Goal: Task Accomplishment & Management: Use online tool/utility

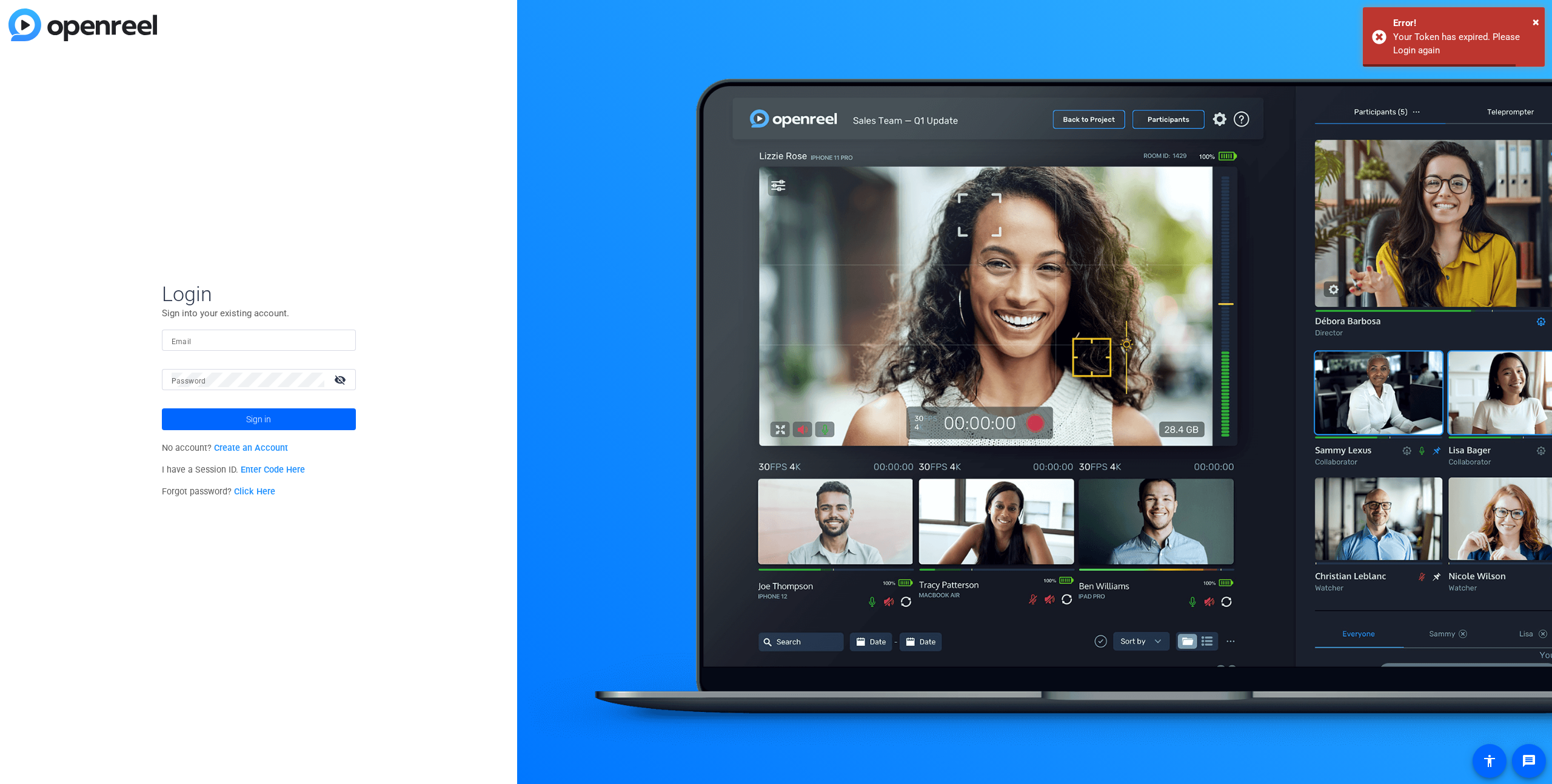
click at [345, 330] on div at bounding box center [259, 340] width 175 height 21
click at [272, 342] on input "Email" at bounding box center [259, 340] width 175 height 15
paste input "nick@vmgcinematic.com"
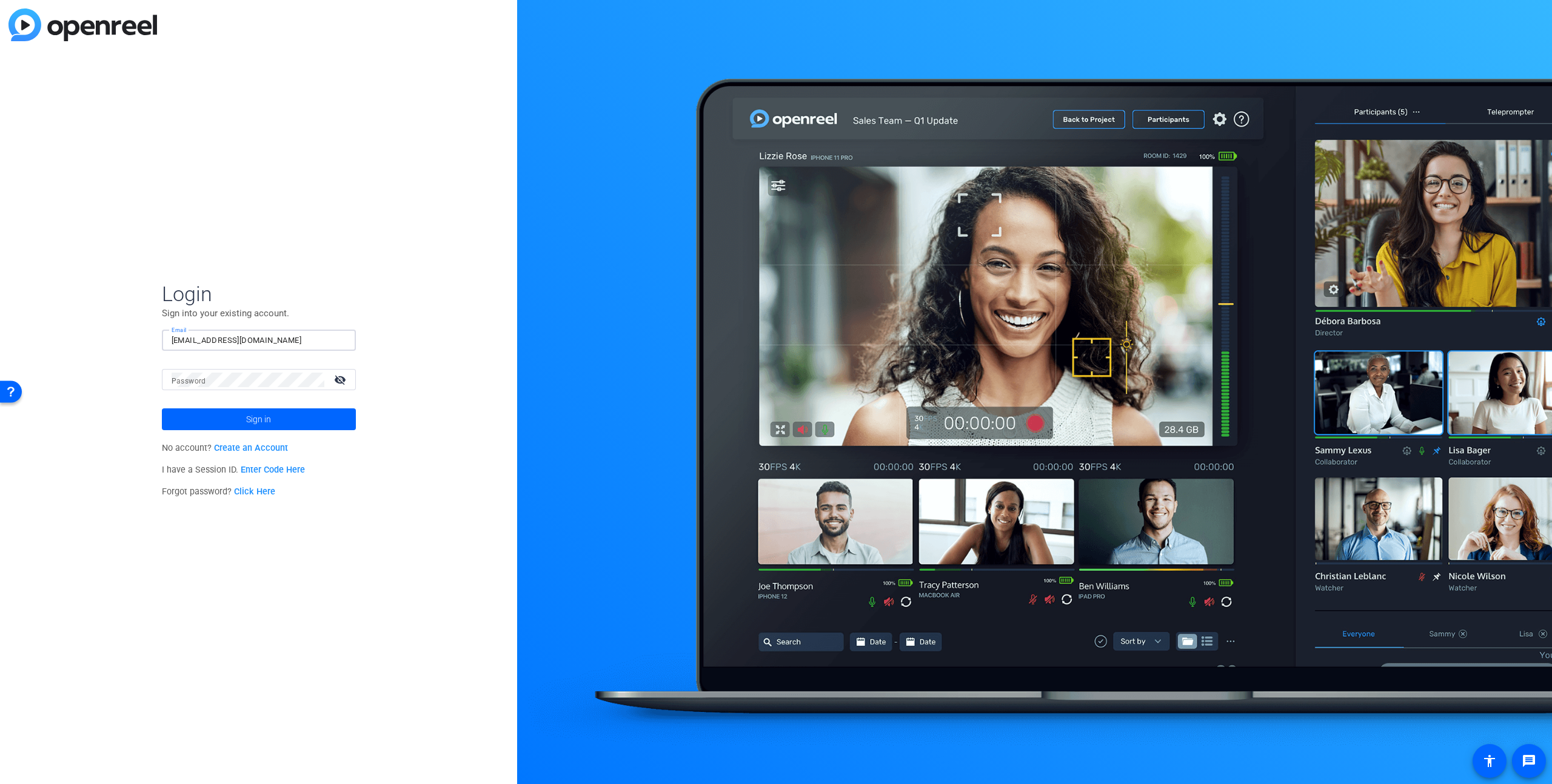
type input "nick@vmgcinematic.com"
click at [199, 385] on mat-label "Password" at bounding box center [188, 380] width 35 height 8
click at [212, 418] on span at bounding box center [259, 420] width 194 height 29
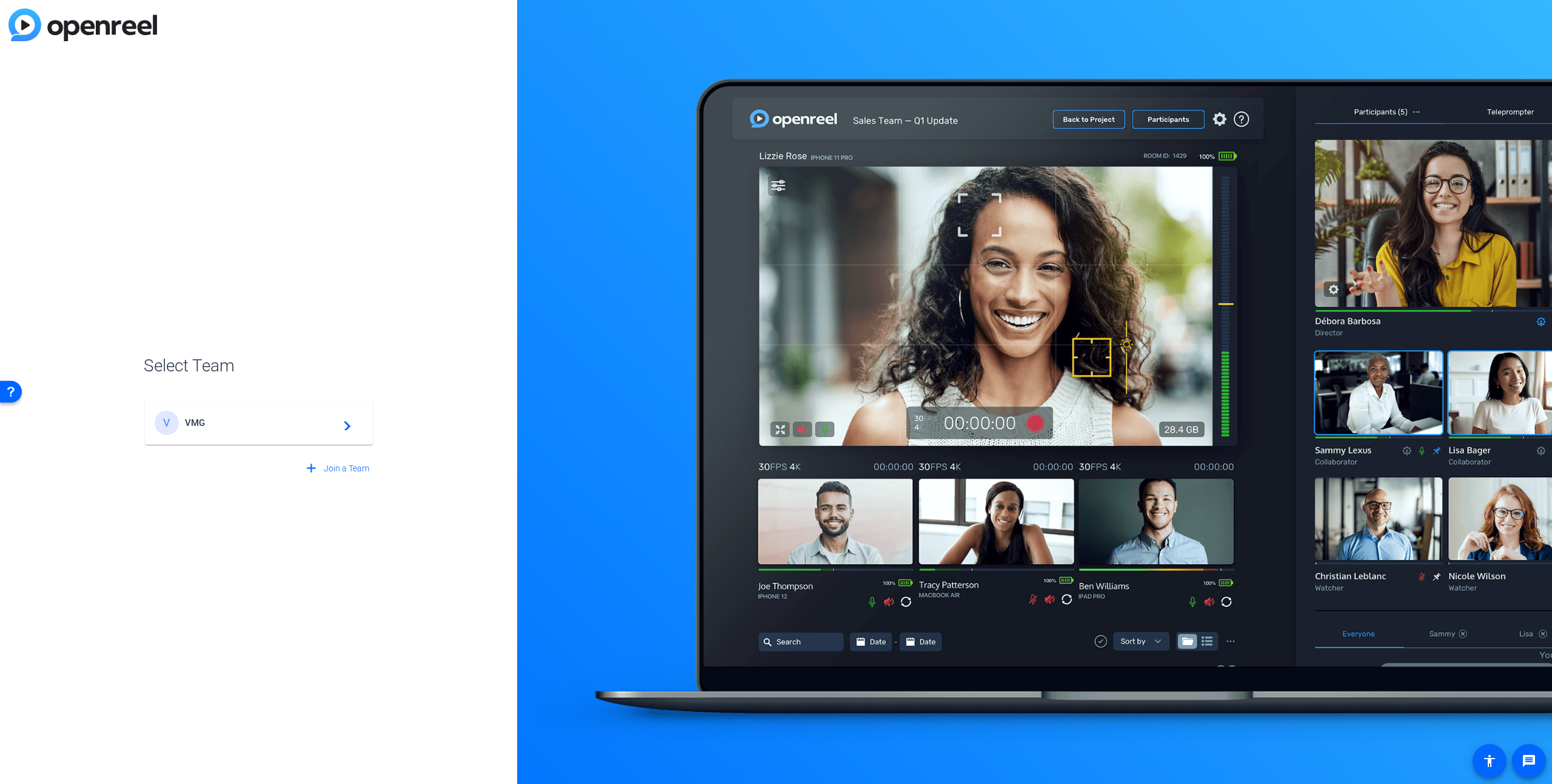
click at [256, 412] on div "V VMG navigate_next" at bounding box center [259, 422] width 208 height 24
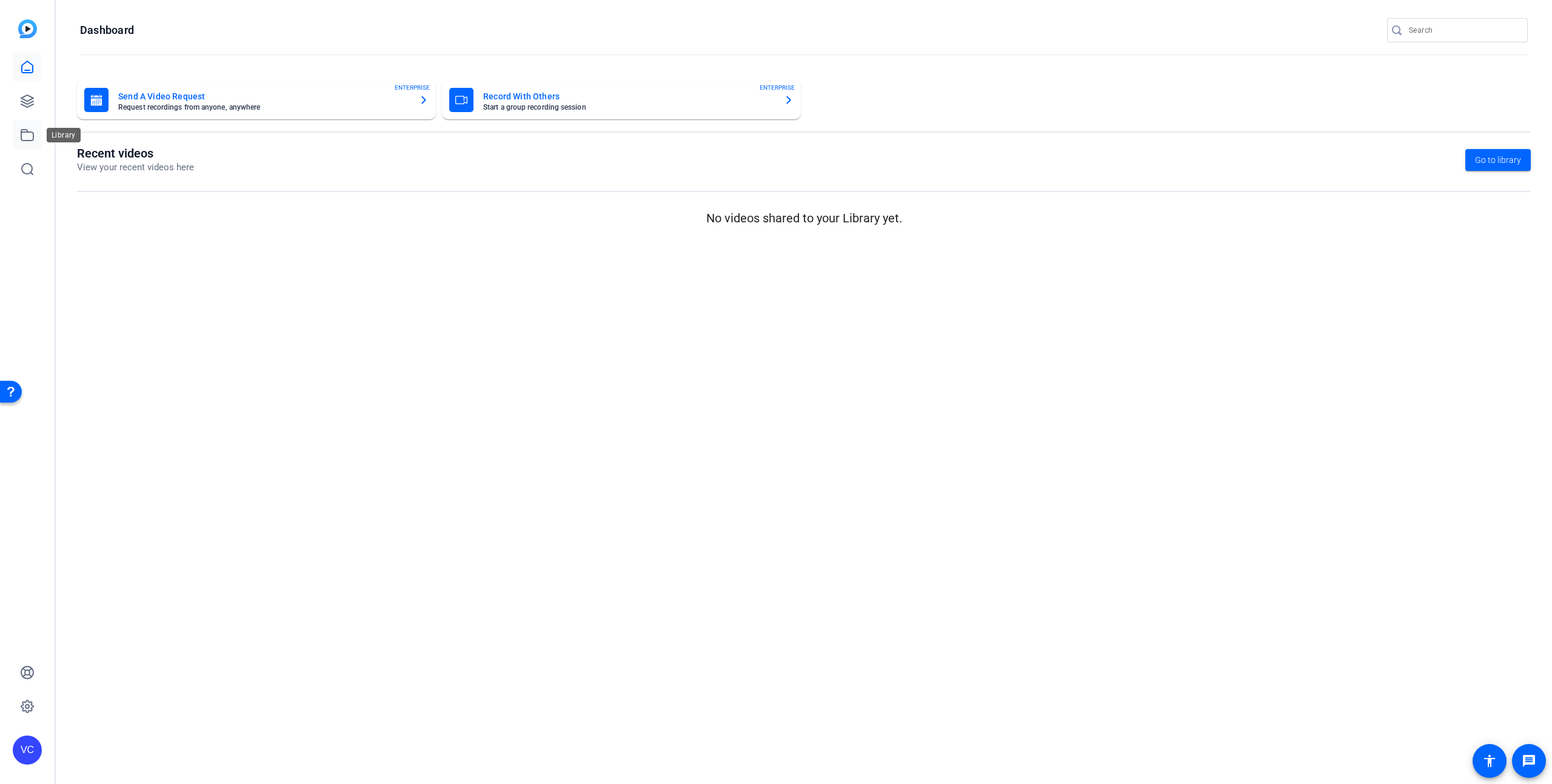
click at [32, 128] on icon at bounding box center [27, 135] width 15 height 15
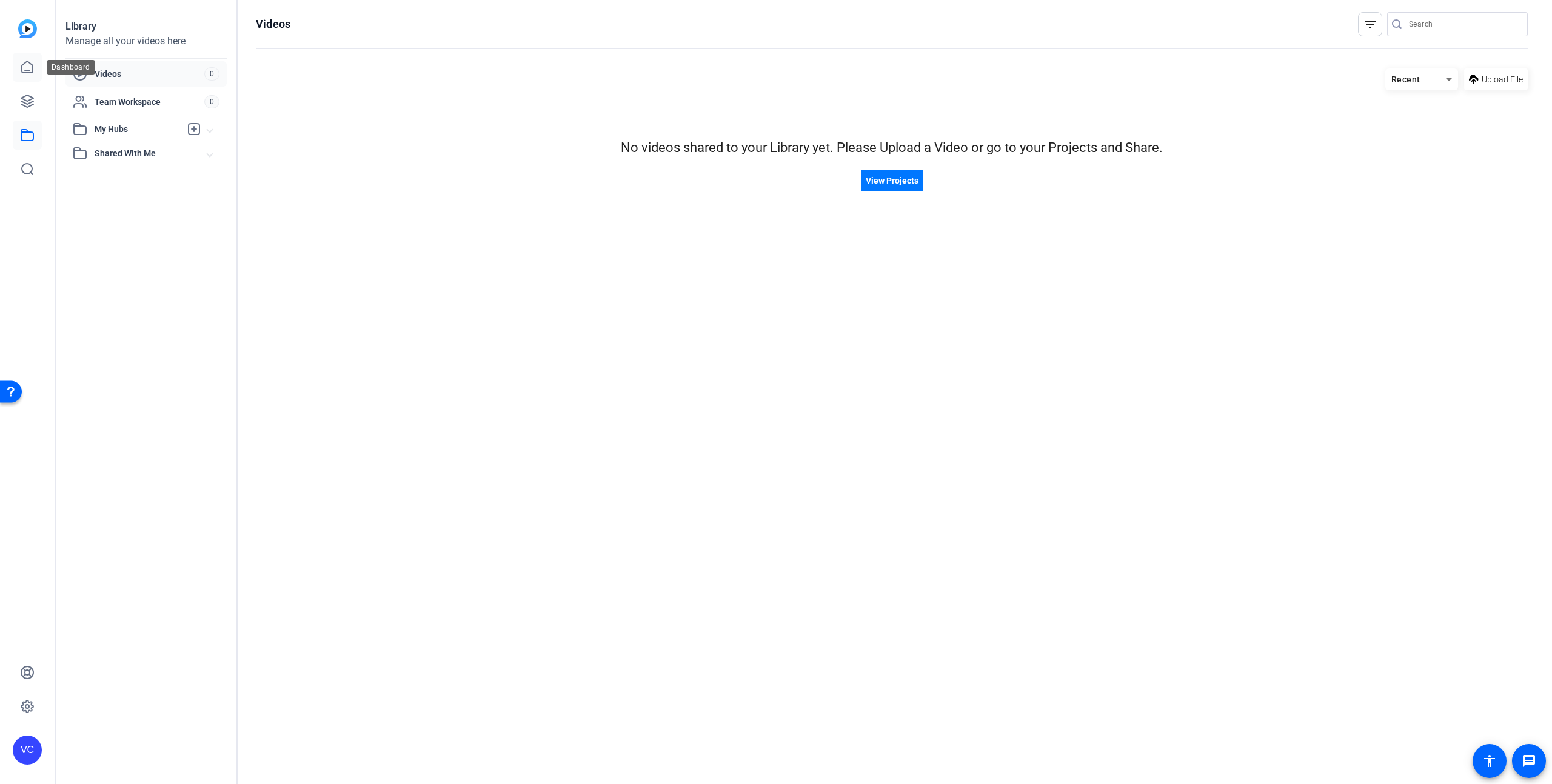
click at [22, 72] on icon at bounding box center [27, 66] width 11 height 12
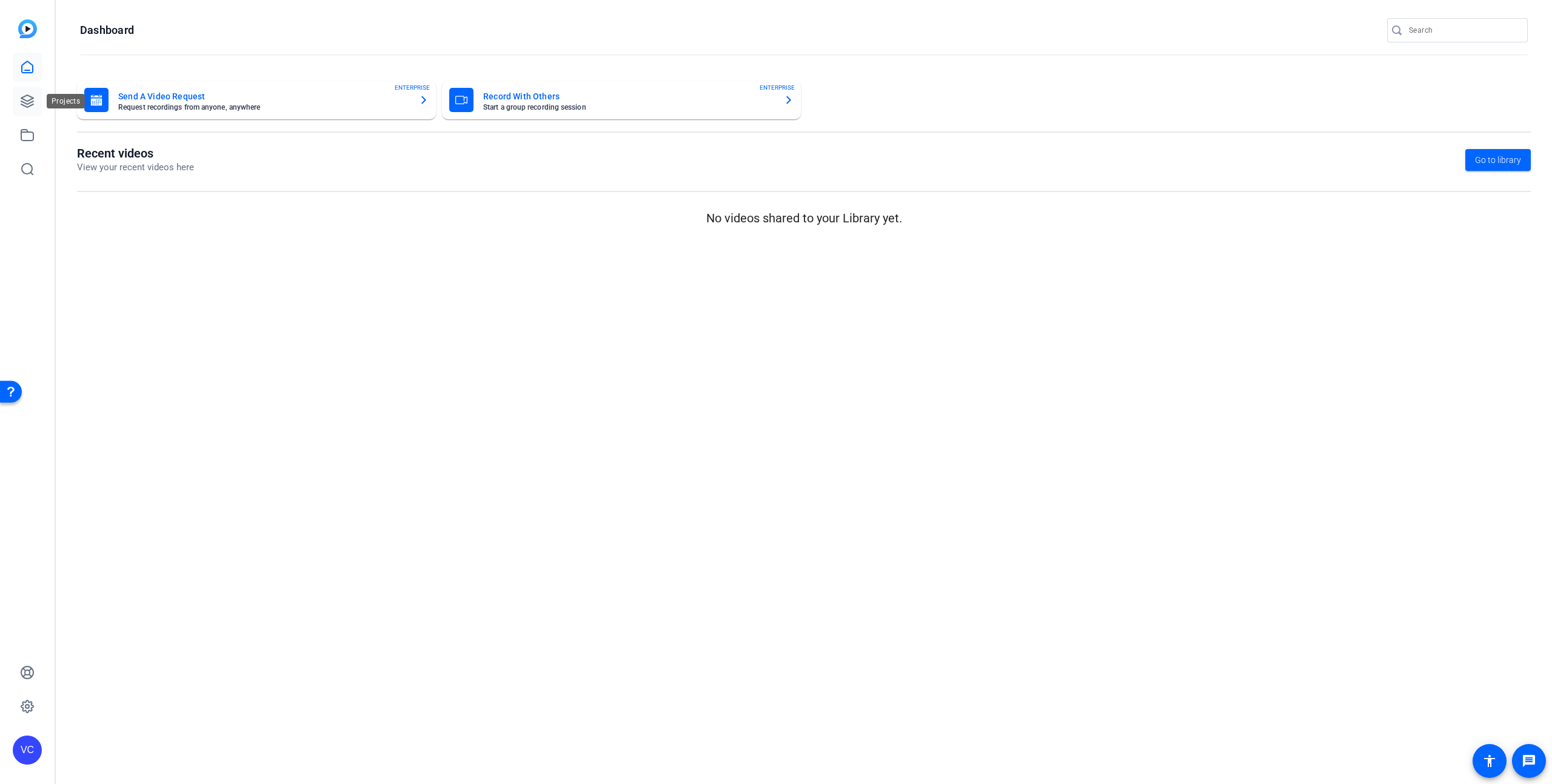
click at [24, 95] on icon at bounding box center [27, 101] width 15 height 15
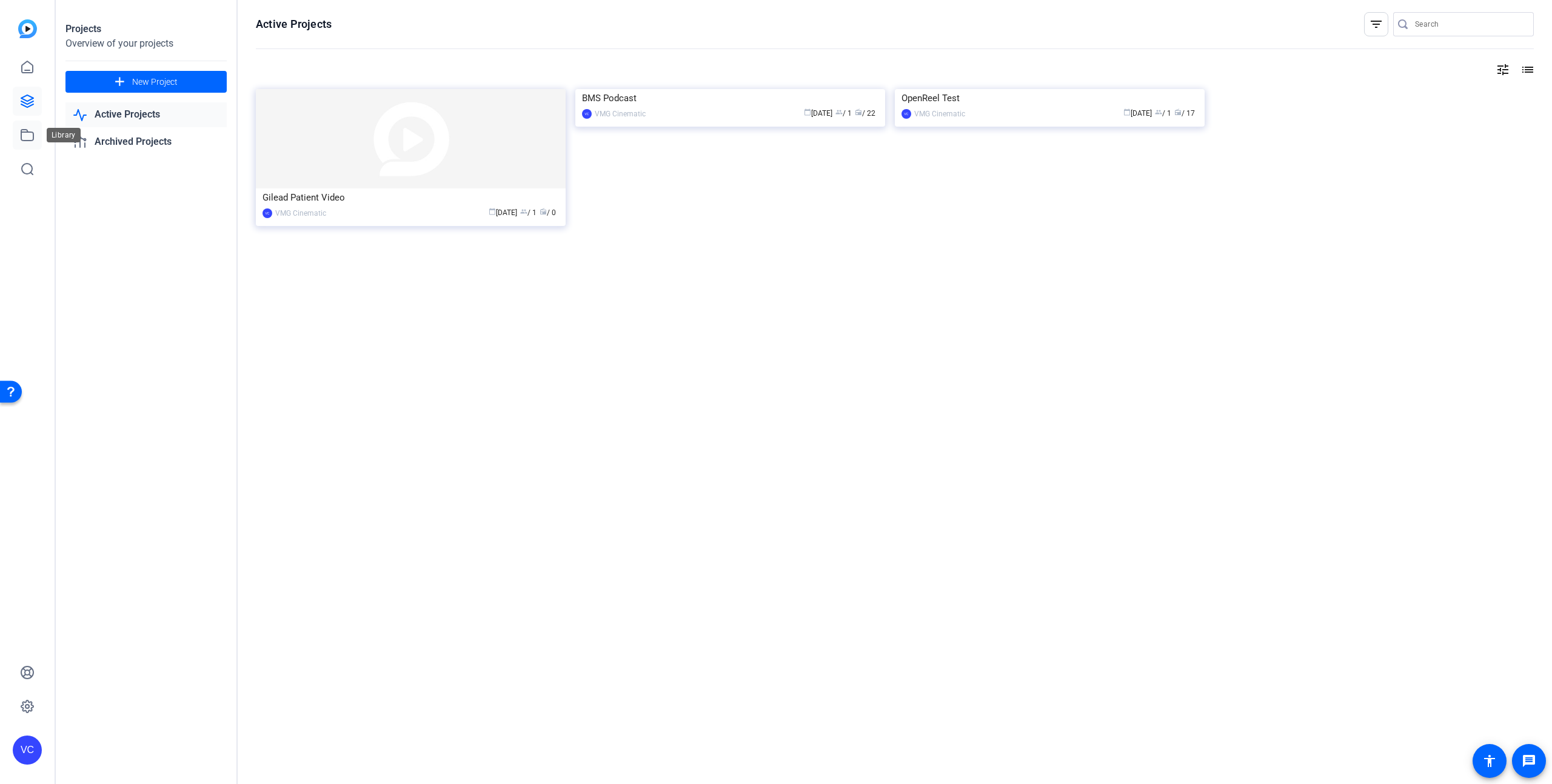
click at [25, 136] on icon at bounding box center [27, 135] width 15 height 15
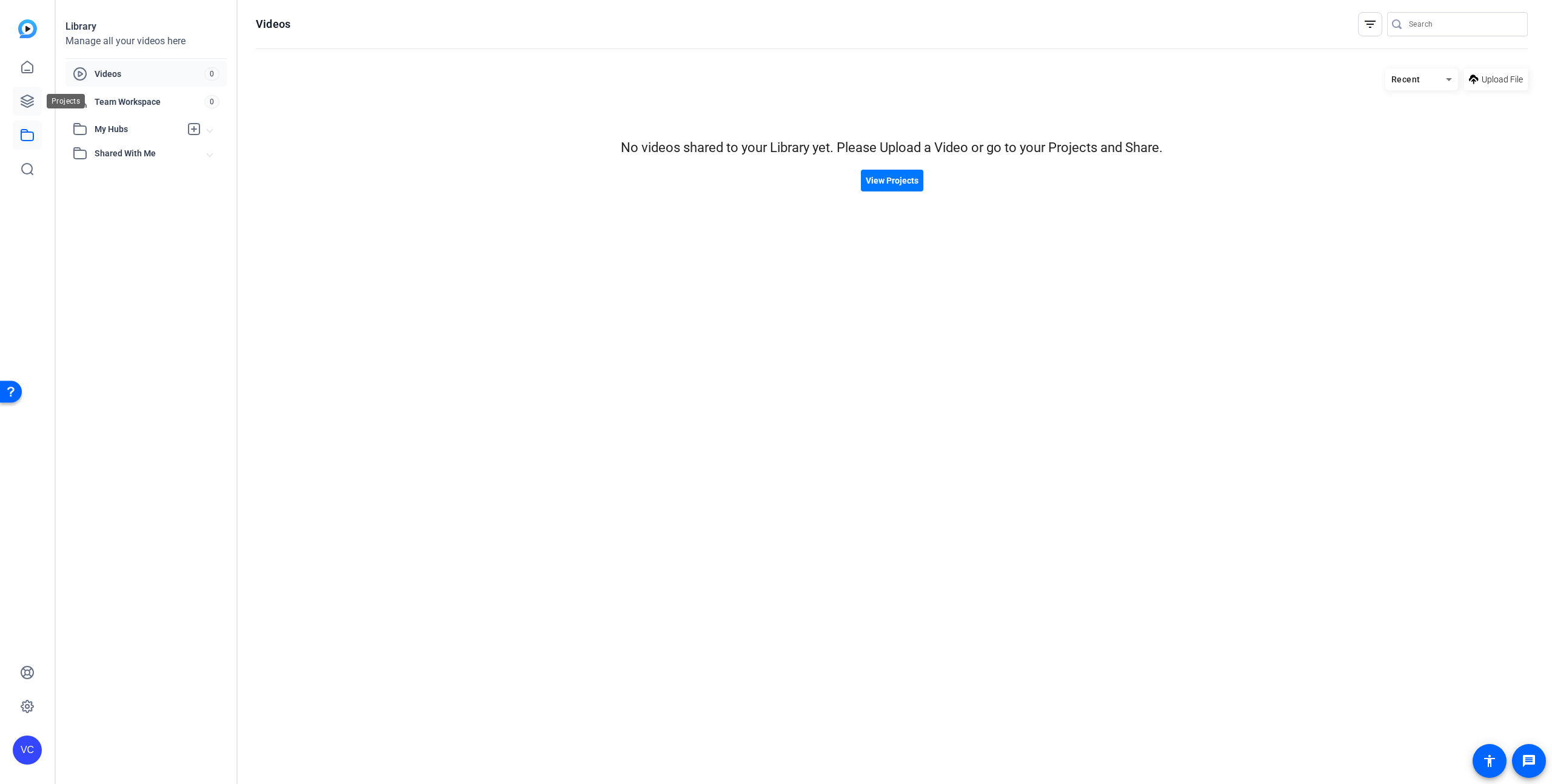
click at [27, 105] on icon at bounding box center [27, 101] width 15 height 15
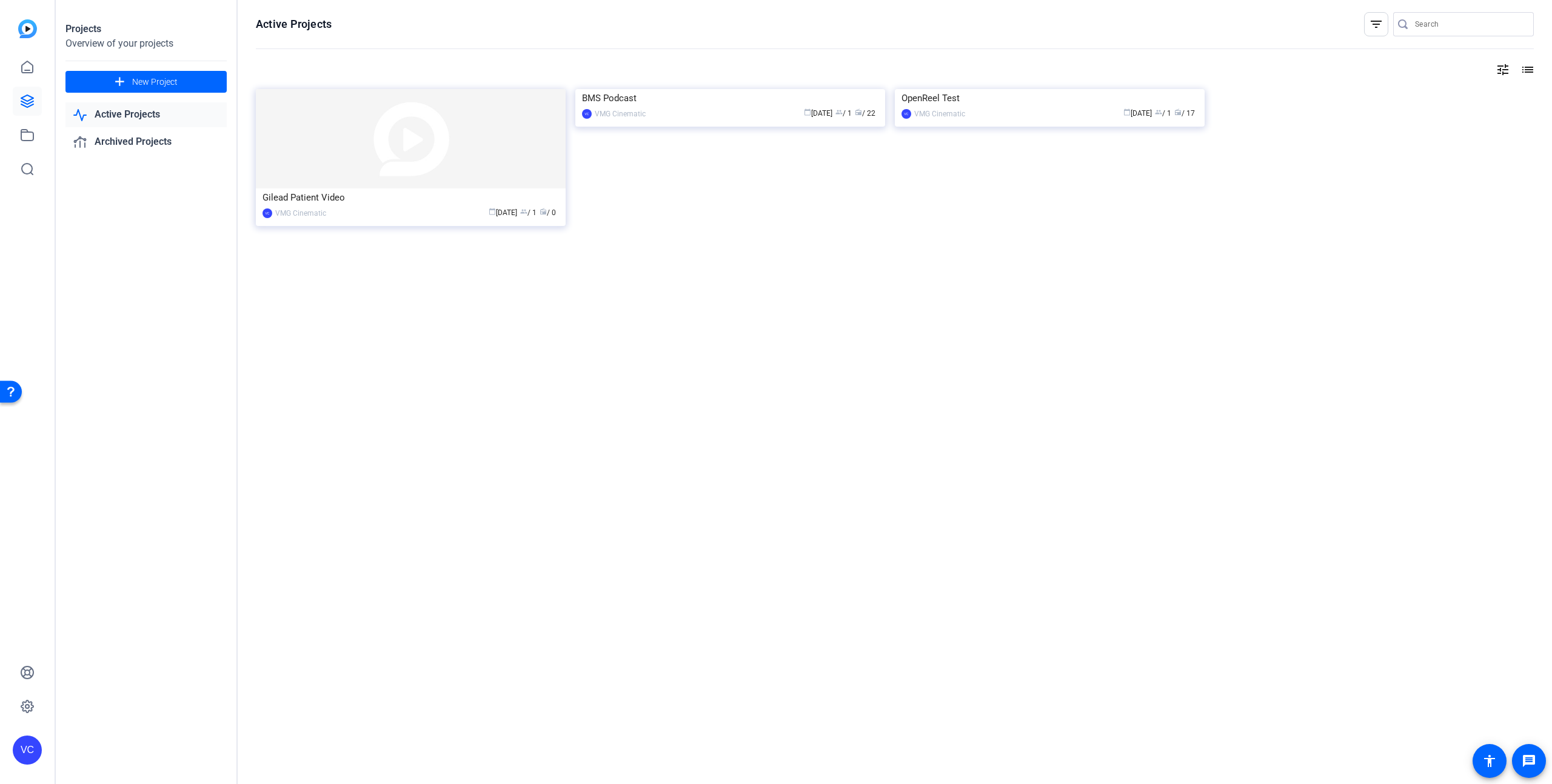
click at [130, 115] on link "Active Projects" at bounding box center [146, 115] width 161 height 25
click at [330, 185] on img at bounding box center [410, 138] width 310 height 100
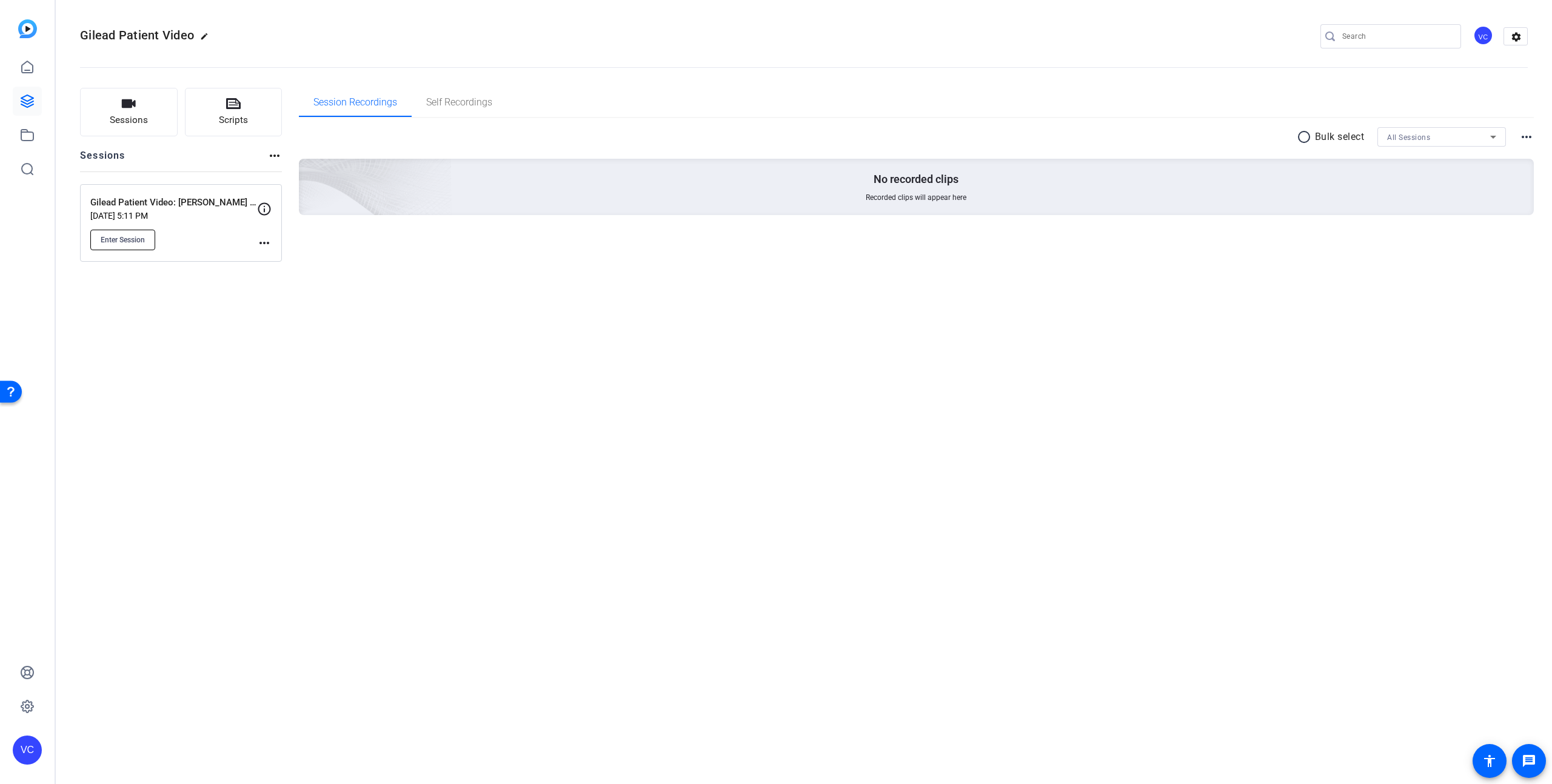
click at [134, 241] on span "Enter Session" at bounding box center [122, 240] width 44 height 10
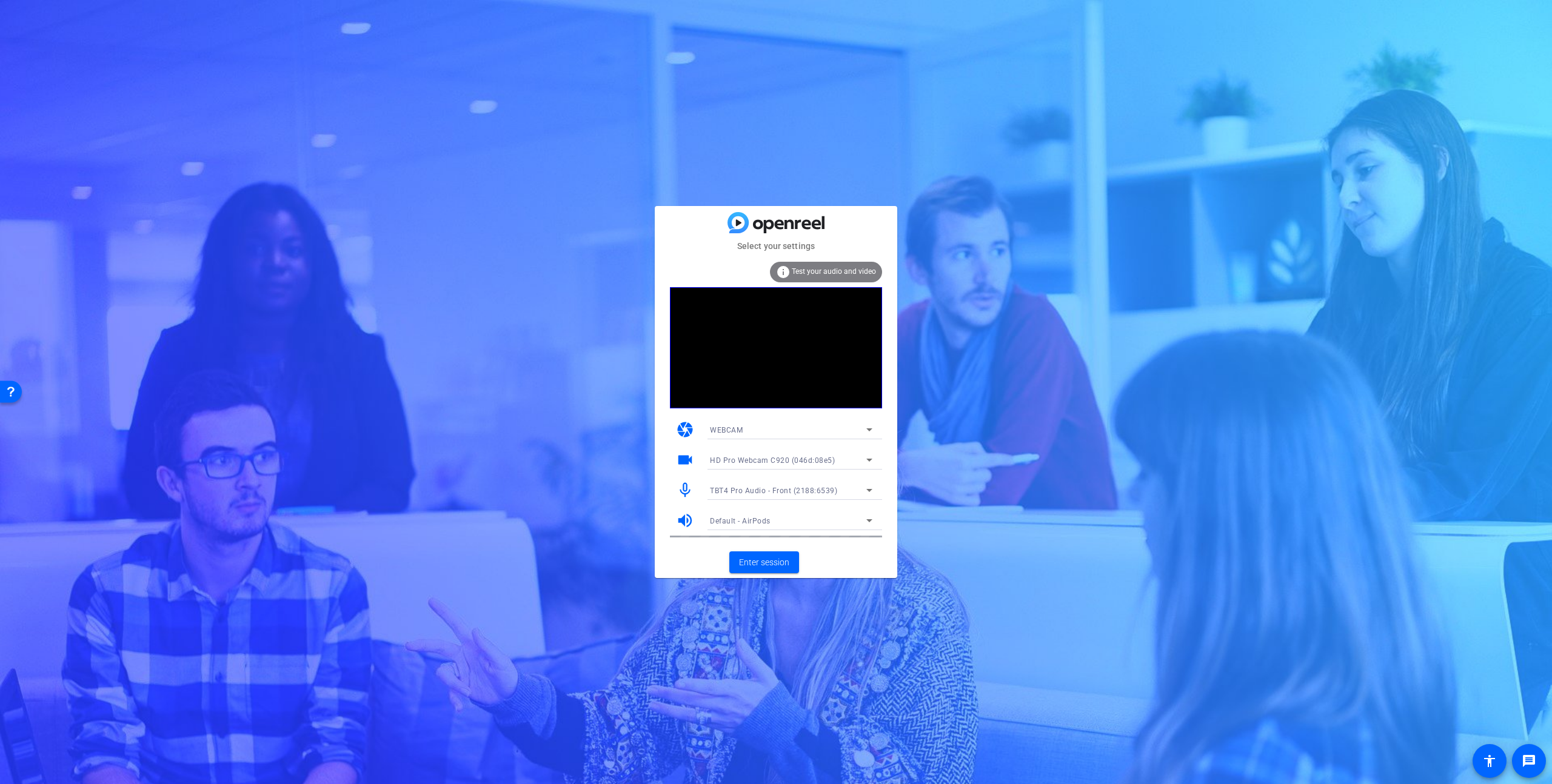
click at [784, 460] on span "HD Pro Webcam C920 (046d:08e5)" at bounding box center [773, 460] width 125 height 8
click at [679, 466] on div at bounding box center [776, 392] width 1552 height 784
click at [731, 492] on span "TBT4 Pro Audio - Front (2188:6539)" at bounding box center [774, 491] width 127 height 8
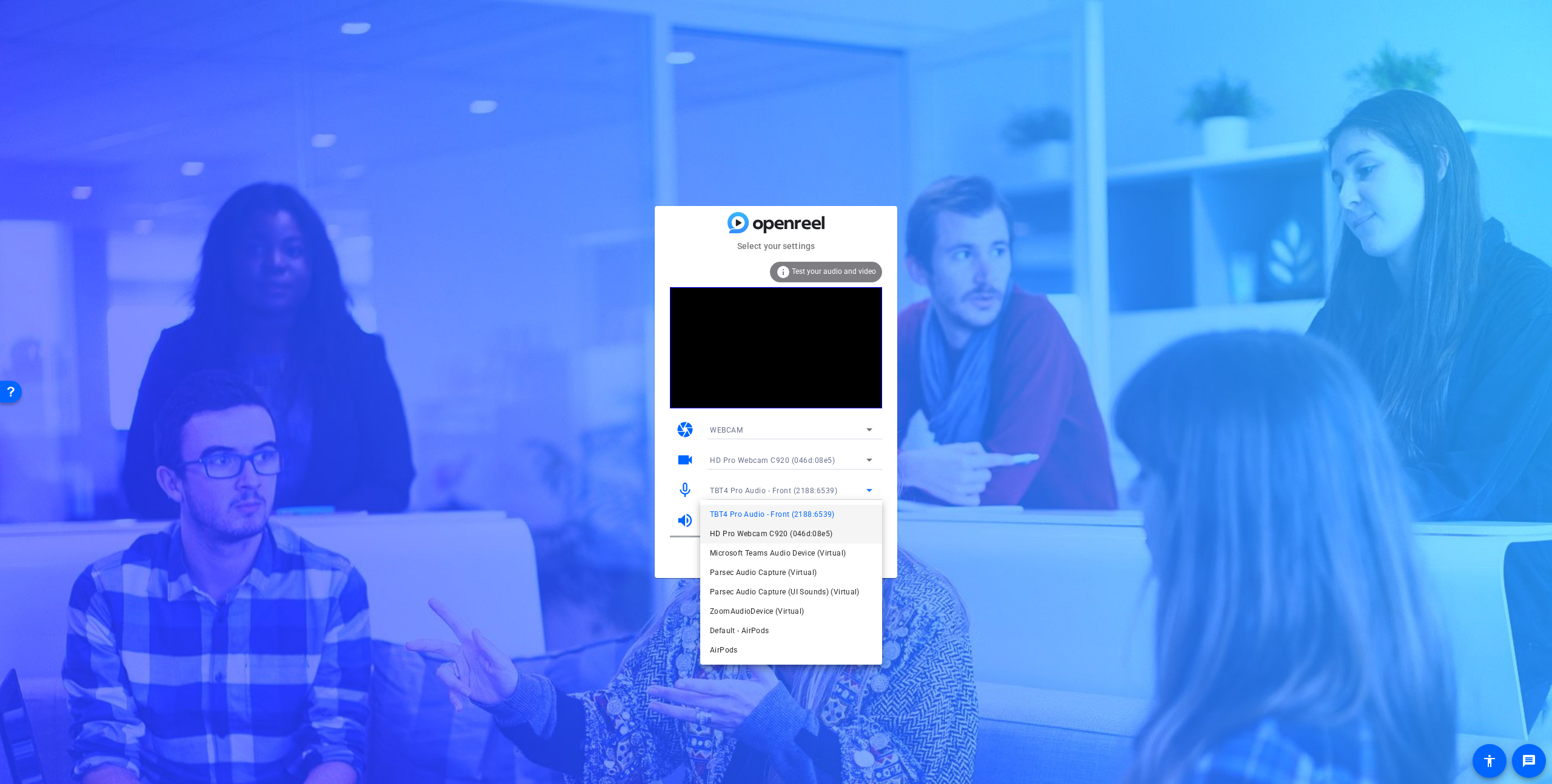
click at [761, 538] on span "HD Pro Webcam C920 (046d:08e5)" at bounding box center [771, 533] width 123 height 15
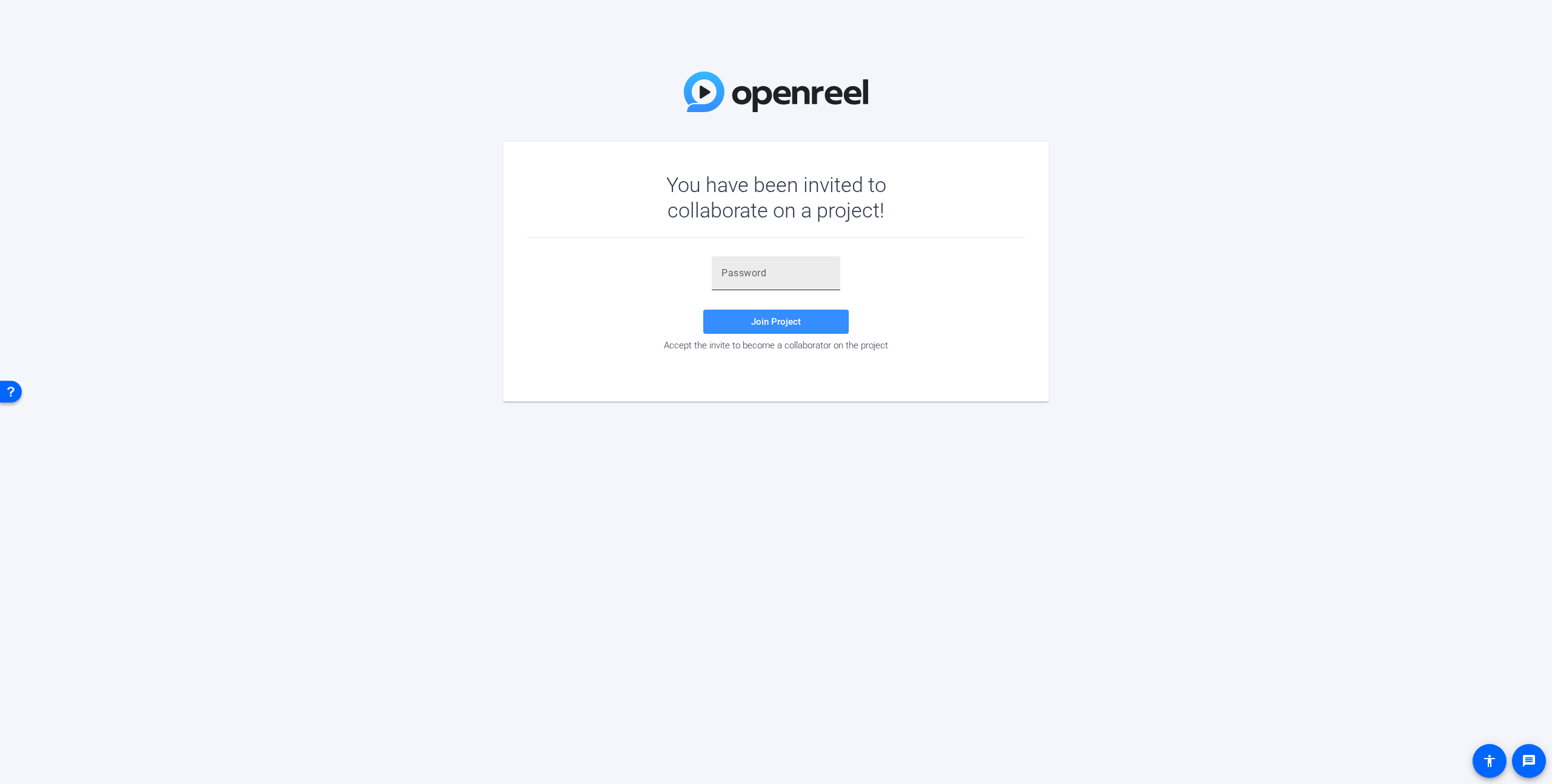
click at [778, 283] on div at bounding box center [776, 273] width 109 height 34
paste input "5iUX3u"
type input "5iUX3u"
click at [774, 324] on span "Join Project" at bounding box center [776, 322] width 49 height 11
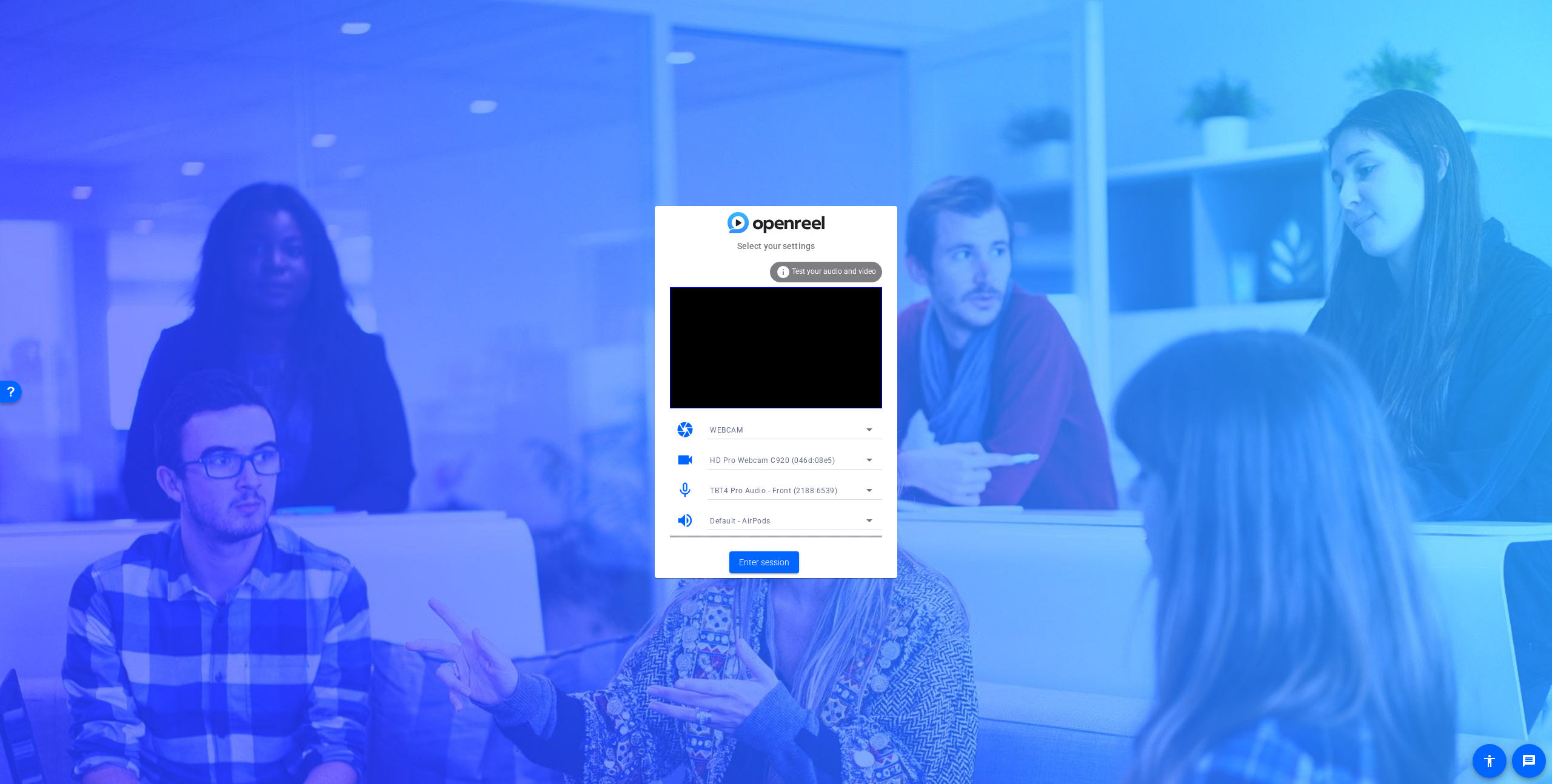
click at [760, 487] on span "TBT4 Pro Audio - Front (2188:6539)" at bounding box center [774, 491] width 127 height 8
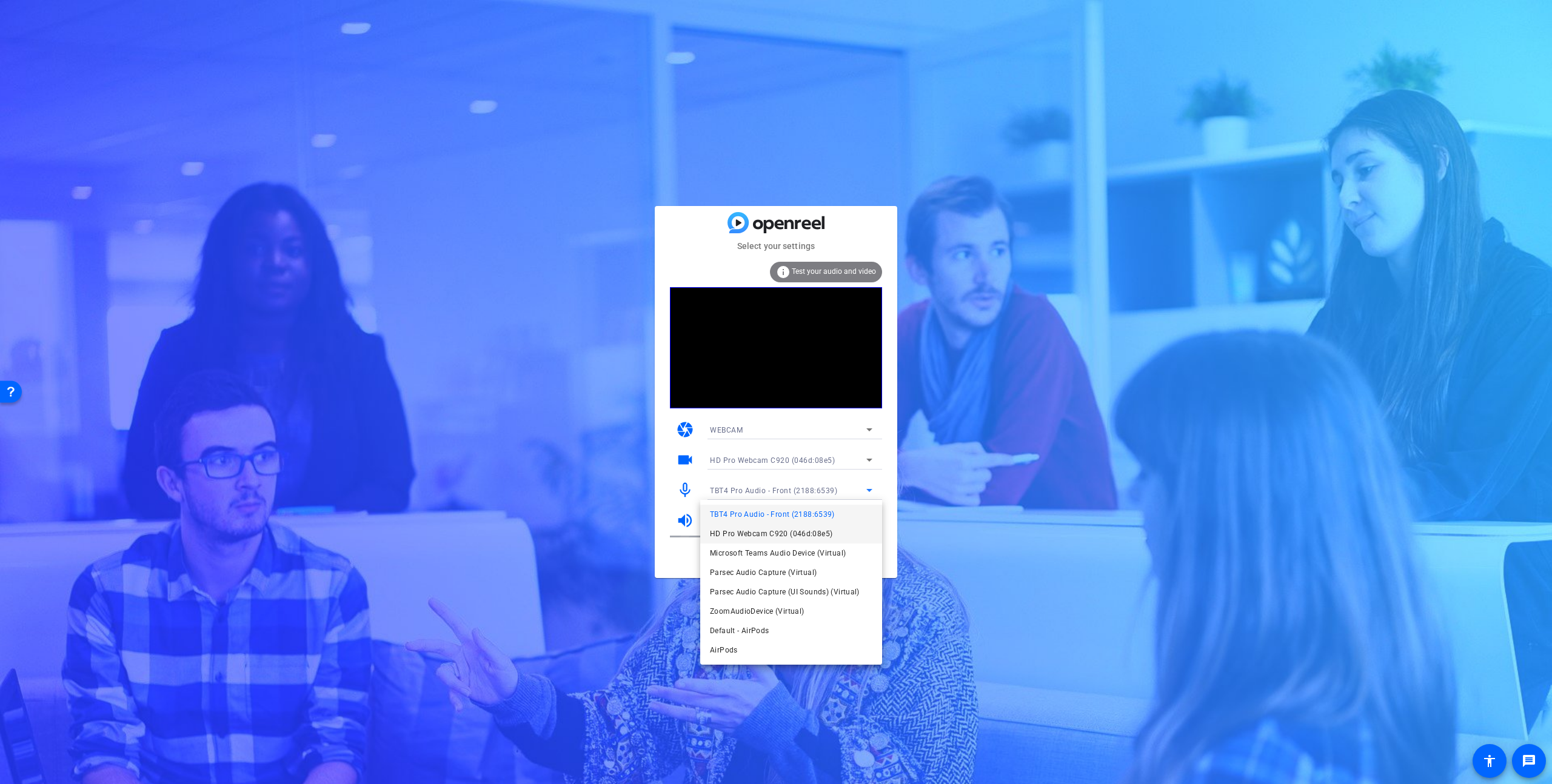
click at [764, 533] on span "HD Pro Webcam C920 (046d:08e5)" at bounding box center [771, 533] width 123 height 15
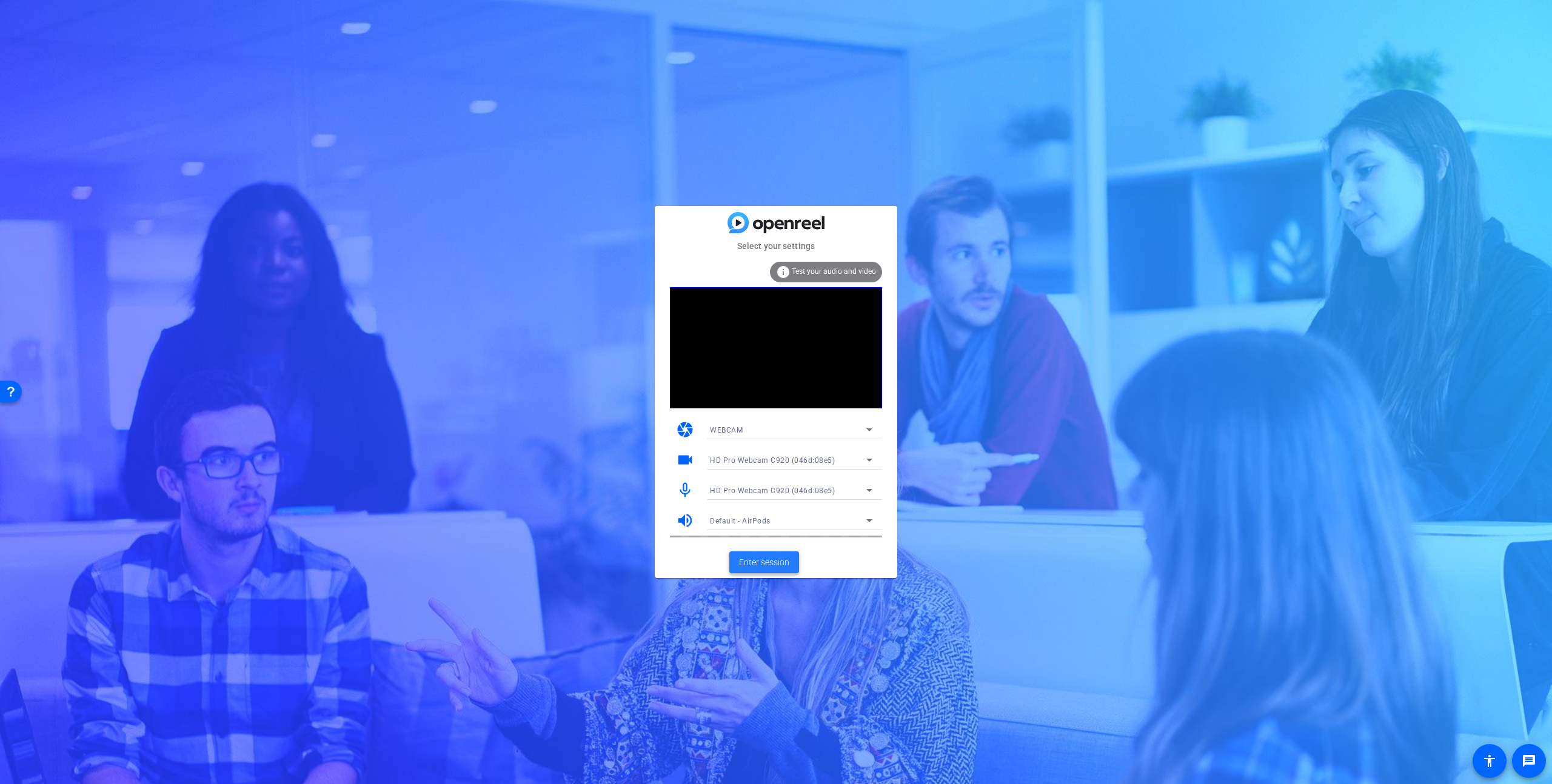
click at [776, 556] on span "Enter session" at bounding box center [764, 563] width 50 height 12
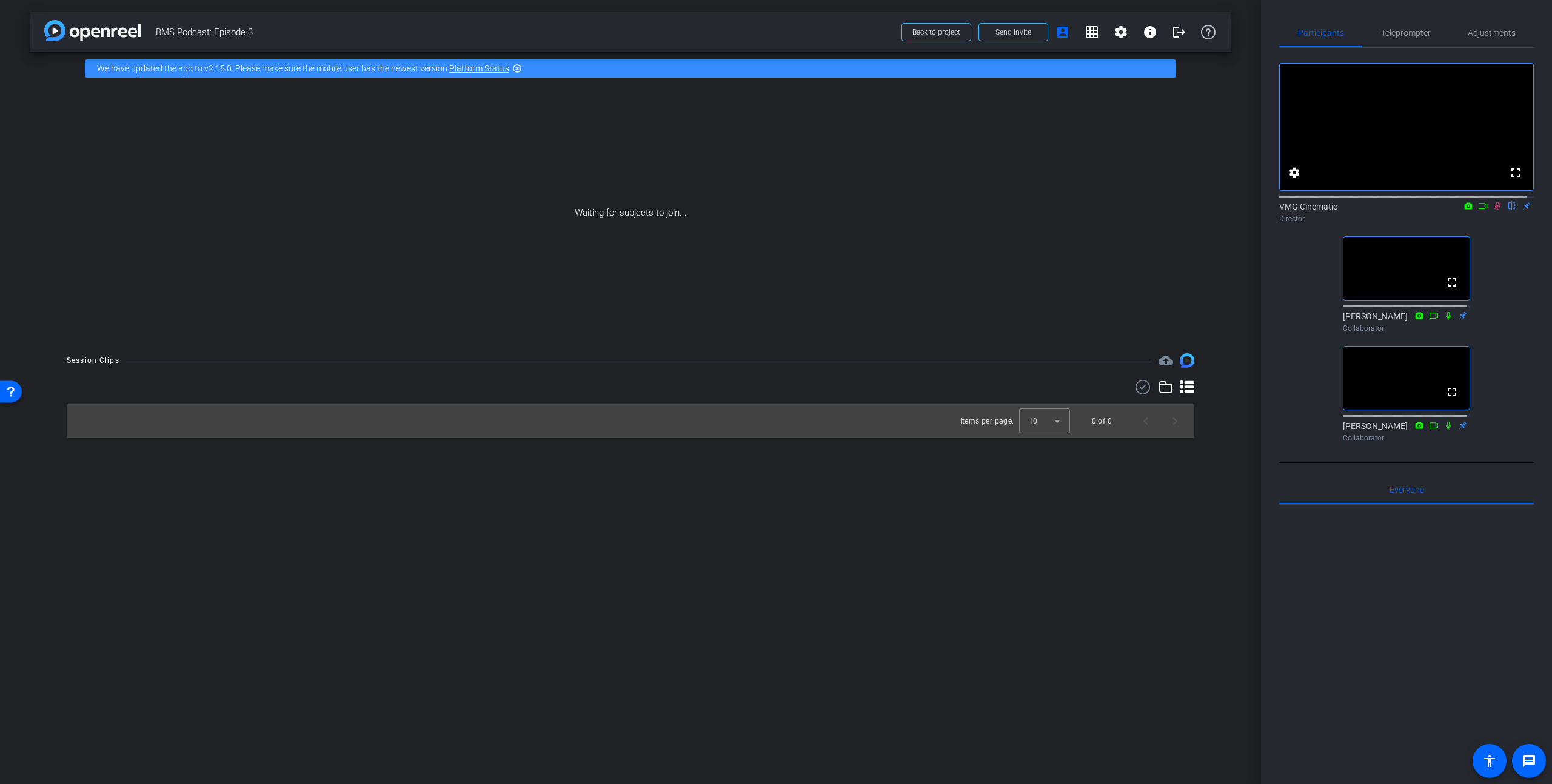
click at [1495, 210] on icon at bounding box center [1498, 206] width 7 height 8
click at [1132, 27] on span at bounding box center [1121, 32] width 29 height 29
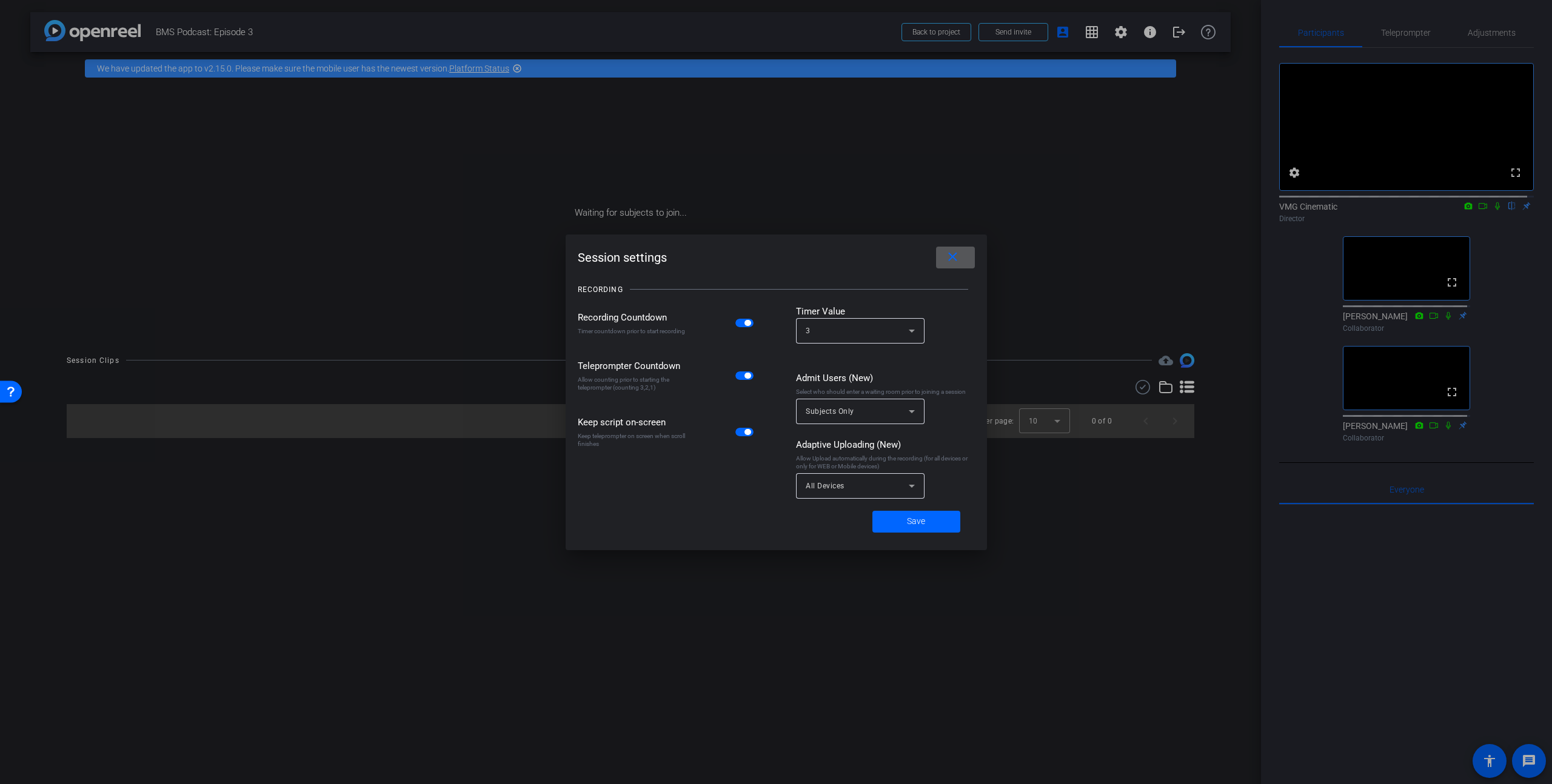
click at [963, 261] on span at bounding box center [956, 258] width 39 height 29
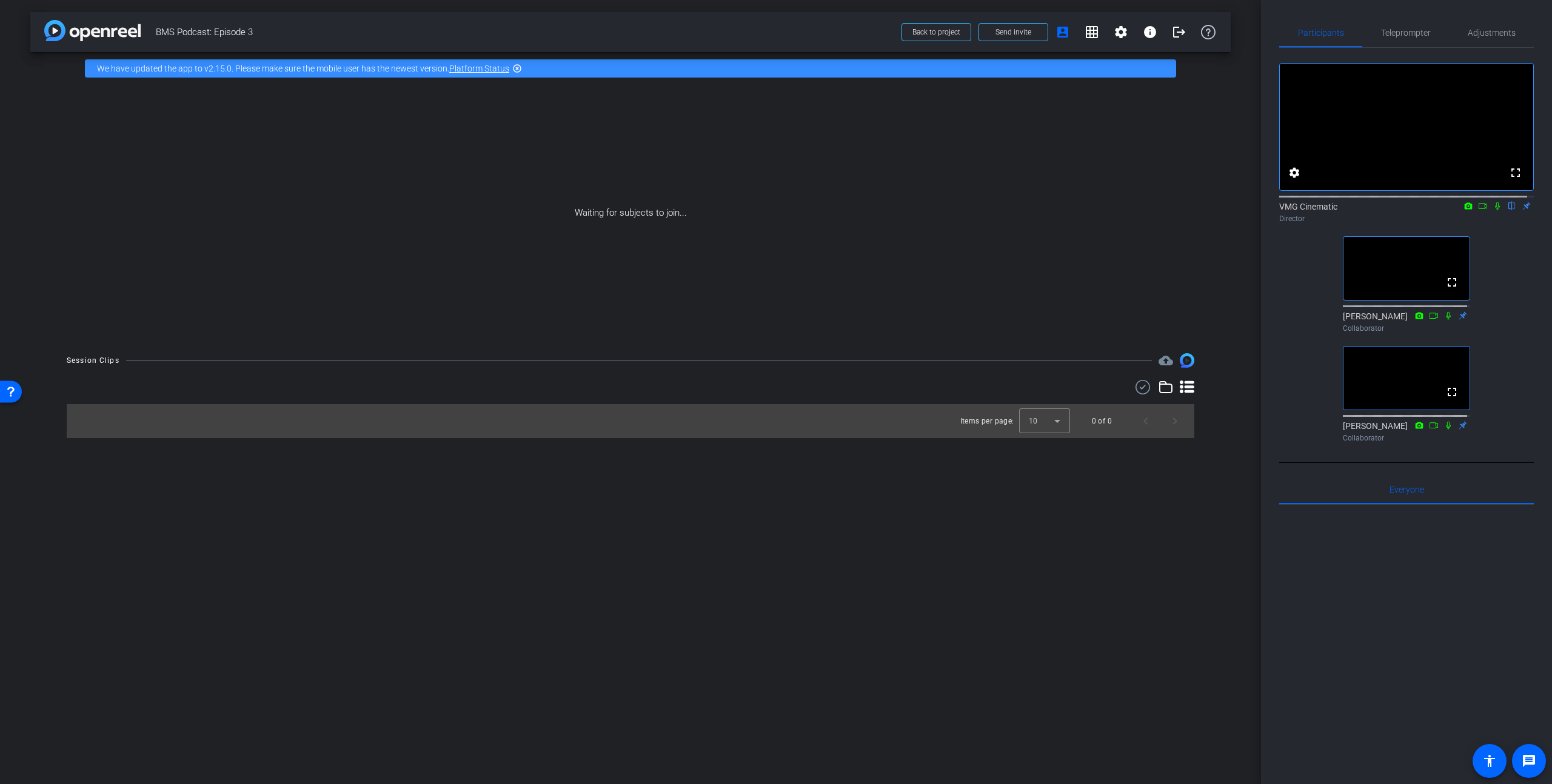
click at [401, 593] on div "arrow_back BMS Podcast: Episode 3 Back to project Send invite account_box grid_…" at bounding box center [630, 392] width 1261 height 784
click at [1496, 210] on icon at bounding box center [1498, 206] width 5 height 8
click at [428, 620] on div "arrow_back BMS Podcast: Episode 3 Back to project Send invite account_box grid_…" at bounding box center [630, 392] width 1261 height 784
click at [1495, 210] on icon at bounding box center [1498, 206] width 7 height 8
click at [1493, 210] on icon at bounding box center [1497, 206] width 10 height 8
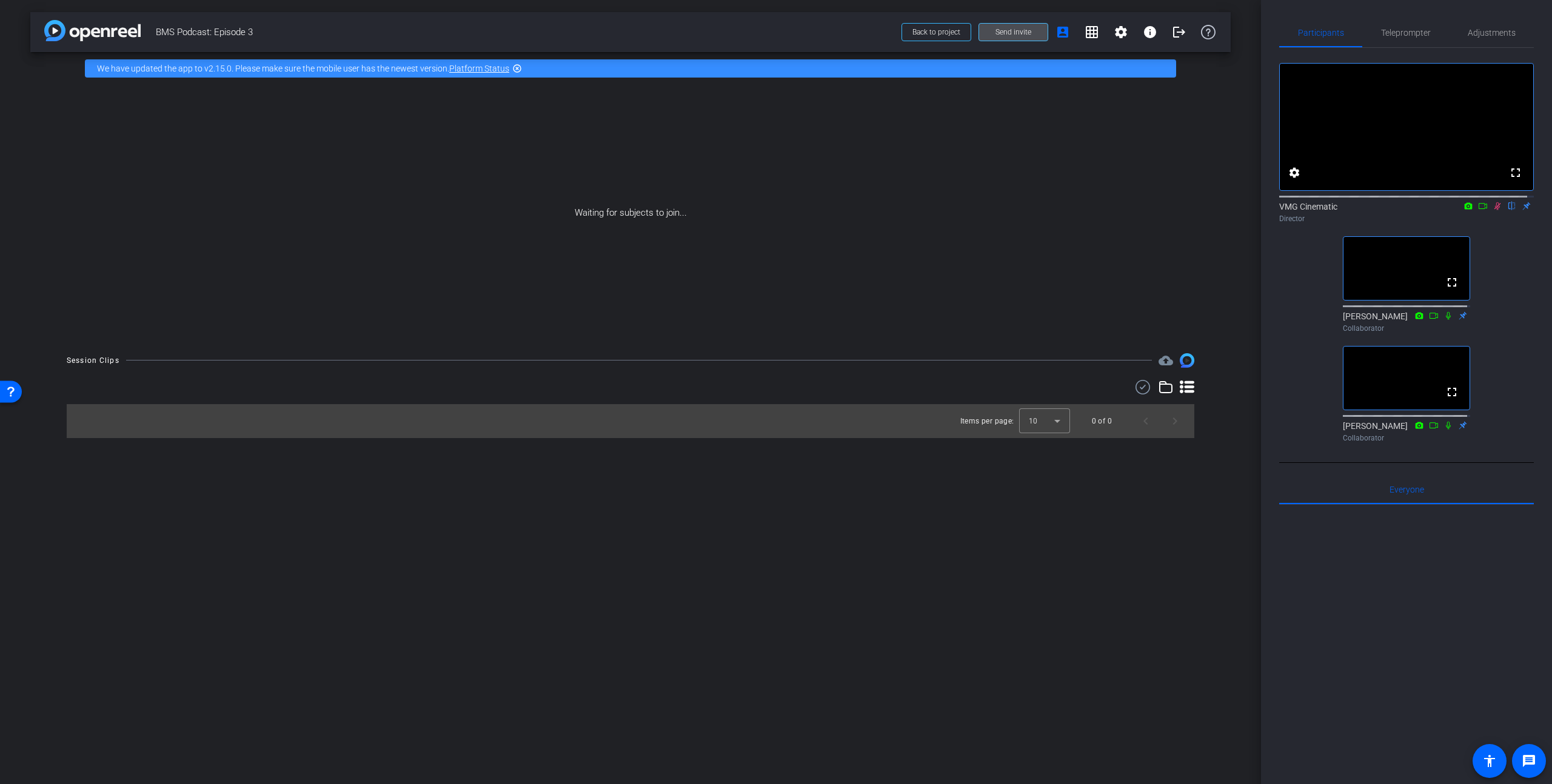
click at [1014, 34] on span "Send invite" at bounding box center [1013, 32] width 36 height 10
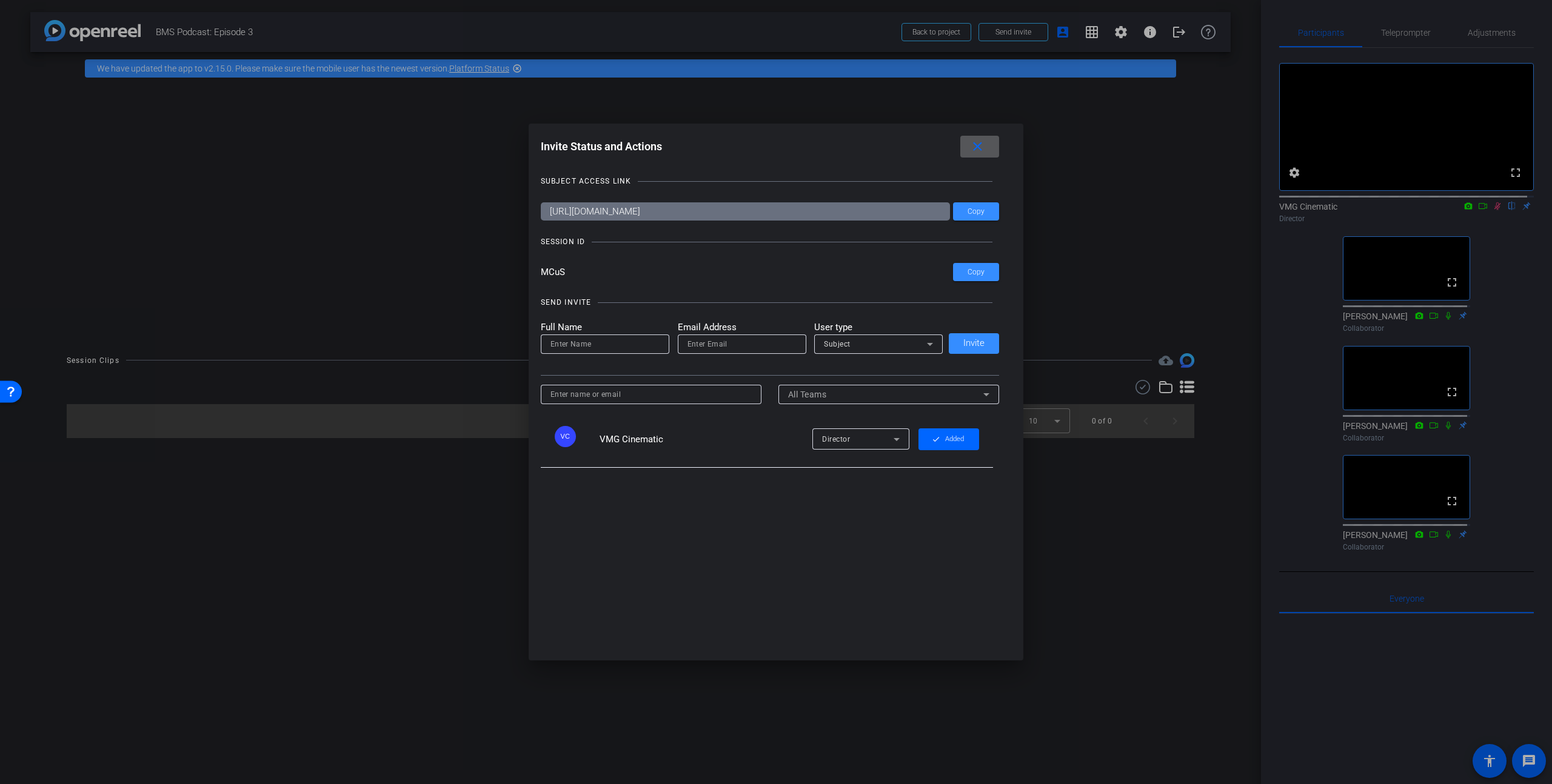
click at [978, 149] on mat-icon "close" at bounding box center [978, 147] width 15 height 15
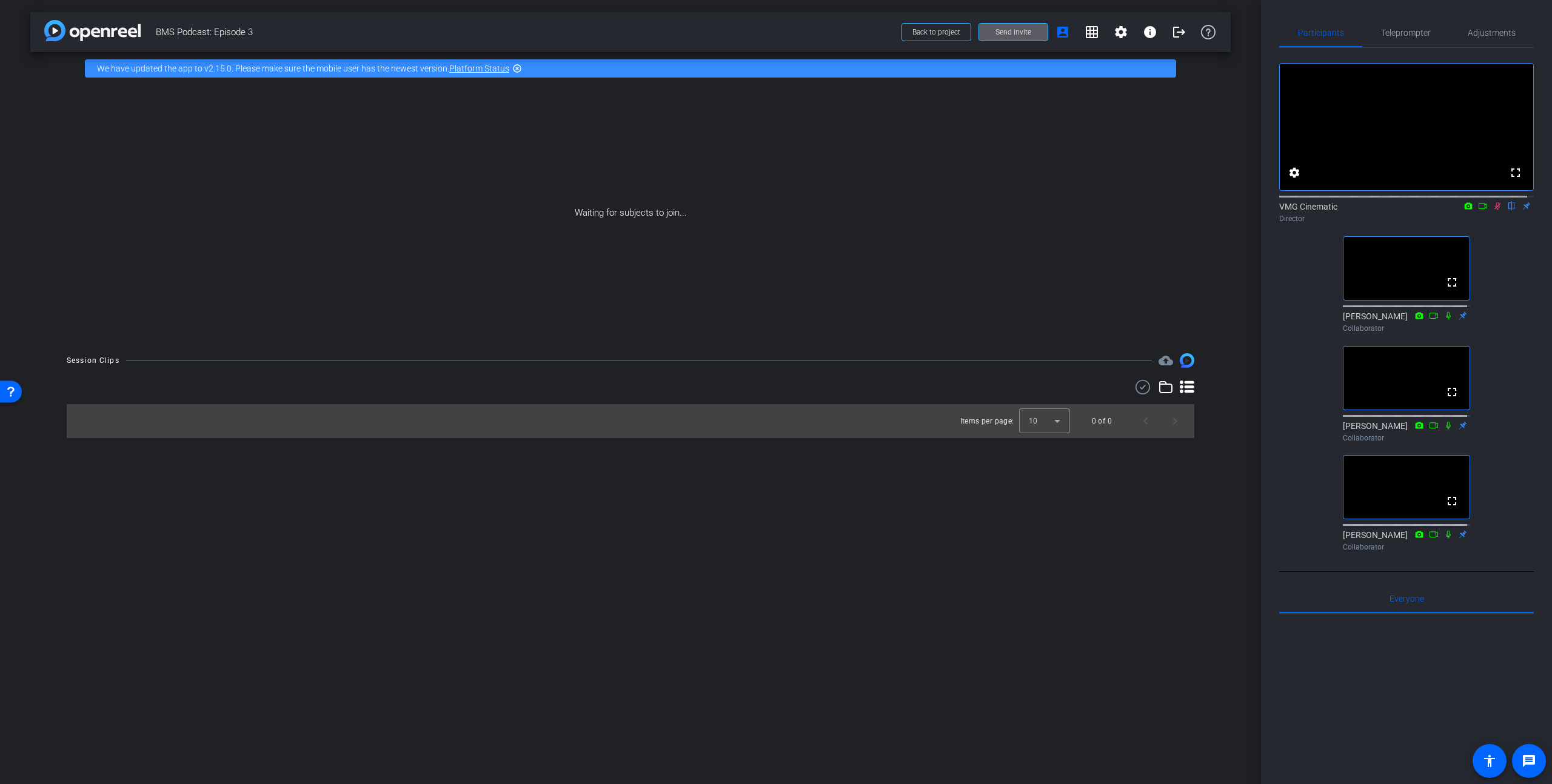
click at [1493, 210] on icon at bounding box center [1497, 206] width 10 height 8
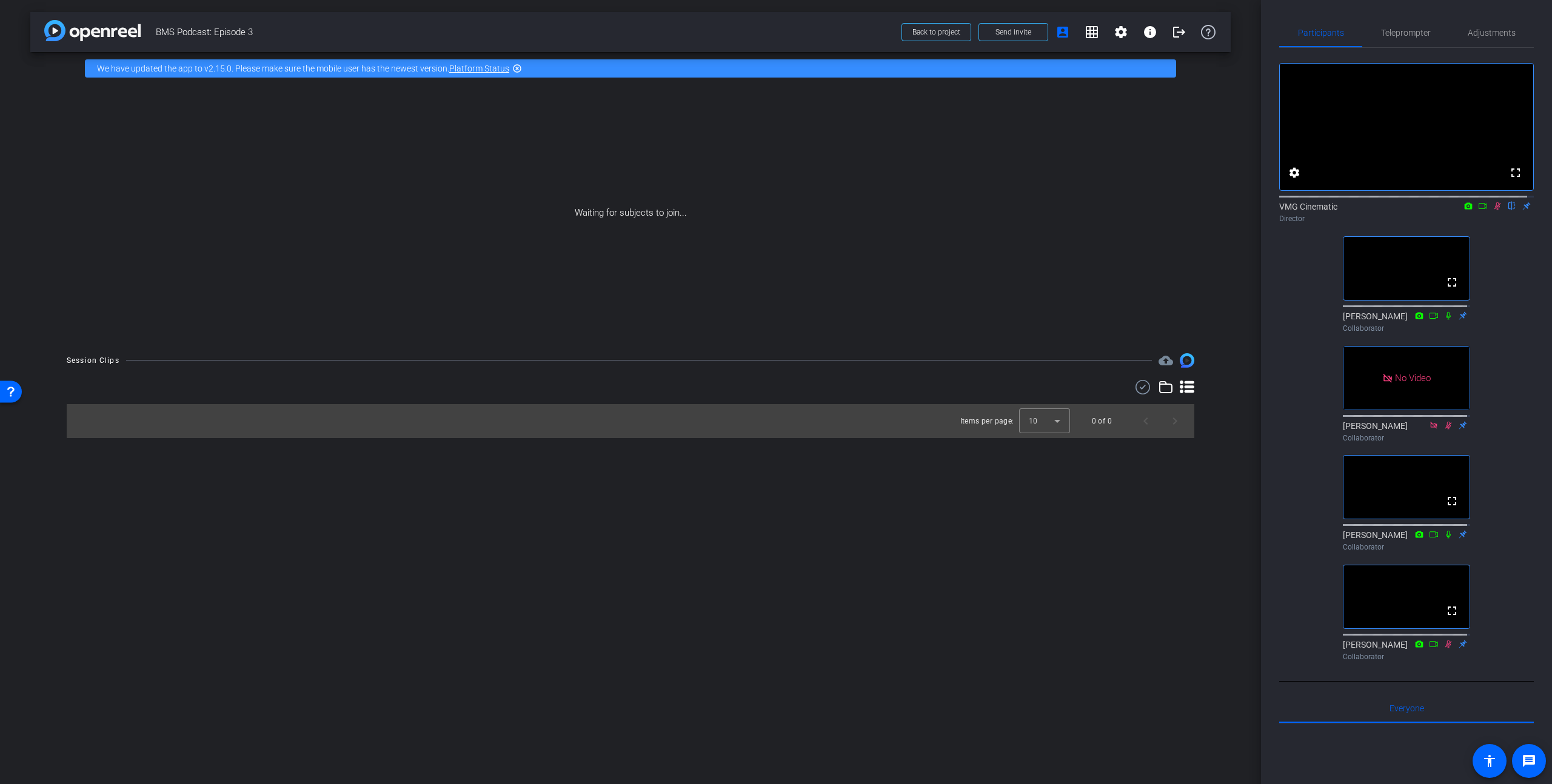
click at [1479, 210] on icon at bounding box center [1483, 206] width 10 height 8
click at [1493, 210] on icon at bounding box center [1497, 206] width 10 height 8
click at [1495, 210] on icon at bounding box center [1498, 206] width 7 height 8
click at [1493, 210] on icon at bounding box center [1497, 206] width 10 height 8
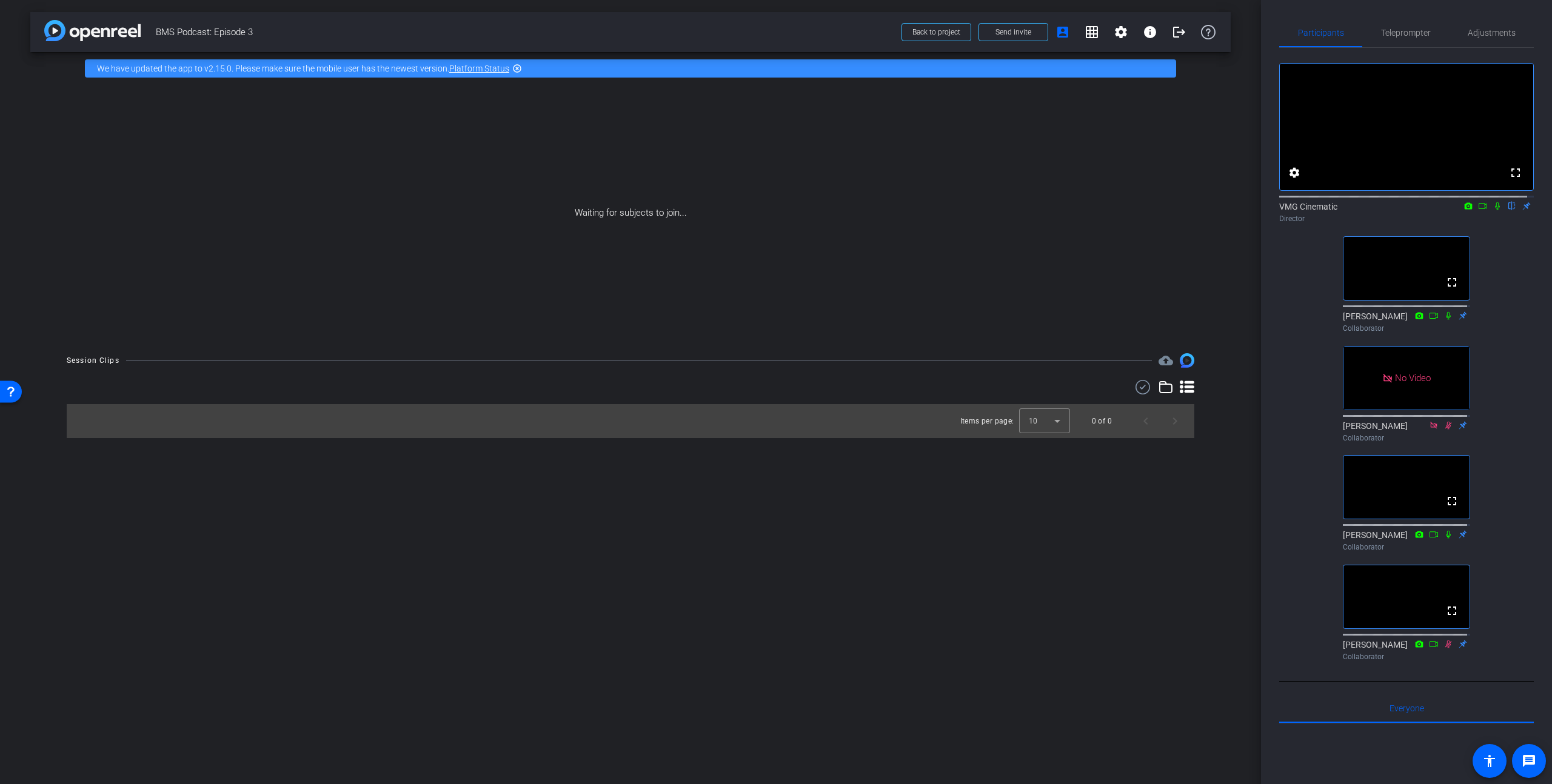
click at [1496, 210] on icon at bounding box center [1498, 206] width 5 height 8
click at [530, 705] on div "arrow_back BMS Podcast: Episode 3 Back to project Send invite account_box grid_…" at bounding box center [630, 392] width 1261 height 784
click at [1479, 210] on icon at bounding box center [1483, 206] width 10 height 8
click at [1507, 210] on icon at bounding box center [1512, 206] width 10 height 8
click at [1494, 209] on icon at bounding box center [1497, 205] width 7 height 7
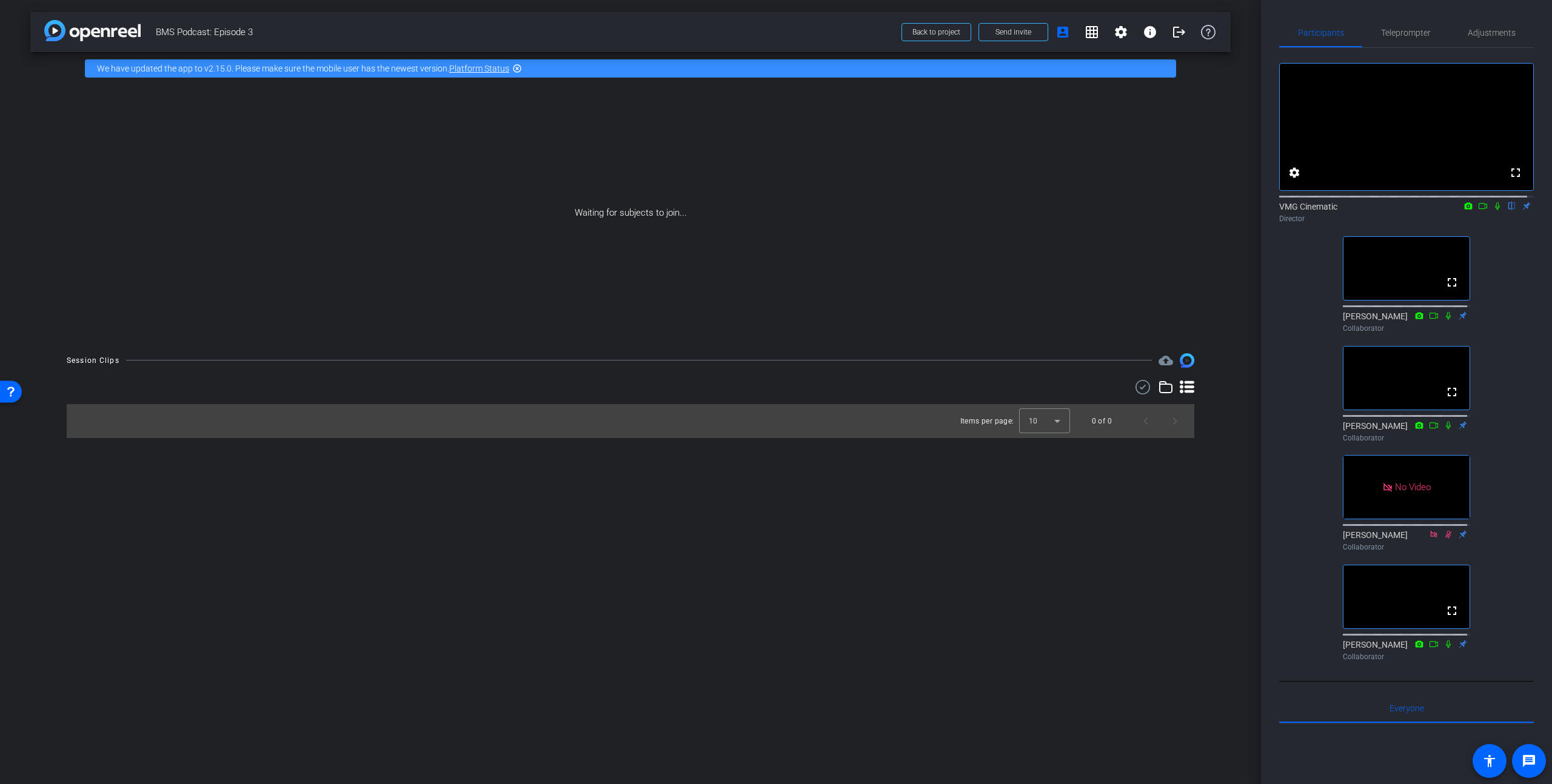
click at [459, 637] on div "arrow_back BMS Podcast: Episode 3 Back to project Send invite account_box grid_…" at bounding box center [630, 392] width 1261 height 784
click at [1469, 32] on span "Adjustments" at bounding box center [1492, 32] width 48 height 8
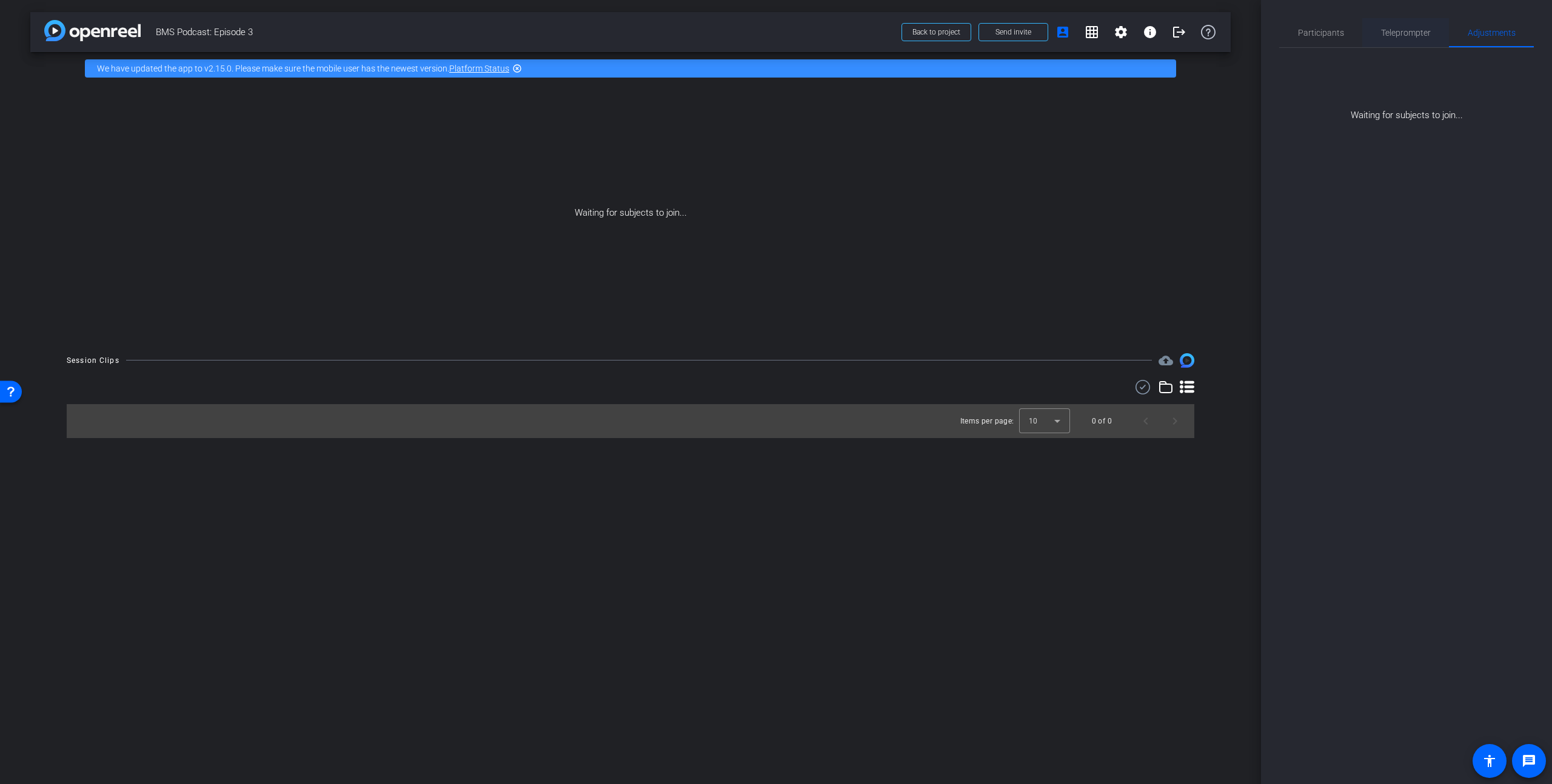
click at [1418, 35] on span "Teleprompter" at bounding box center [1406, 32] width 49 height 8
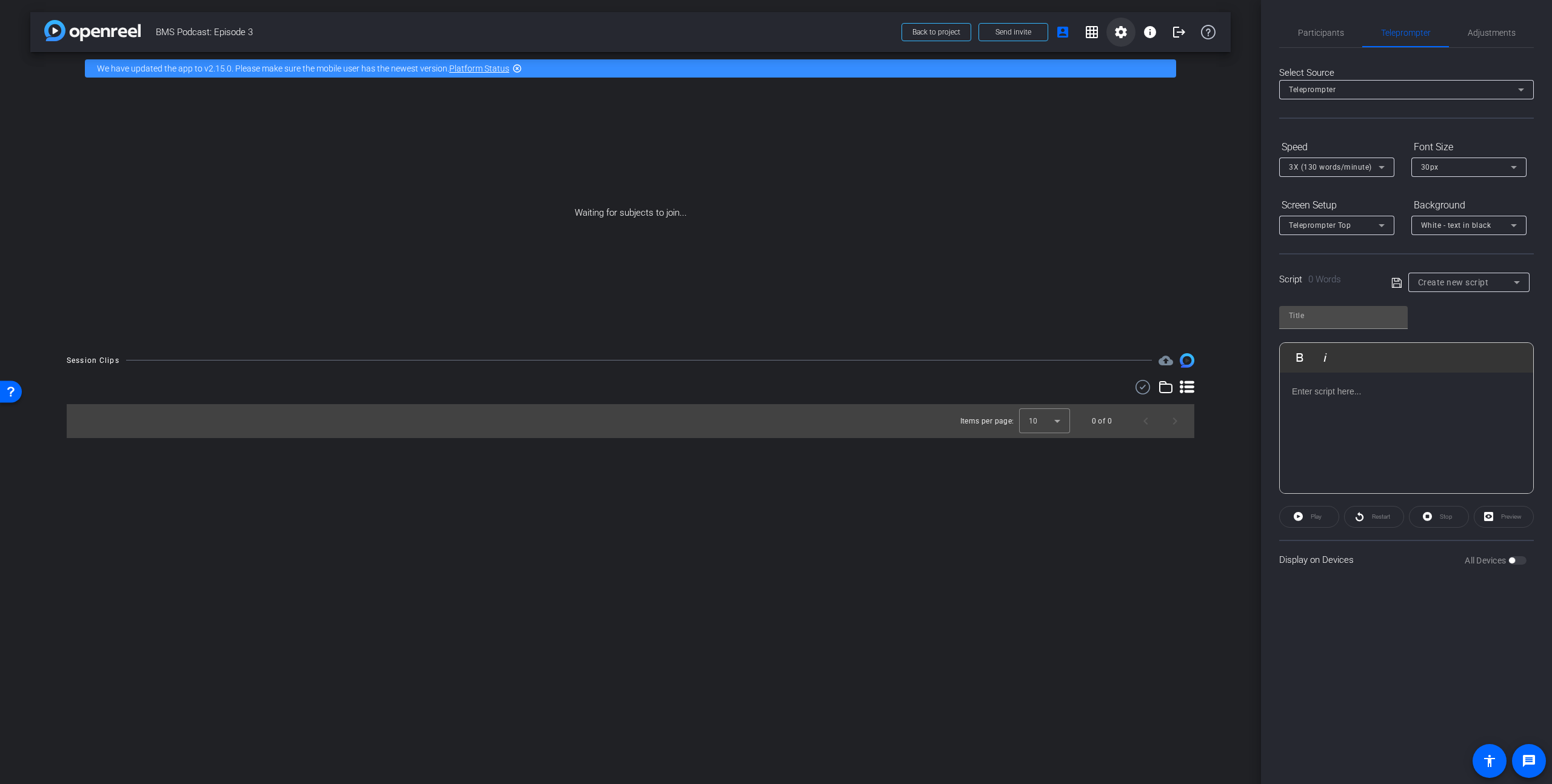
click at [1123, 32] on mat-icon "settings" at bounding box center [1121, 32] width 15 height 15
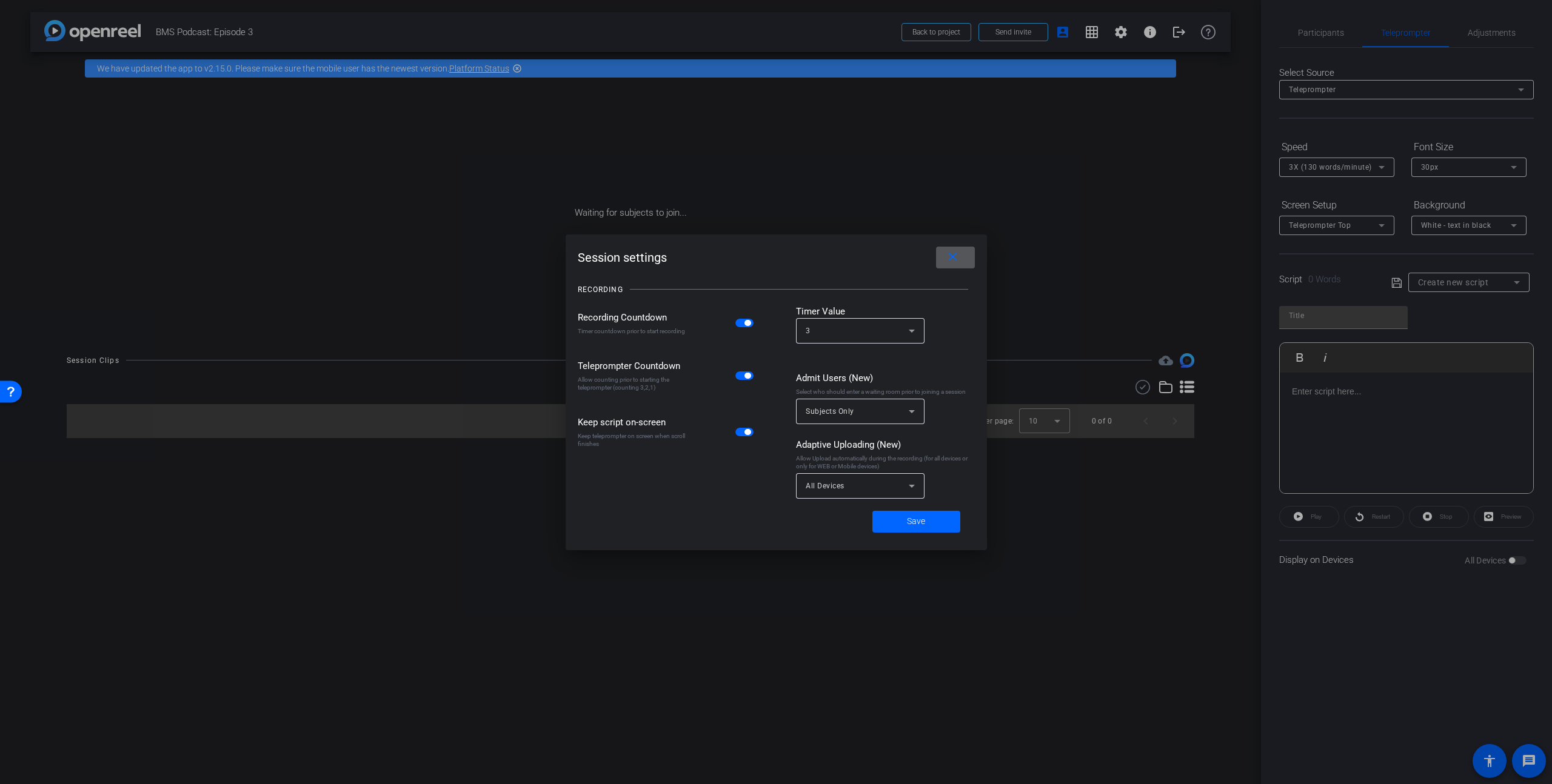
click at [956, 254] on mat-icon "close" at bounding box center [953, 258] width 15 height 15
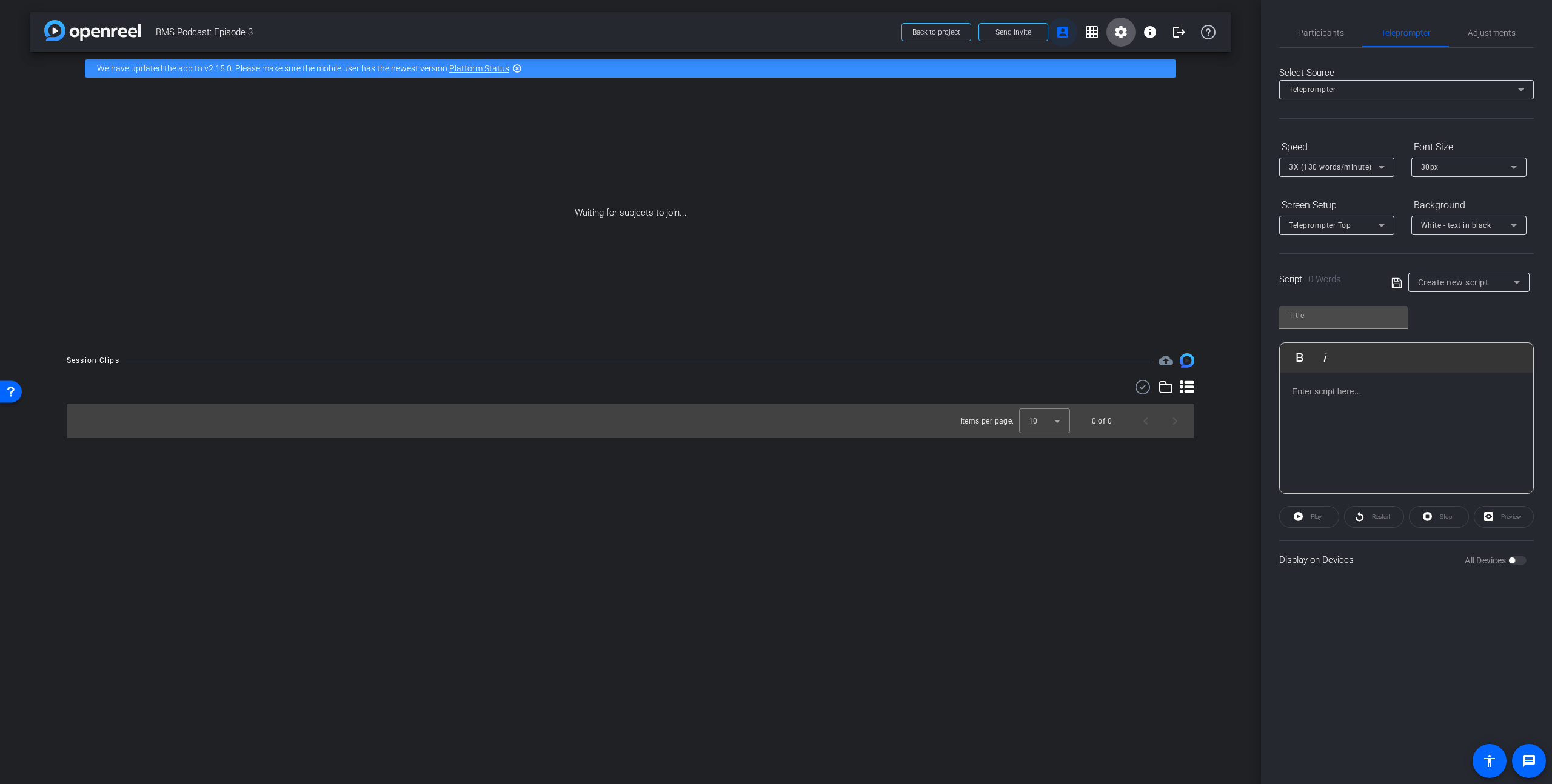
click at [1066, 33] on mat-icon "account_box" at bounding box center [1062, 32] width 15 height 15
click at [1333, 29] on span "Participants" at bounding box center [1321, 32] width 46 height 8
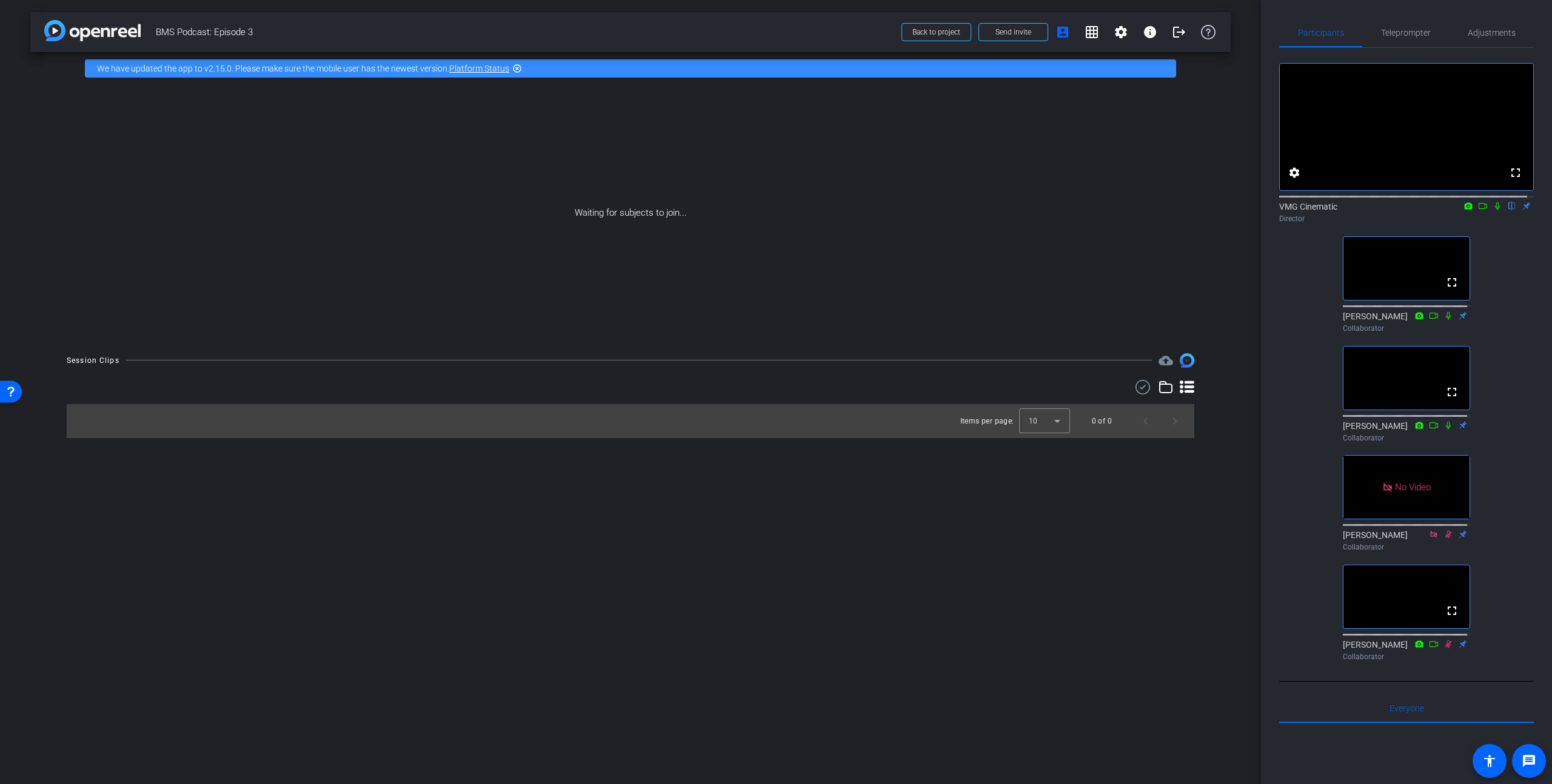
click at [1493, 210] on icon at bounding box center [1497, 206] width 10 height 8
click at [1089, 35] on mat-icon "grid_on" at bounding box center [1092, 32] width 15 height 15
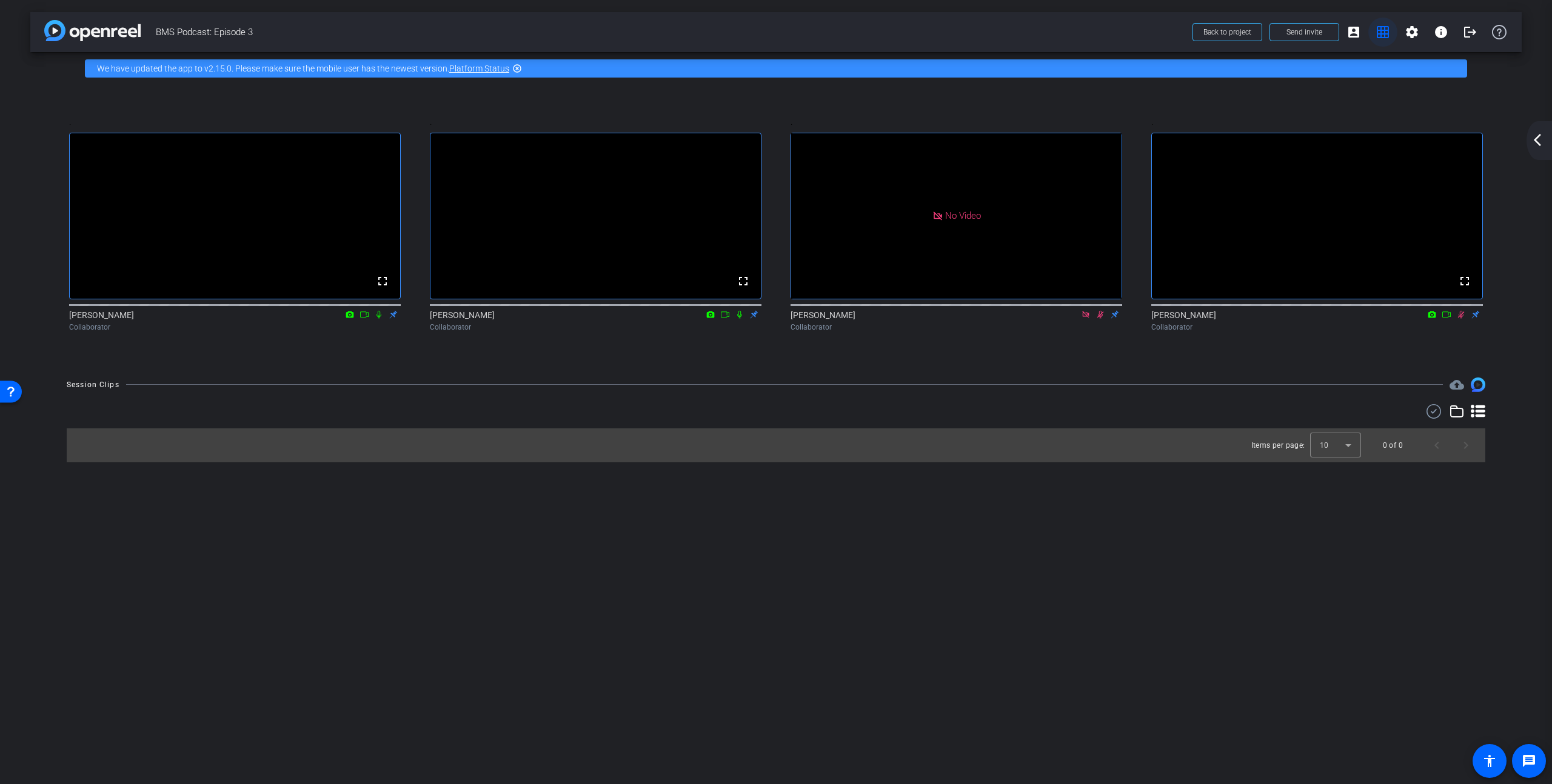
click at [1388, 34] on mat-icon "grid_on" at bounding box center [1383, 32] width 15 height 15
click at [1380, 32] on mat-icon "grid_on" at bounding box center [1383, 32] width 15 height 15
click at [1354, 32] on mat-icon "account_box" at bounding box center [1354, 32] width 15 height 15
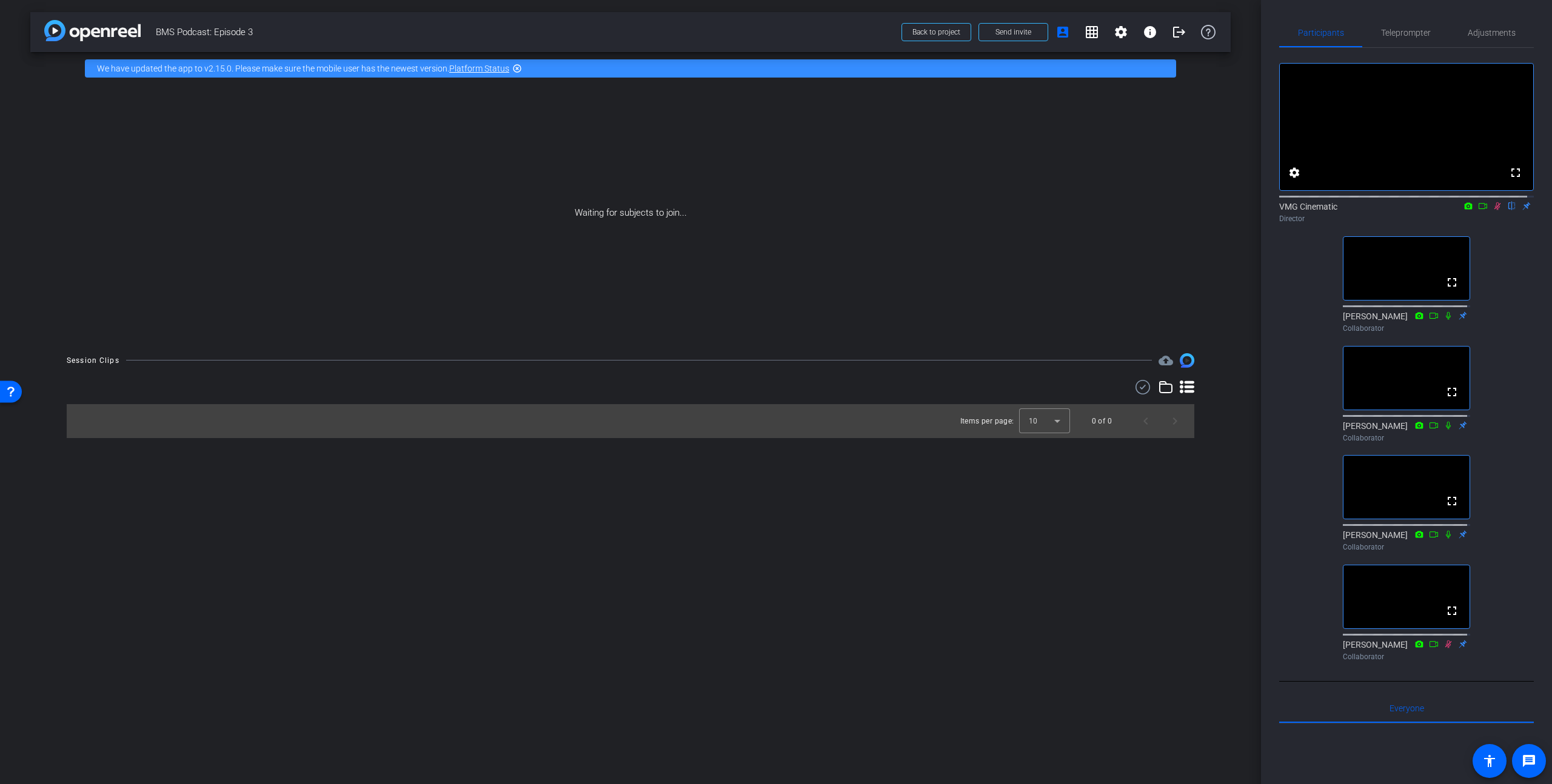
drag, startPoint x: 117, startPoint y: 469, endPoint x: 97, endPoint y: 458, distance: 22.8
click at [118, 470] on div "arrow_back BMS Podcast: Episode 3 Back to project Send invite account_box grid_…" at bounding box center [630, 392] width 1261 height 784
click at [1126, 504] on div "arrow_back BMS Podcast: Episode 3 Back to project Send invite account_box grid_…" at bounding box center [630, 392] width 1261 height 784
click at [1495, 210] on icon at bounding box center [1498, 206] width 7 height 8
click at [1493, 210] on icon at bounding box center [1497, 206] width 10 height 8
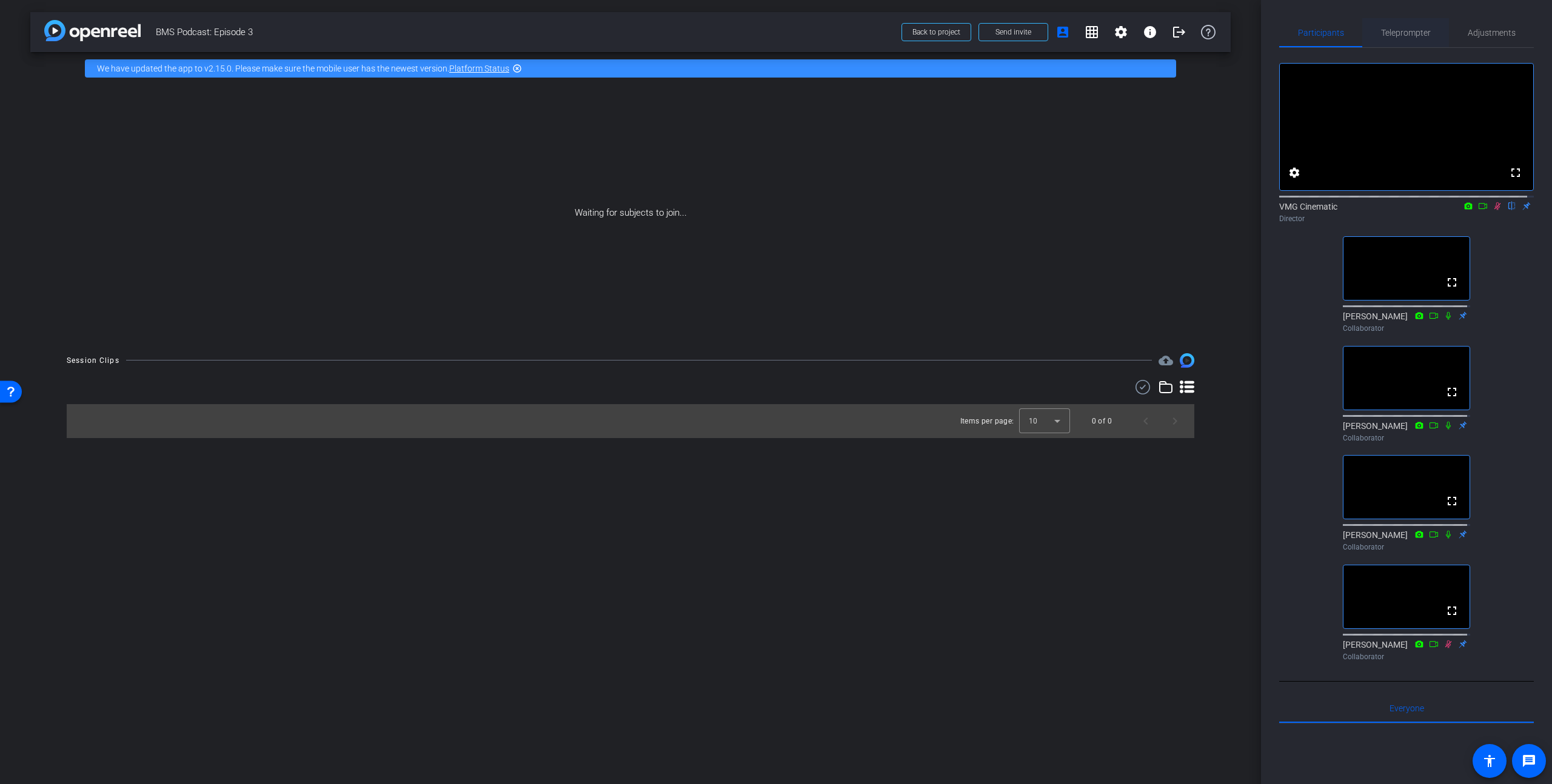
click at [1411, 38] on span "Teleprompter" at bounding box center [1406, 33] width 49 height 29
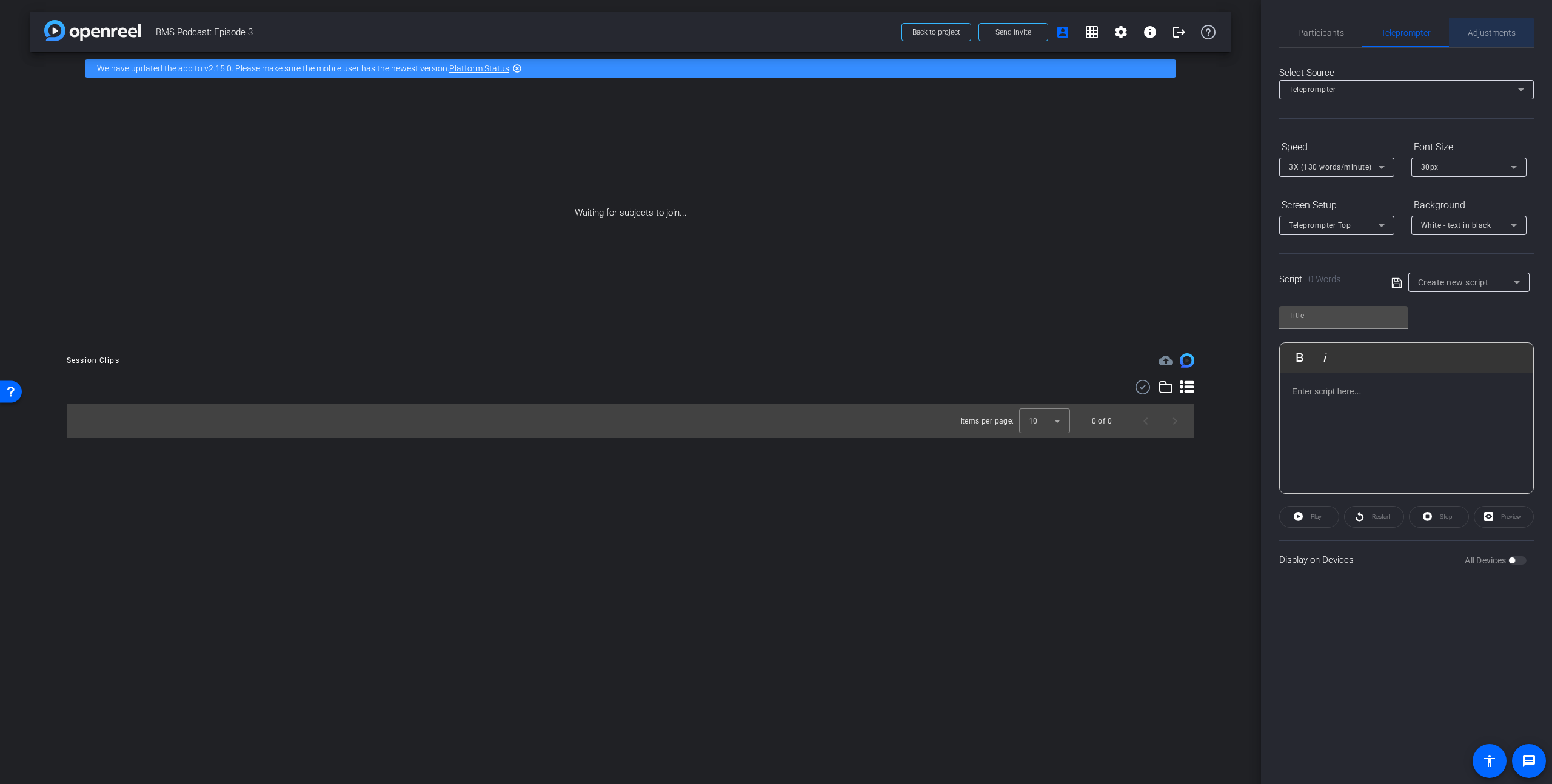
click at [1472, 36] on span "Adjustments" at bounding box center [1492, 32] width 48 height 8
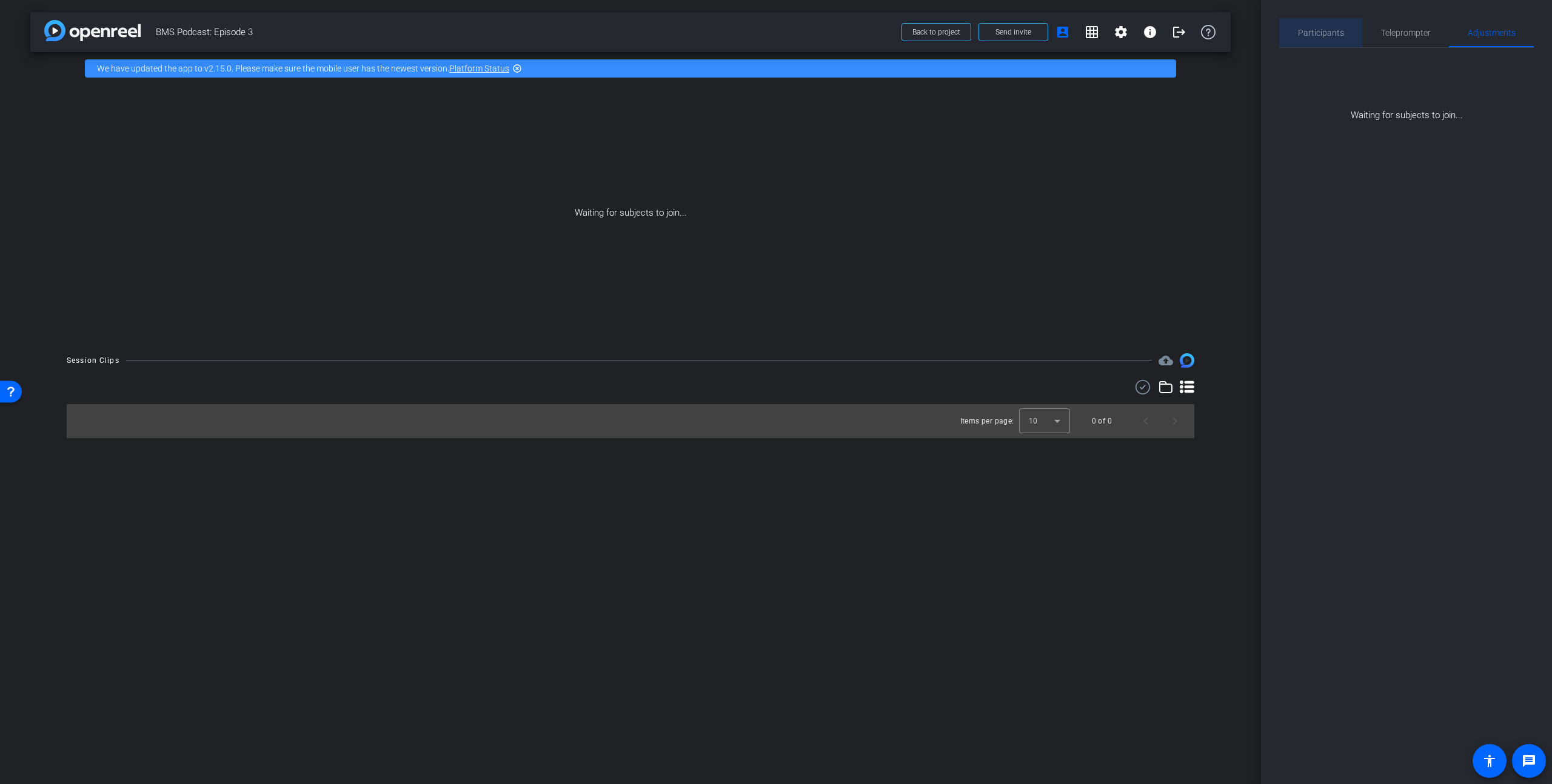
click at [1325, 42] on span "Participants" at bounding box center [1321, 33] width 46 height 29
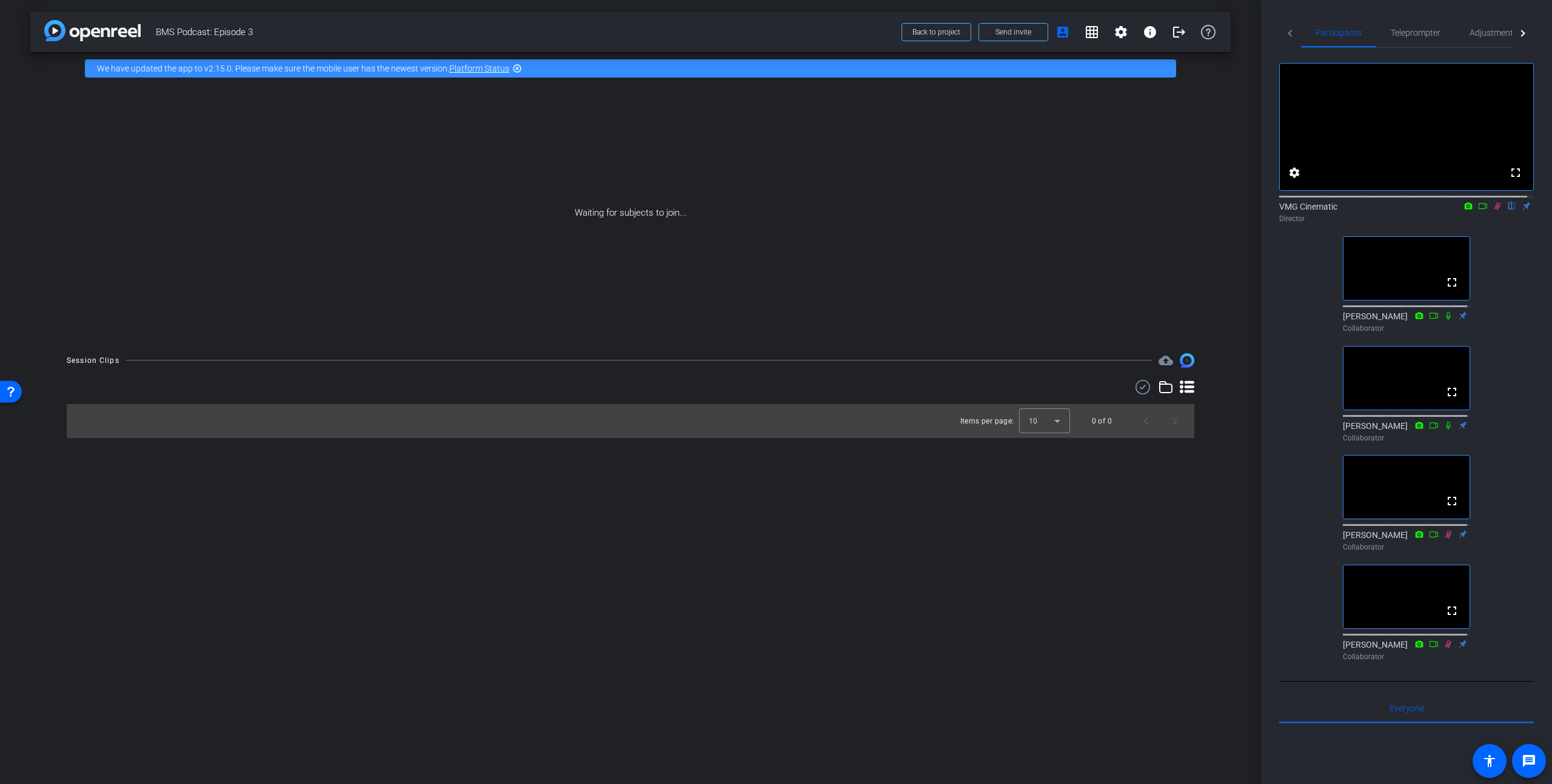
click at [1045, 556] on div "arrow_back BMS Podcast: Episode 3 Back to project Send invite account_box grid_…" at bounding box center [630, 392] width 1261 height 784
click at [1518, 33] on div at bounding box center [1521, 32] width 7 height 7
click at [1152, 37] on mat-icon "info" at bounding box center [1150, 32] width 15 height 15
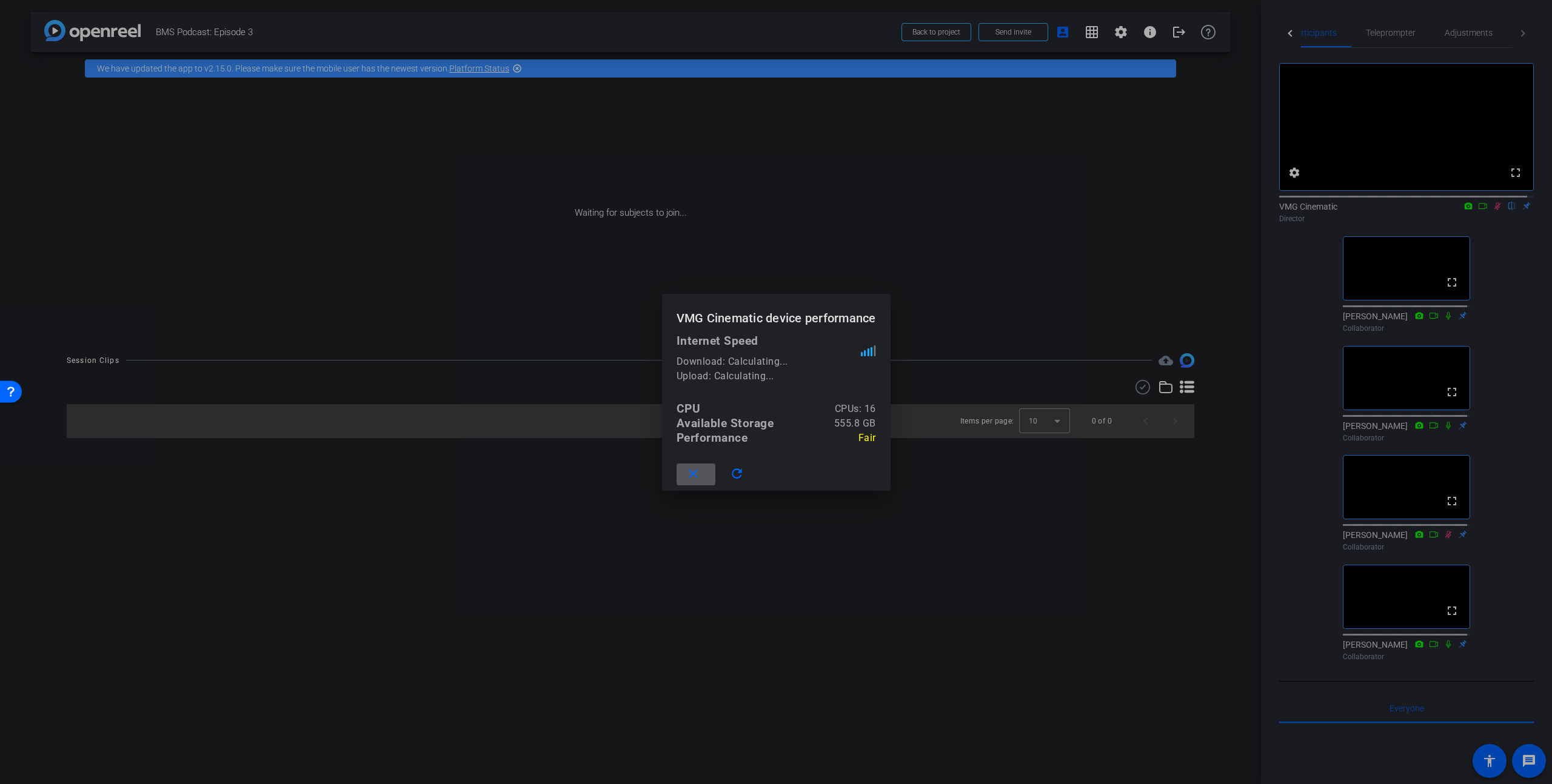
click at [995, 532] on div at bounding box center [776, 392] width 1552 height 784
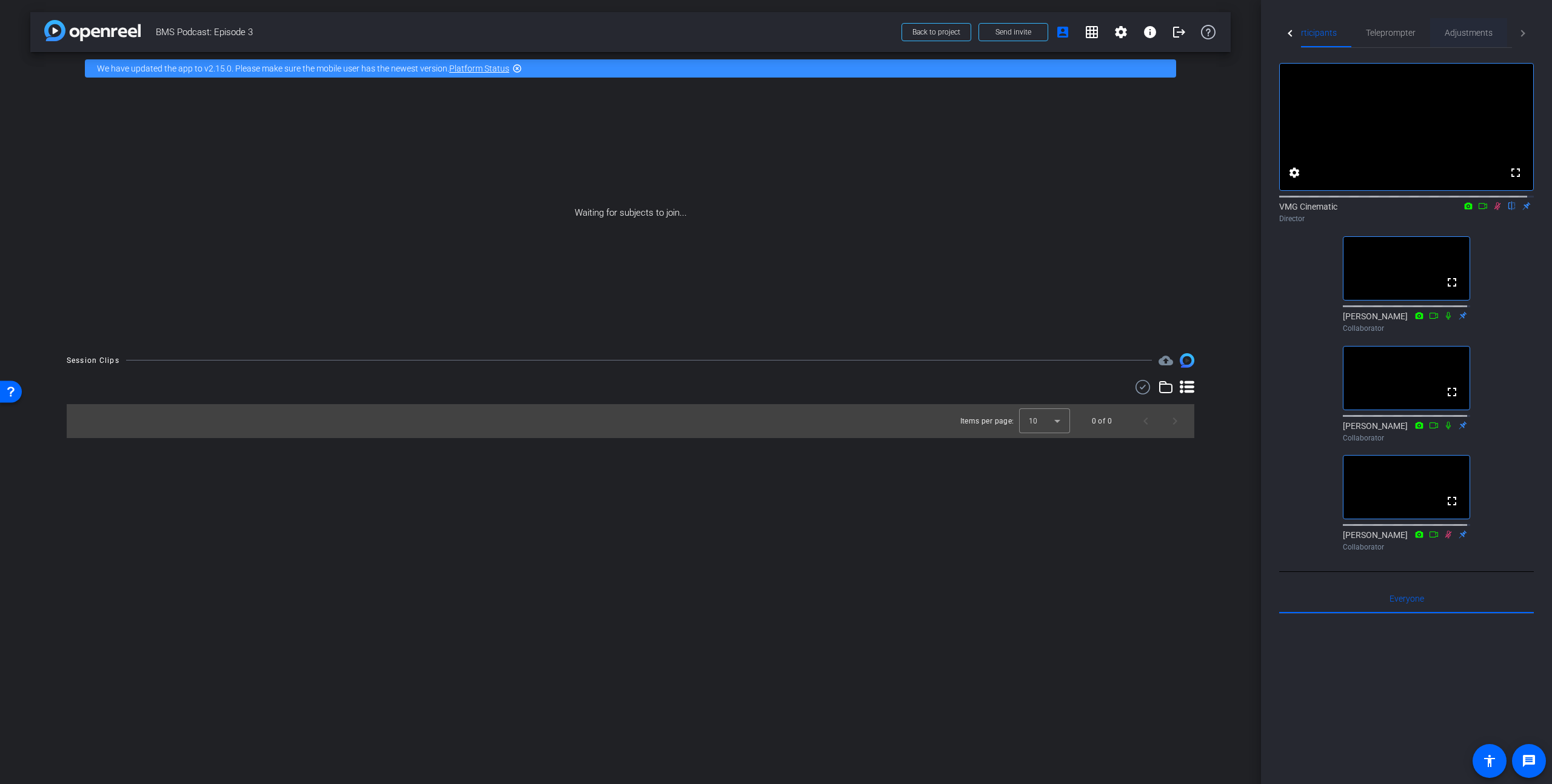
click at [1483, 35] on span "Adjustments" at bounding box center [1469, 32] width 48 height 8
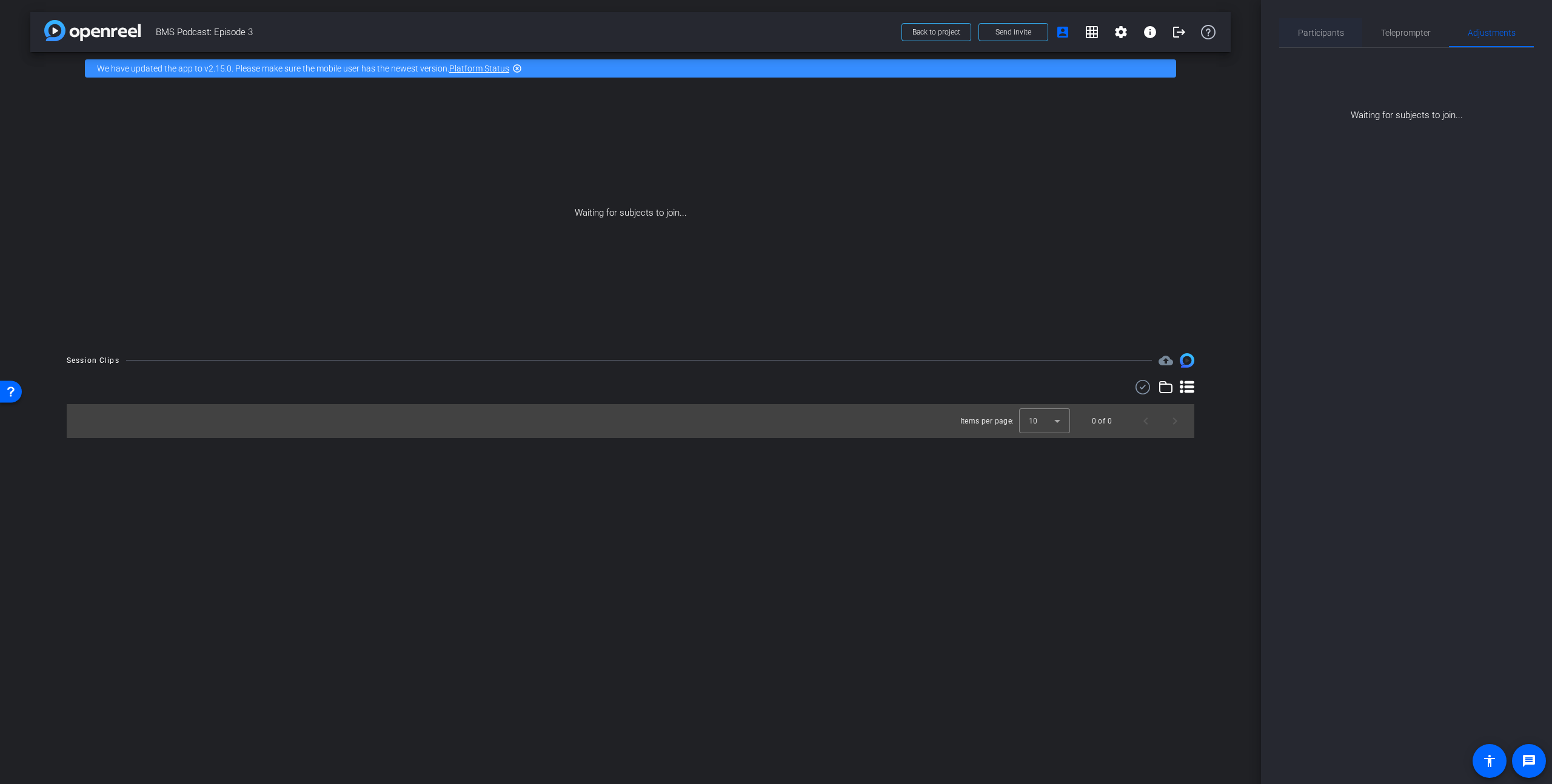
click at [1328, 38] on span "Participants" at bounding box center [1321, 33] width 46 height 29
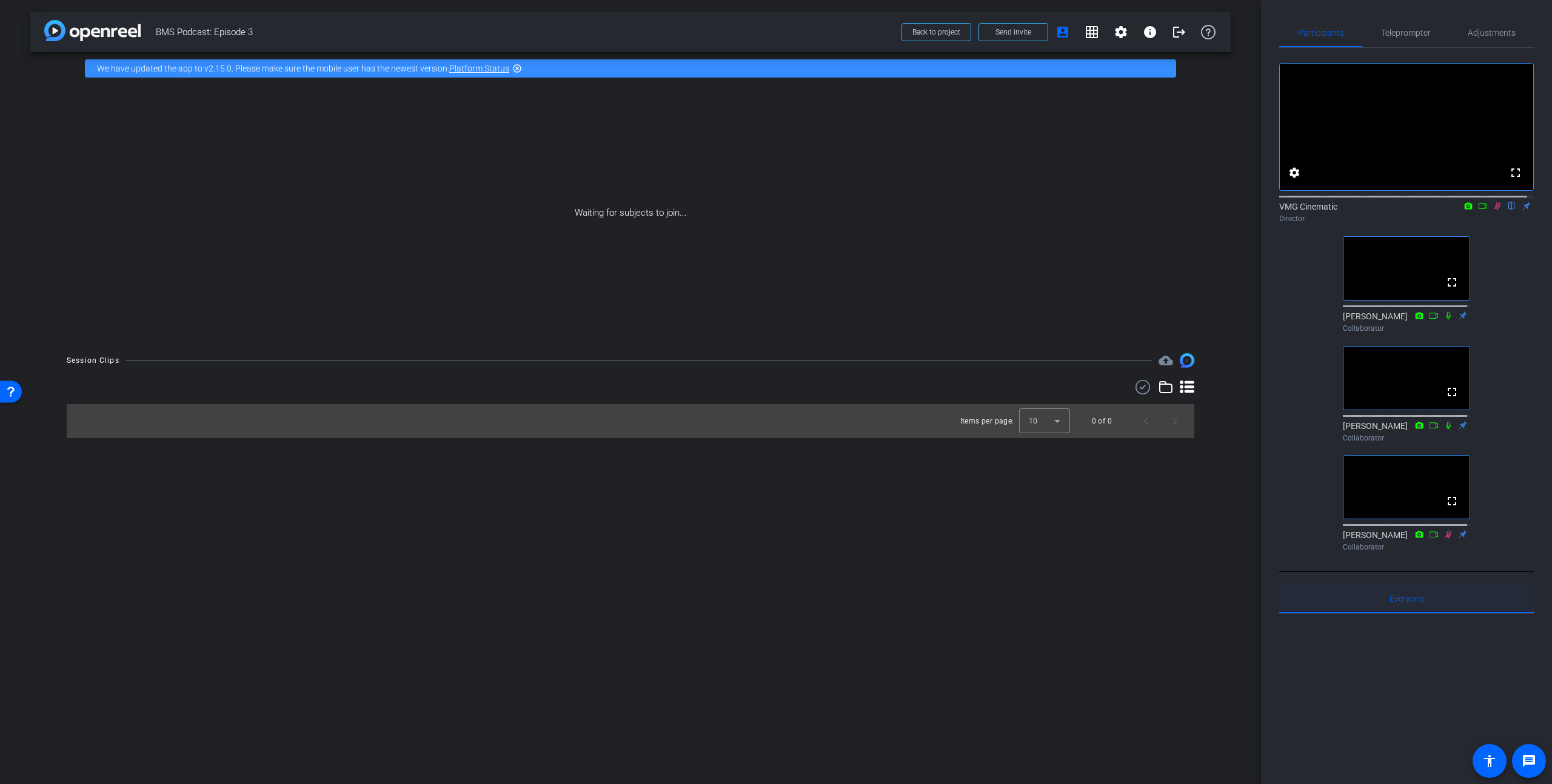
click at [1418, 603] on span "Everyone 0" at bounding box center [1407, 598] width 35 height 8
drag, startPoint x: 1140, startPoint y: 512, endPoint x: 1155, endPoint y: 449, distance: 64.8
click at [1140, 512] on div "arrow_back BMS Podcast: Episode 3 Back to project Send invite account_box grid_…" at bounding box center [630, 392] width 1261 height 784
click at [1493, 24] on span "Adjustments" at bounding box center [1492, 33] width 48 height 29
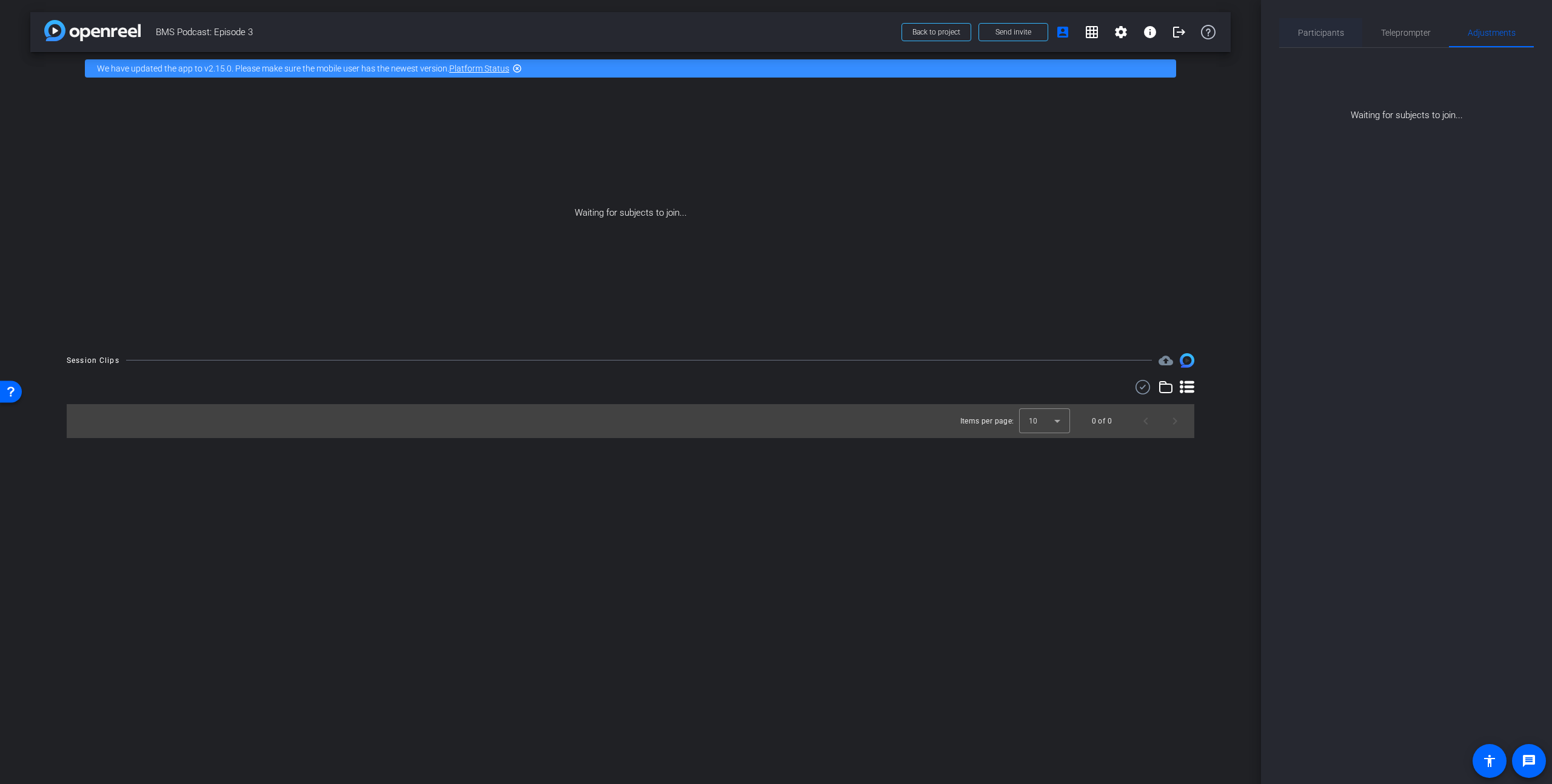
click at [1337, 32] on span "Participants" at bounding box center [1321, 32] width 46 height 8
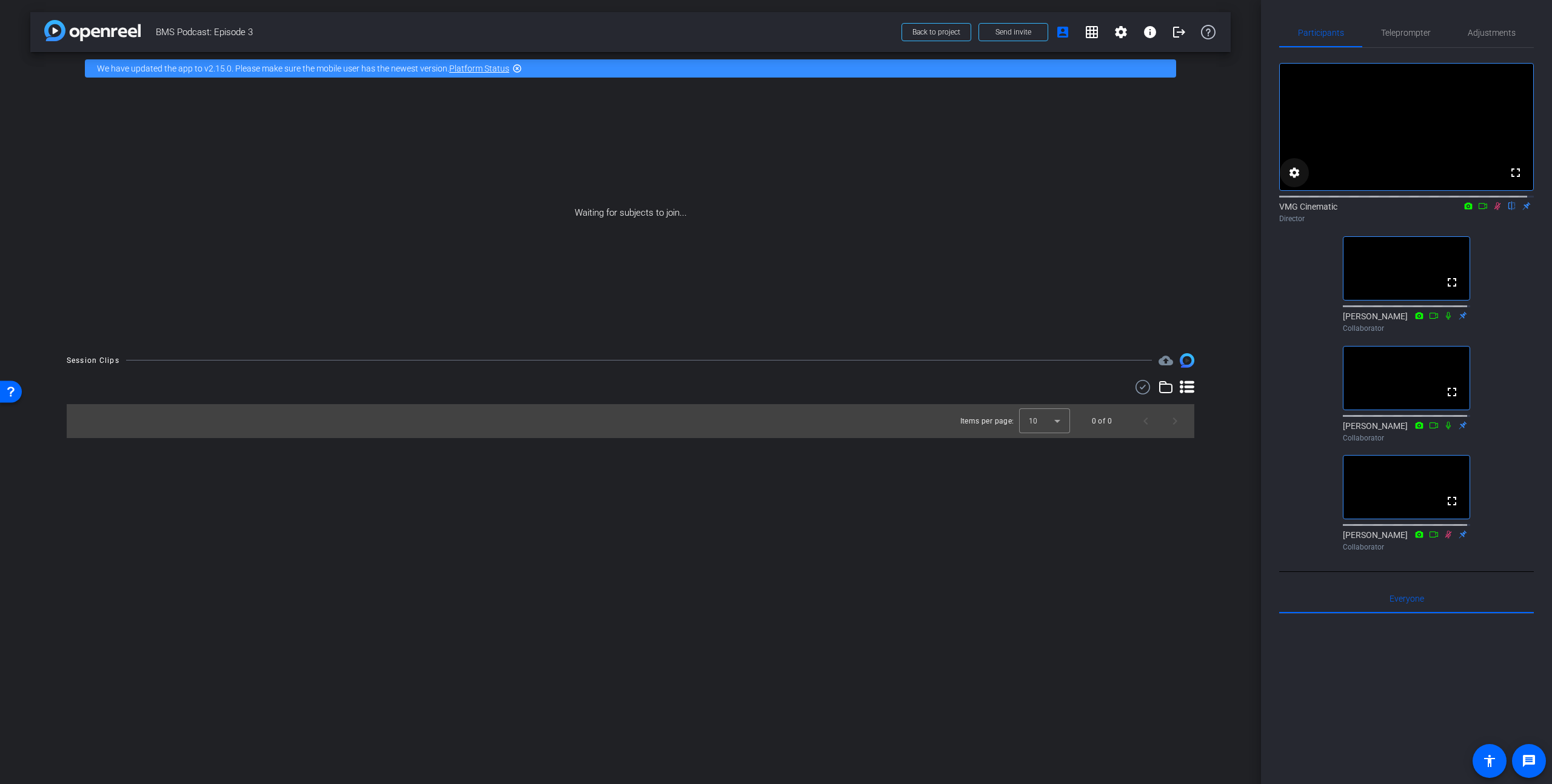
click at [1301, 188] on span at bounding box center [1295, 173] width 29 height 29
click at [1298, 188] on div at bounding box center [776, 392] width 1552 height 784
click at [1150, 29] on mat-icon "info" at bounding box center [1150, 32] width 15 height 15
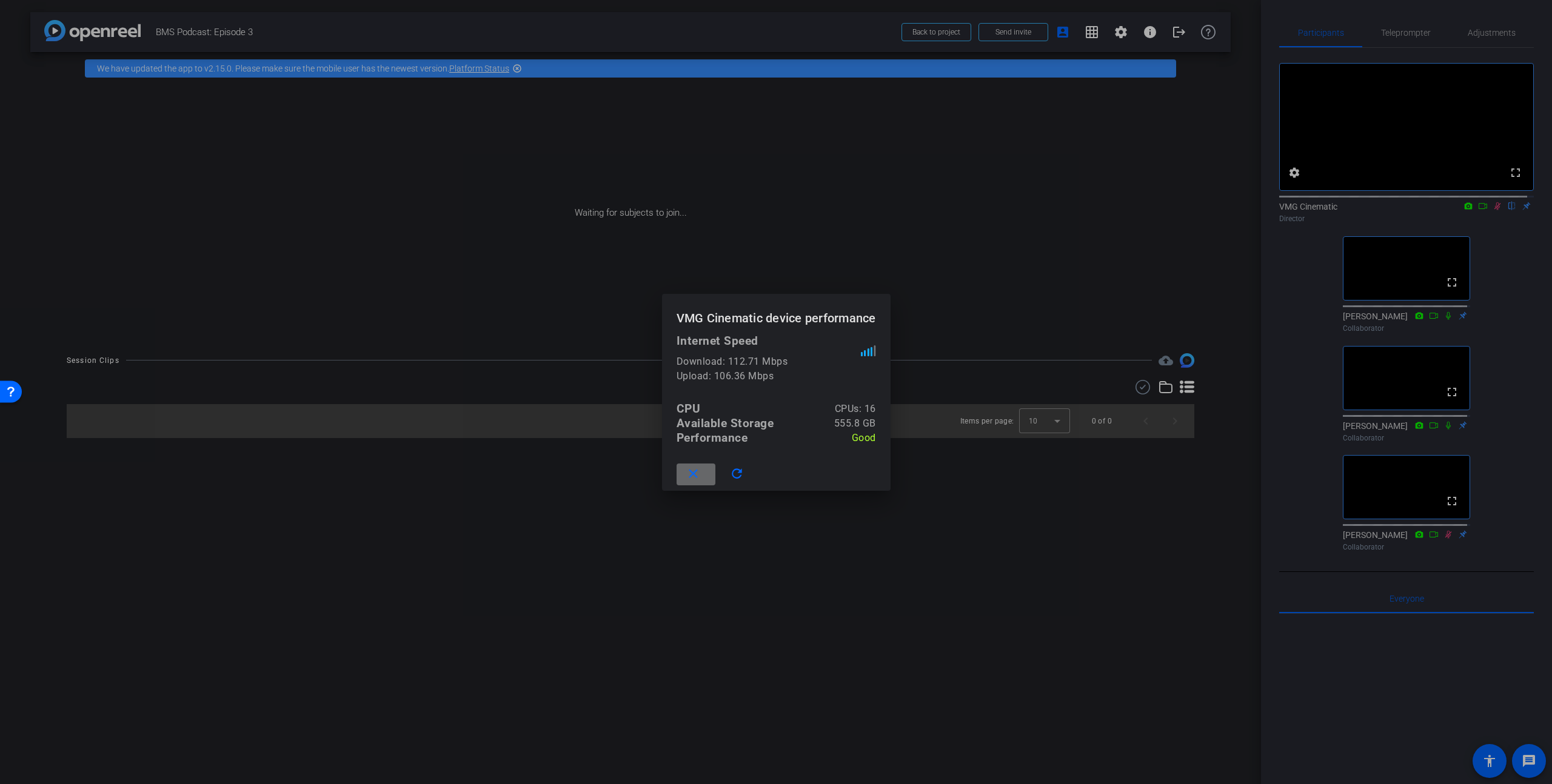
click at [690, 472] on mat-icon "close" at bounding box center [693, 475] width 15 height 15
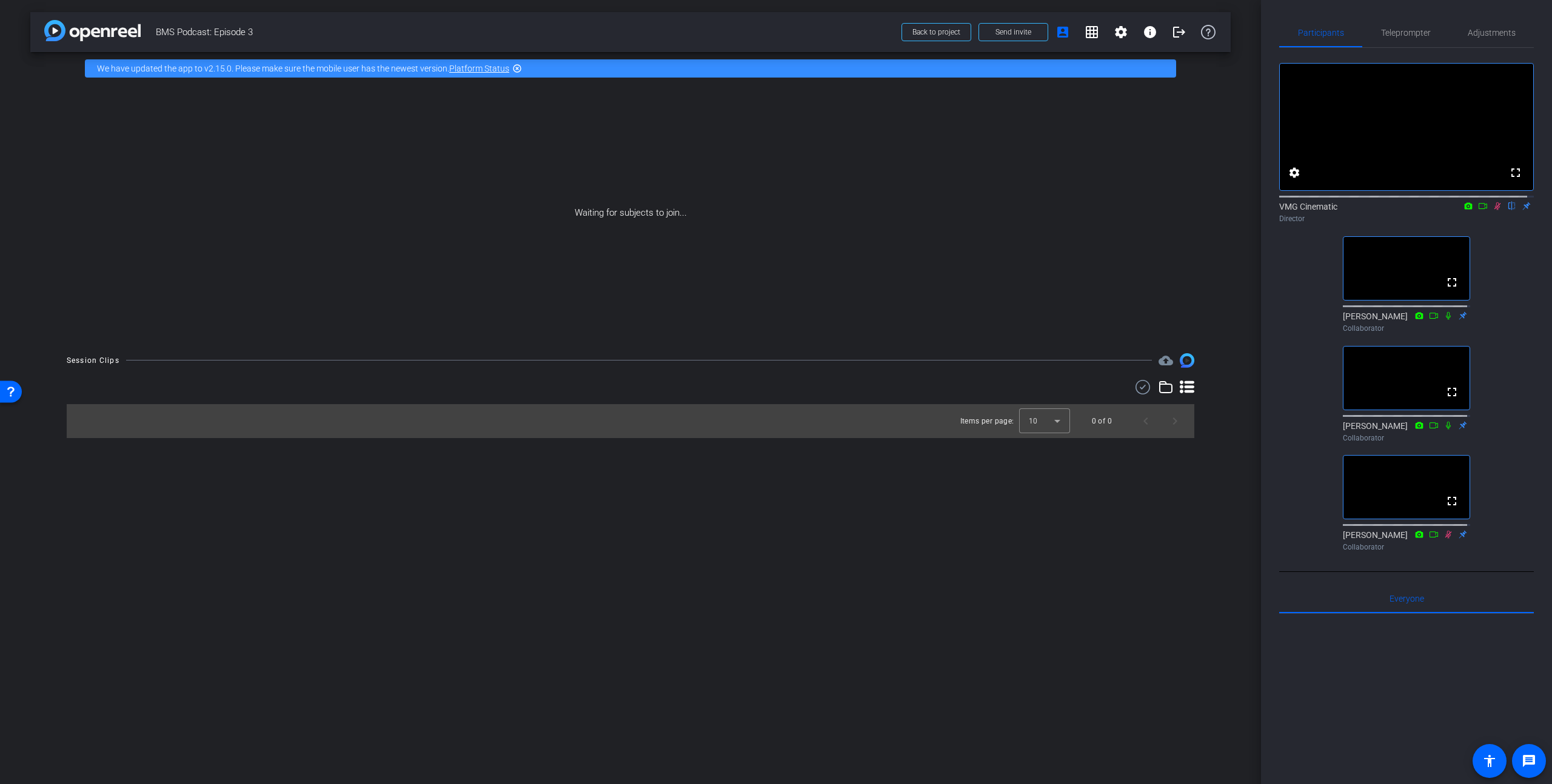
click at [886, 594] on div "arrow_back BMS Podcast: Episode 3 Back to project Send invite account_box grid_…" at bounding box center [630, 392] width 1261 height 784
click at [1408, 33] on span "Teleprompter" at bounding box center [1406, 32] width 49 height 8
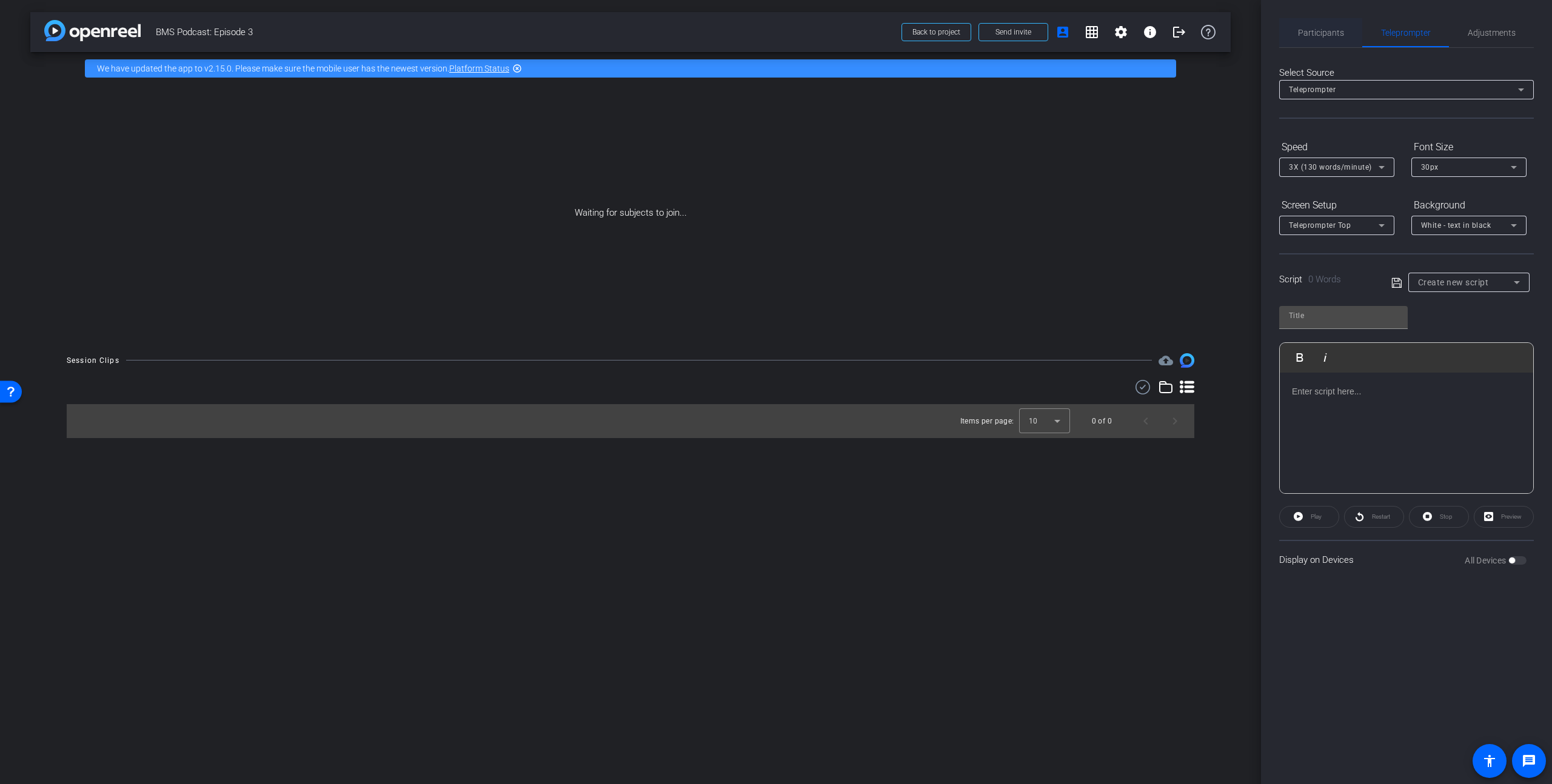
click at [1316, 41] on span "Participants" at bounding box center [1321, 33] width 46 height 29
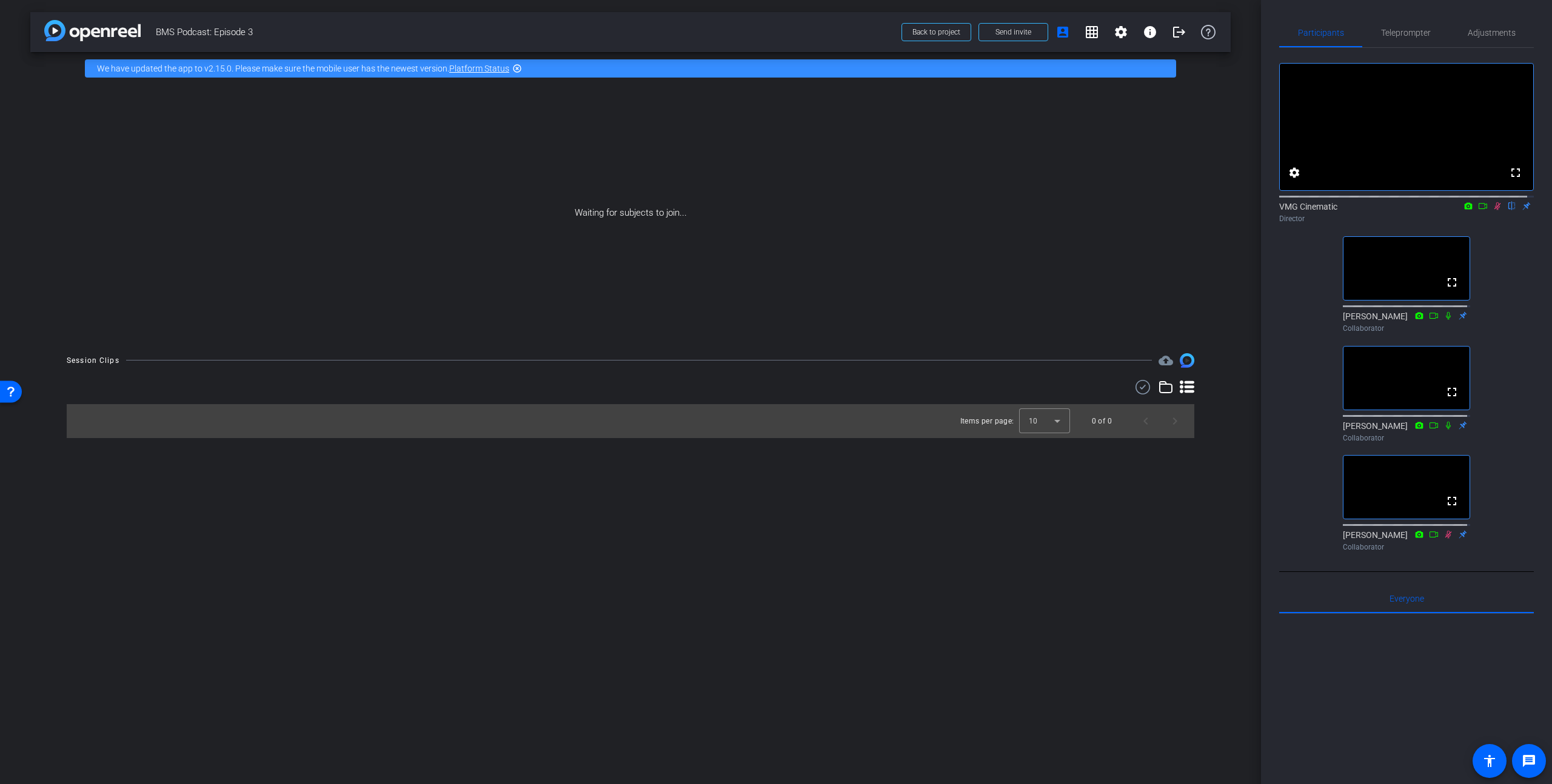
click at [881, 461] on div "arrow_back BMS Podcast: Episode 3 Back to project Send invite account_box grid_…" at bounding box center [630, 392] width 1261 height 784
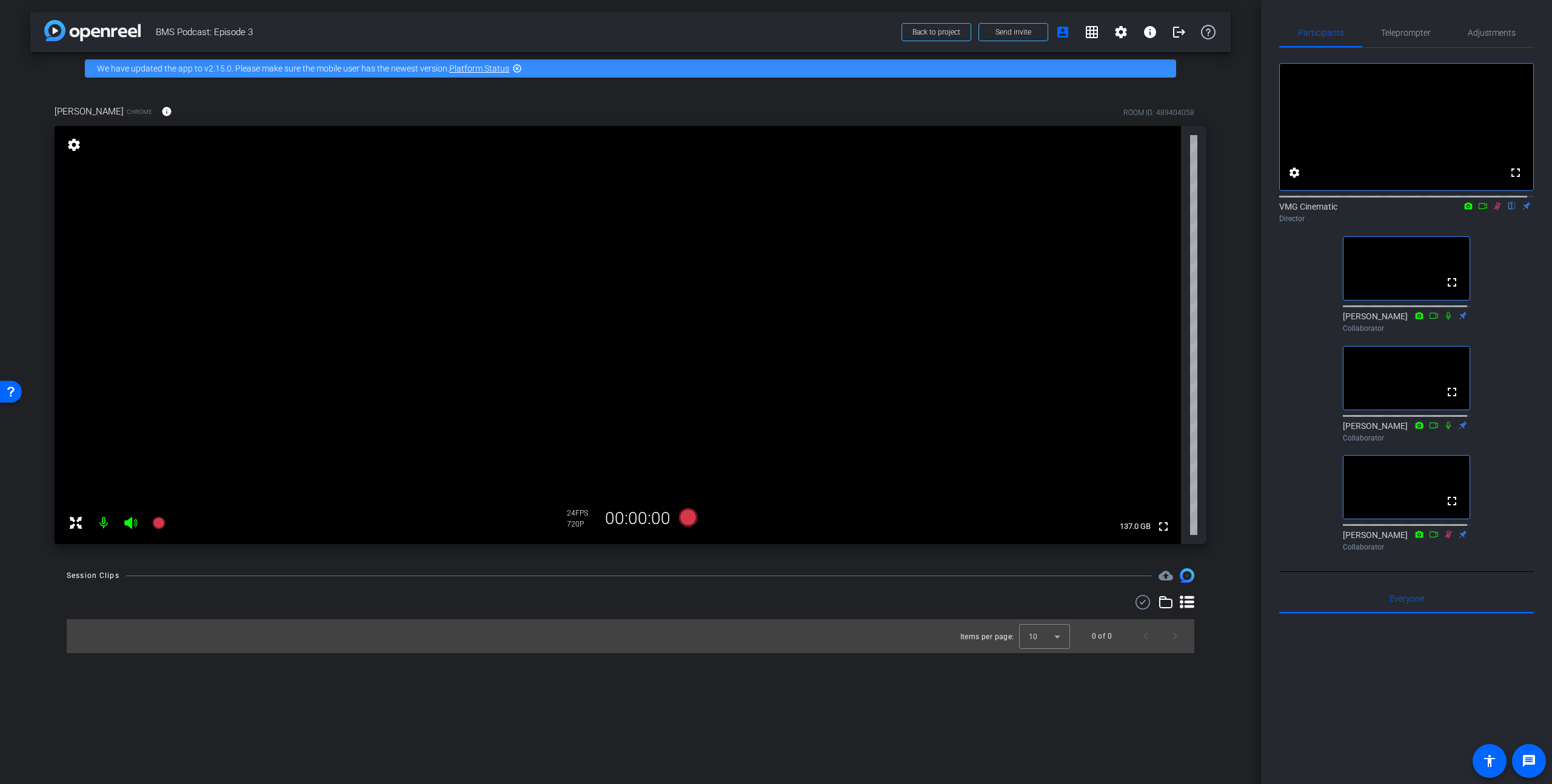
click at [1479, 210] on icon at bounding box center [1483, 206] width 10 height 8
click at [1493, 210] on icon at bounding box center [1497, 206] width 10 height 8
click at [557, 707] on div "arrow_back BMS Podcast: Episode 3 Back to project Send invite account_box grid_…" at bounding box center [630, 392] width 1261 height 784
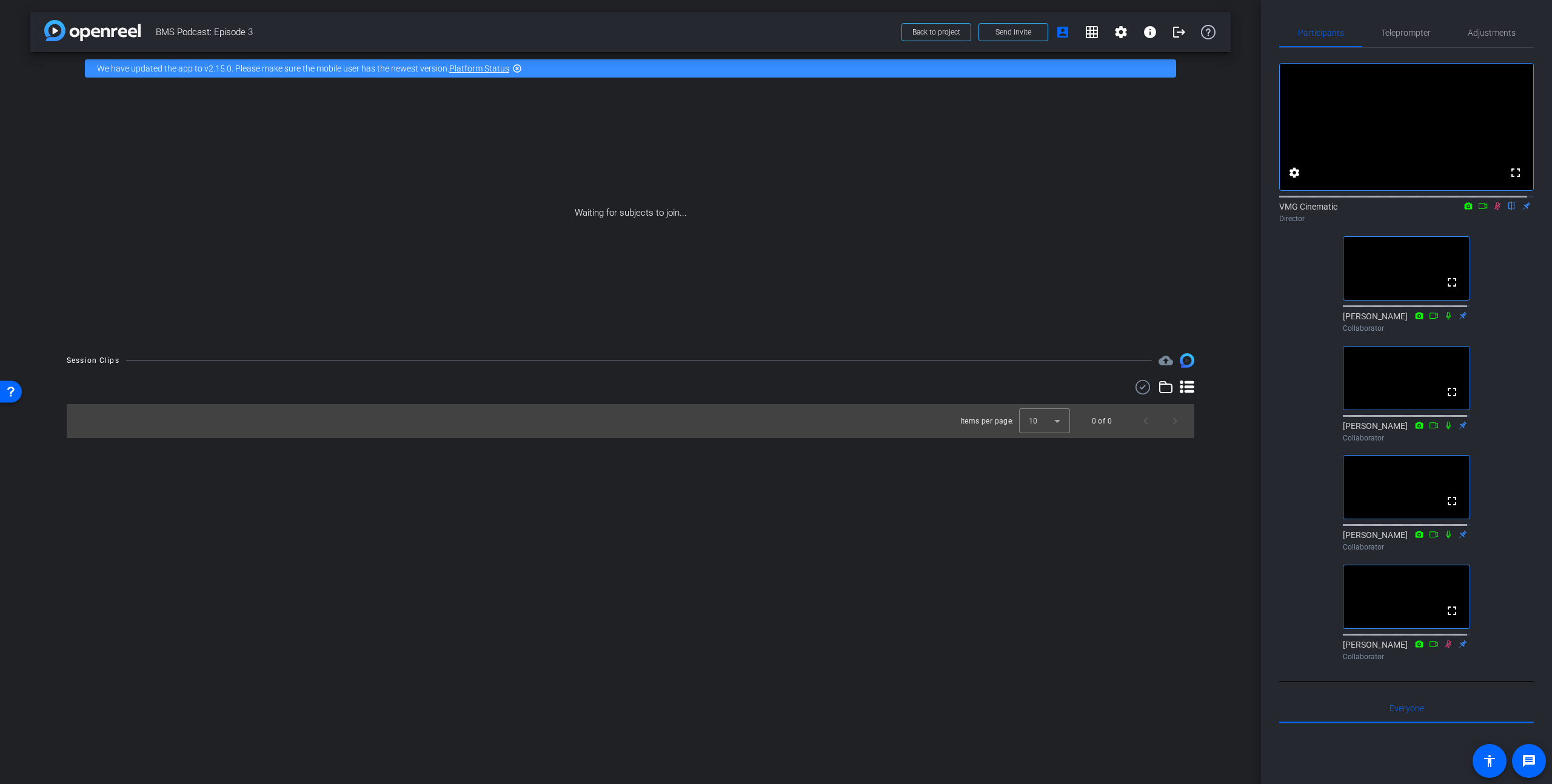
click at [1479, 210] on icon at bounding box center [1483, 206] width 10 height 8
click at [1510, 210] on icon at bounding box center [1513, 206] width 7 height 8
click at [1494, 209] on icon at bounding box center [1497, 205] width 7 height 7
click at [1476, 35] on span "Adjustments" at bounding box center [1492, 32] width 48 height 8
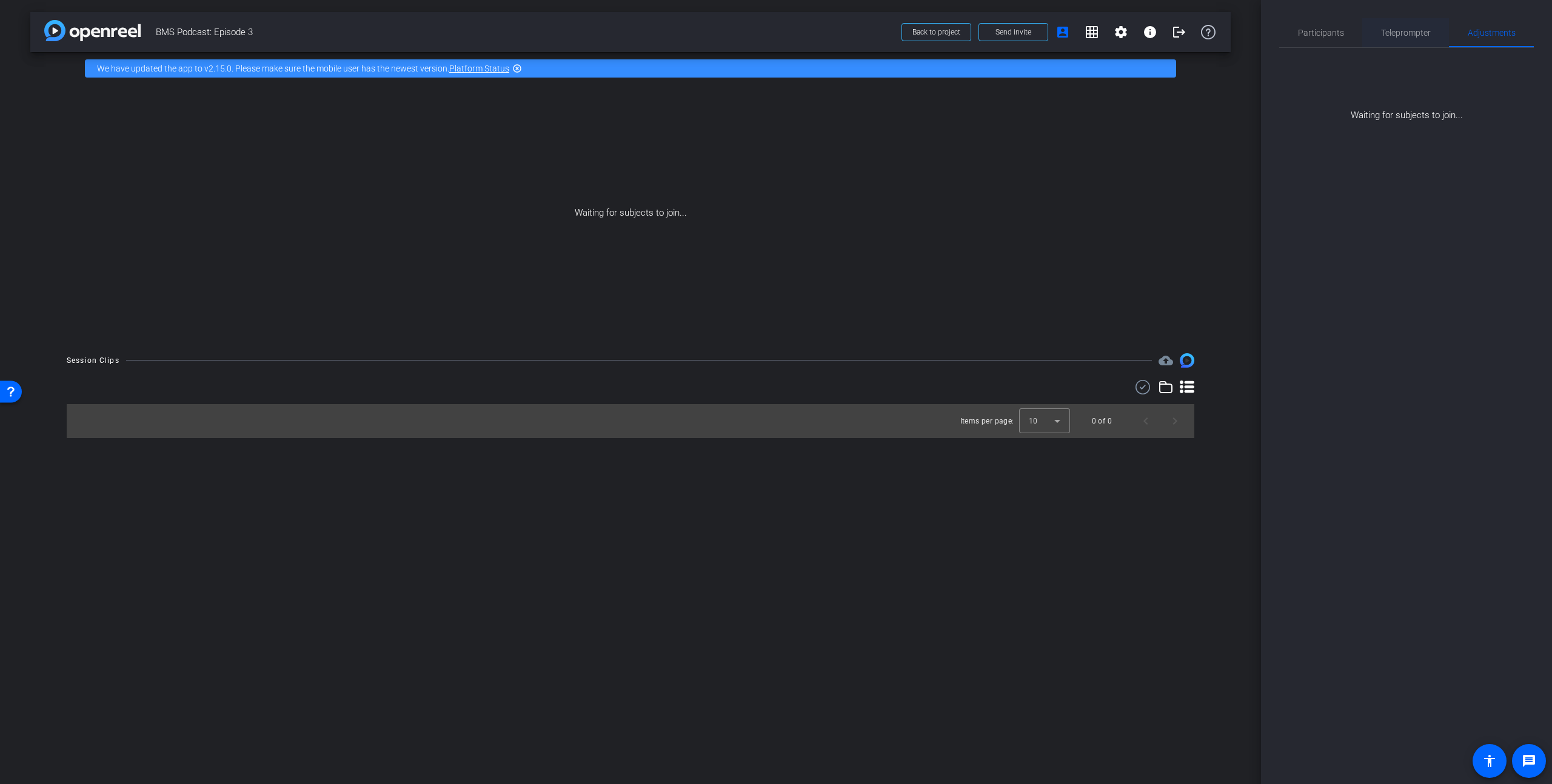
click at [1404, 32] on span "Teleprompter" at bounding box center [1406, 32] width 49 height 8
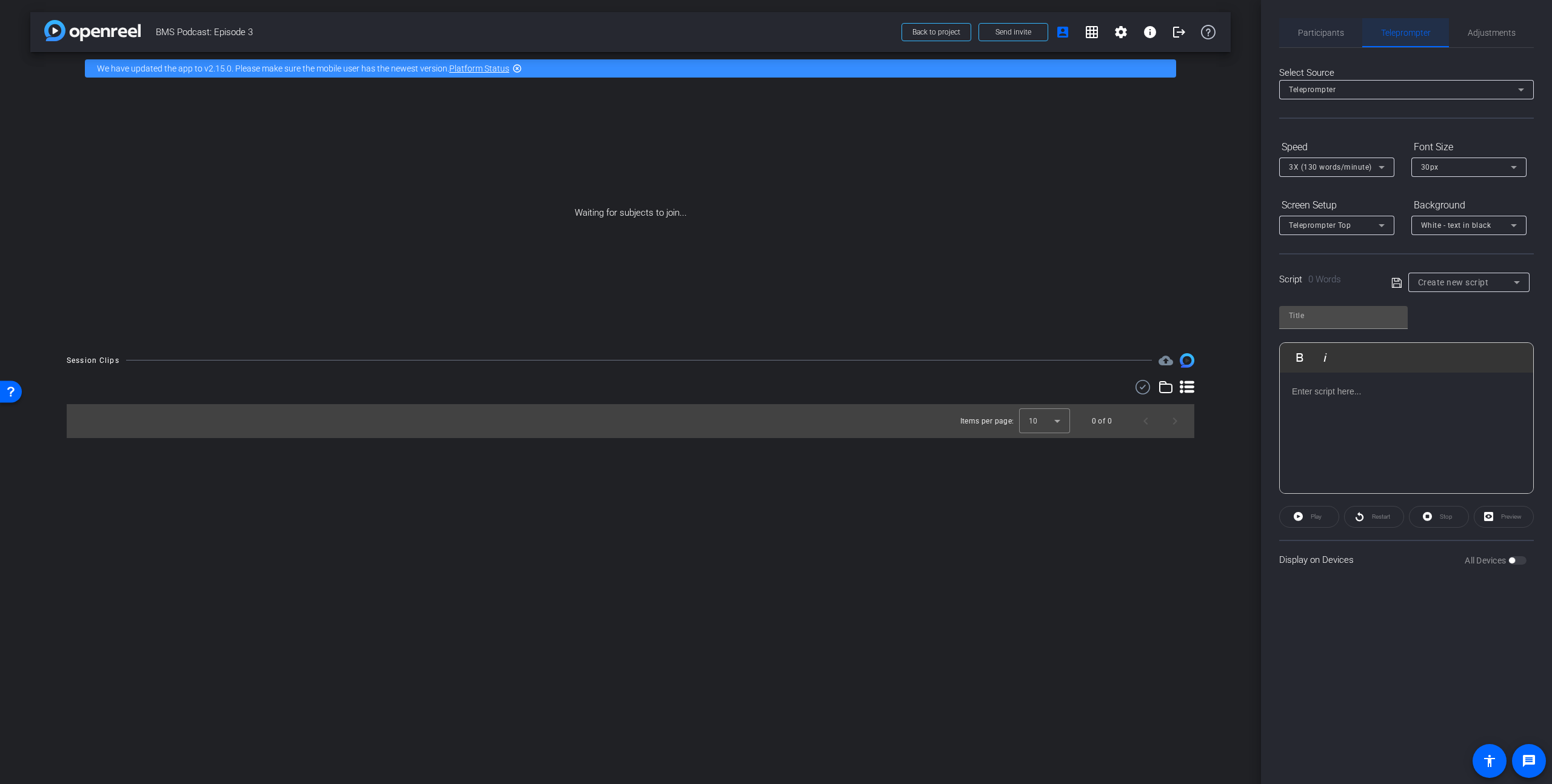
click at [1334, 34] on span "Participants" at bounding box center [1321, 32] width 46 height 8
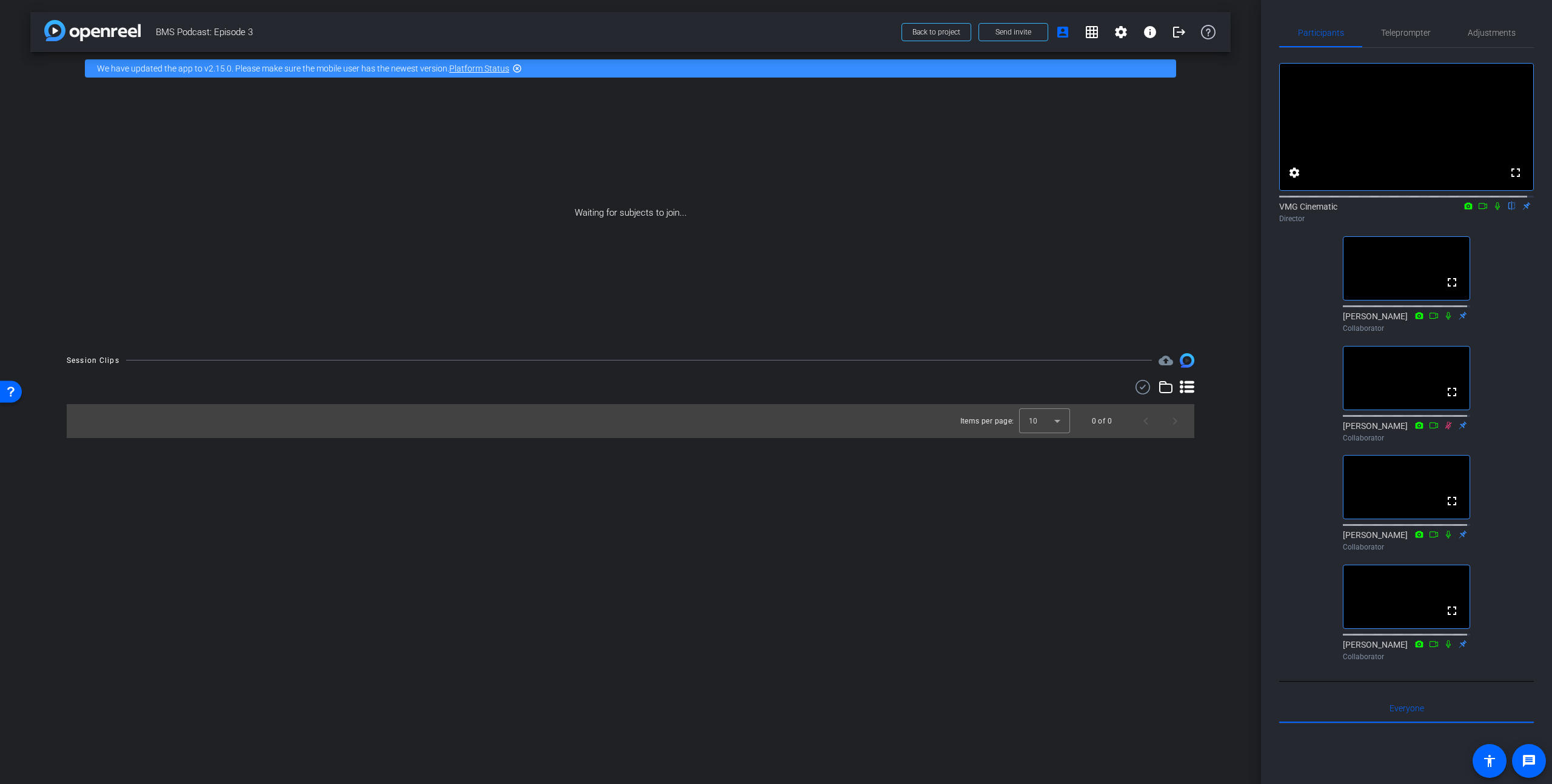
click at [1496, 210] on icon at bounding box center [1498, 206] width 5 height 8
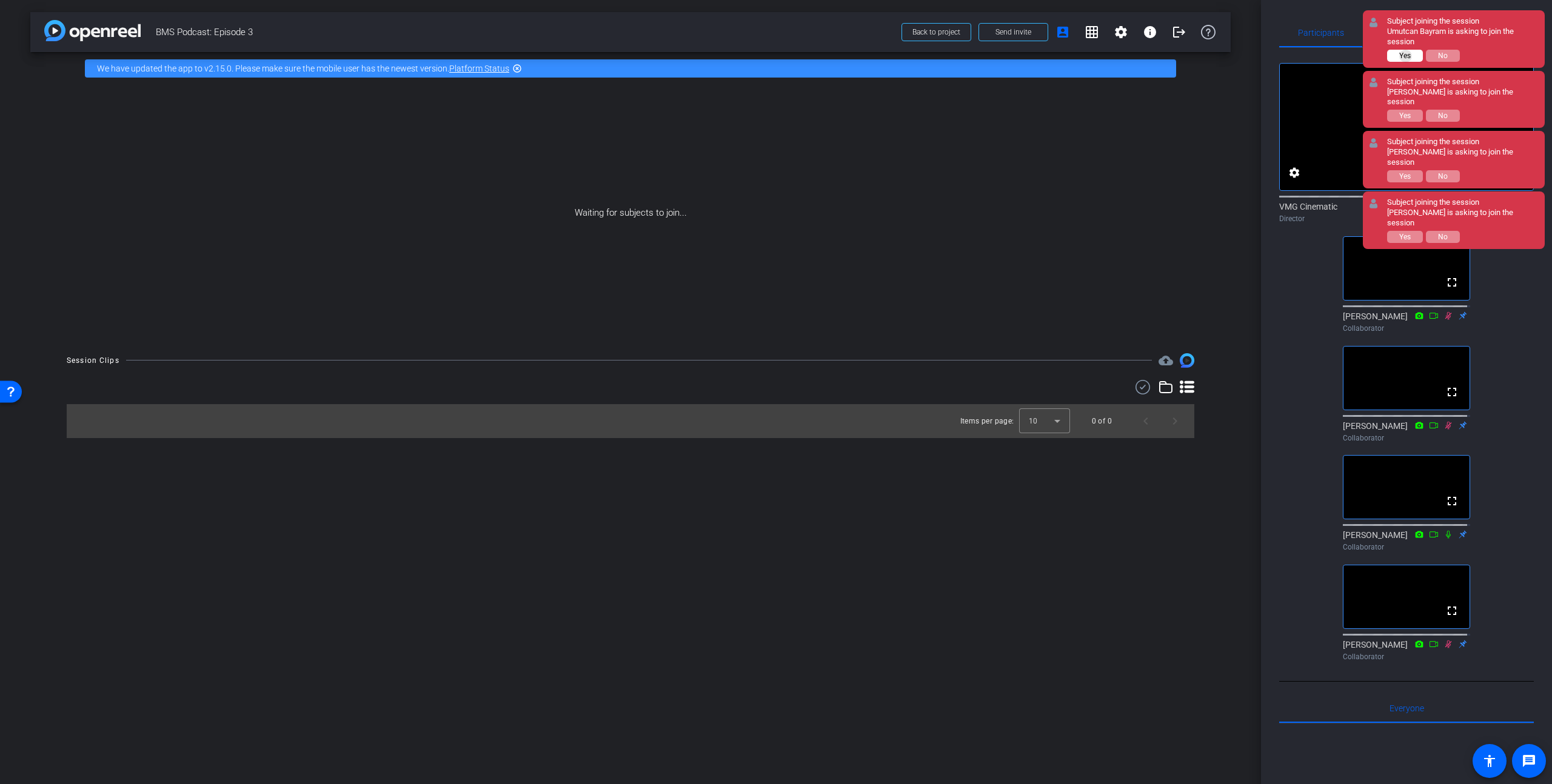
click at [1407, 56] on span "Yes" at bounding box center [1405, 56] width 12 height 8
click at [1409, 52] on span "Yes" at bounding box center [1405, 56] width 12 height 8
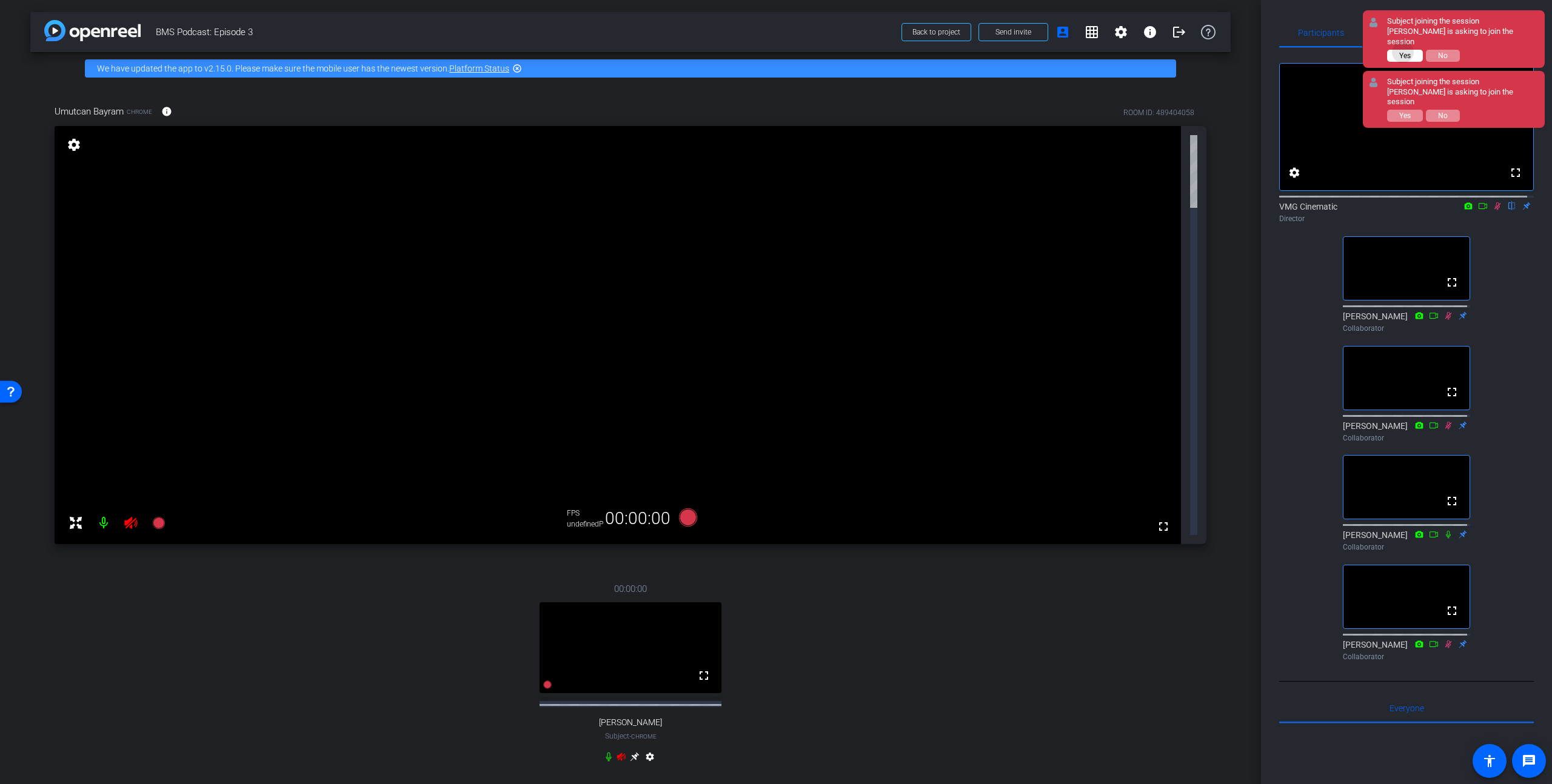
click at [1402, 52] on span "Yes" at bounding box center [1405, 56] width 12 height 8
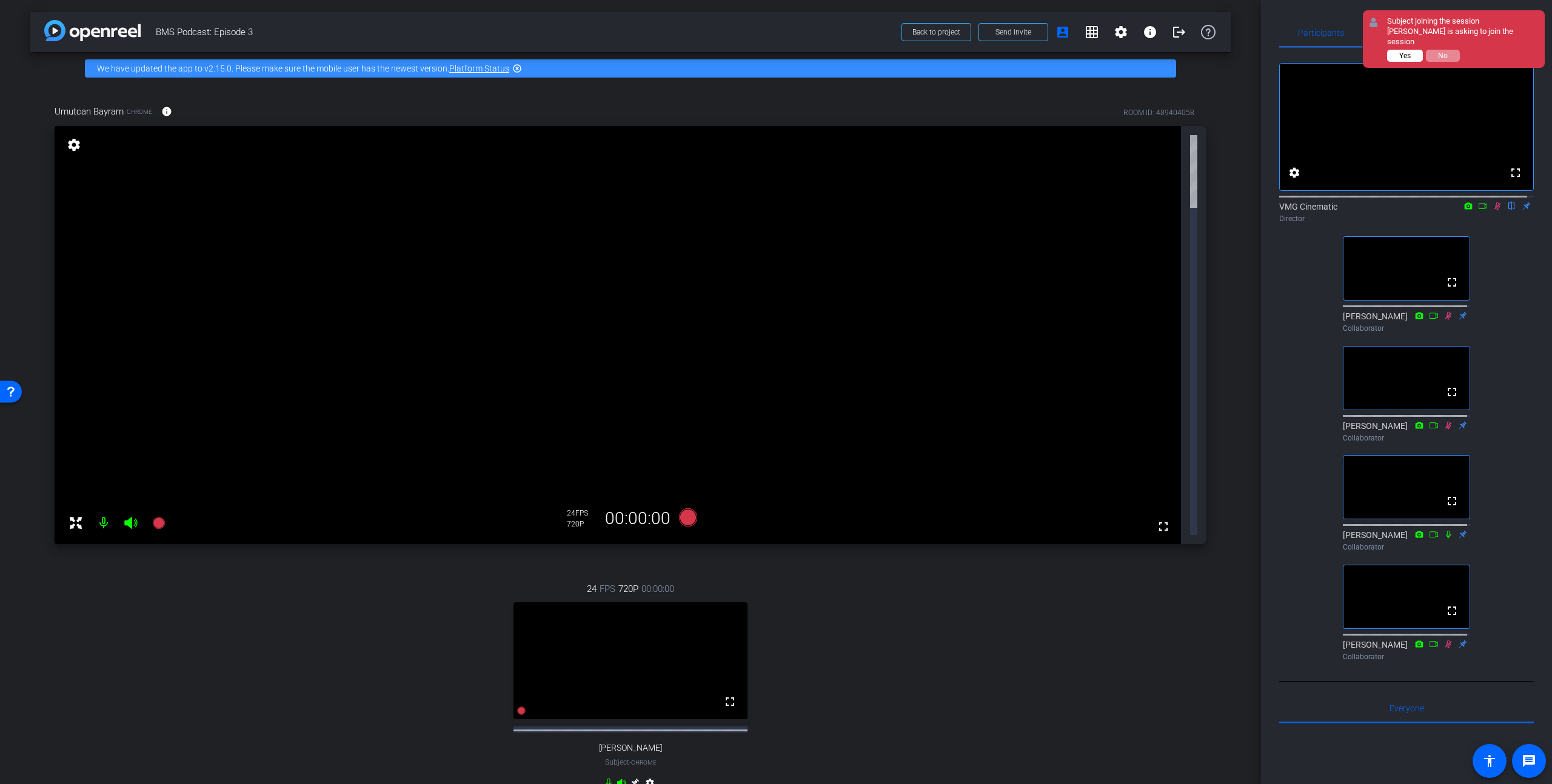
click at [1402, 52] on span "Yes" at bounding box center [1405, 56] width 12 height 8
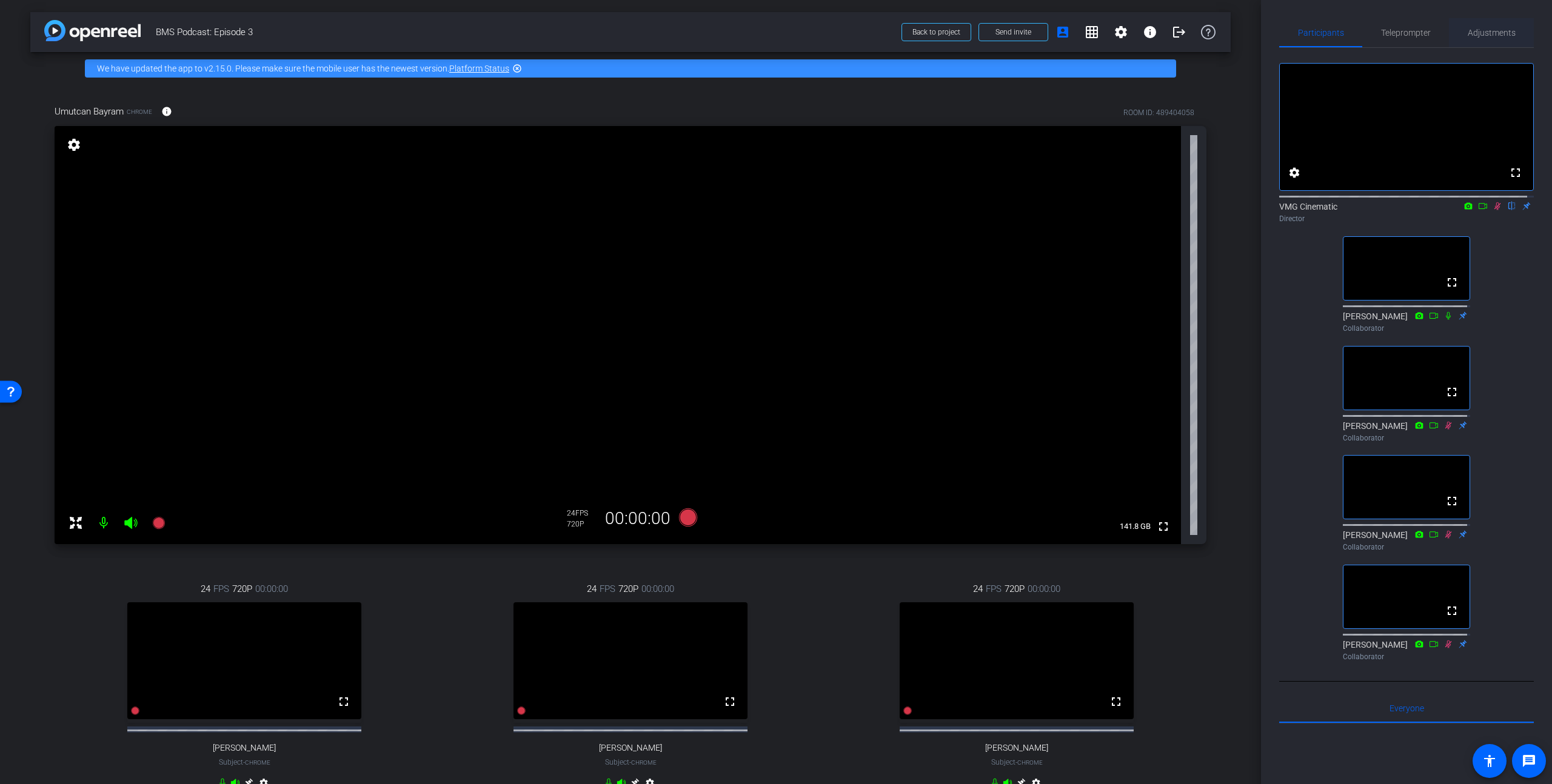
click at [1476, 35] on span "Adjustments" at bounding box center [1492, 32] width 48 height 8
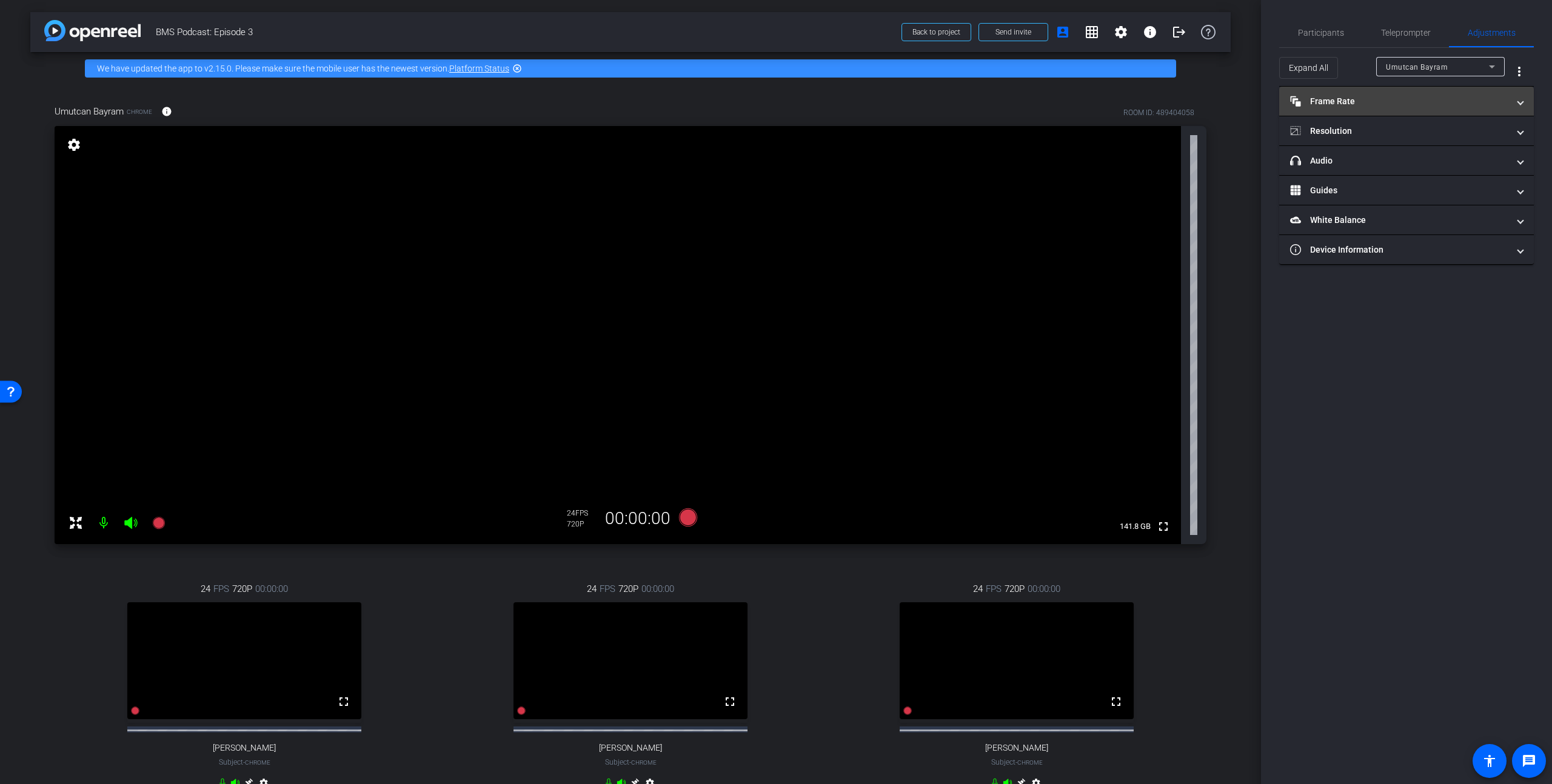
click at [1350, 109] on mat-expansion-panel-header "Frame Rate Frame Rate" at bounding box center [1407, 101] width 255 height 29
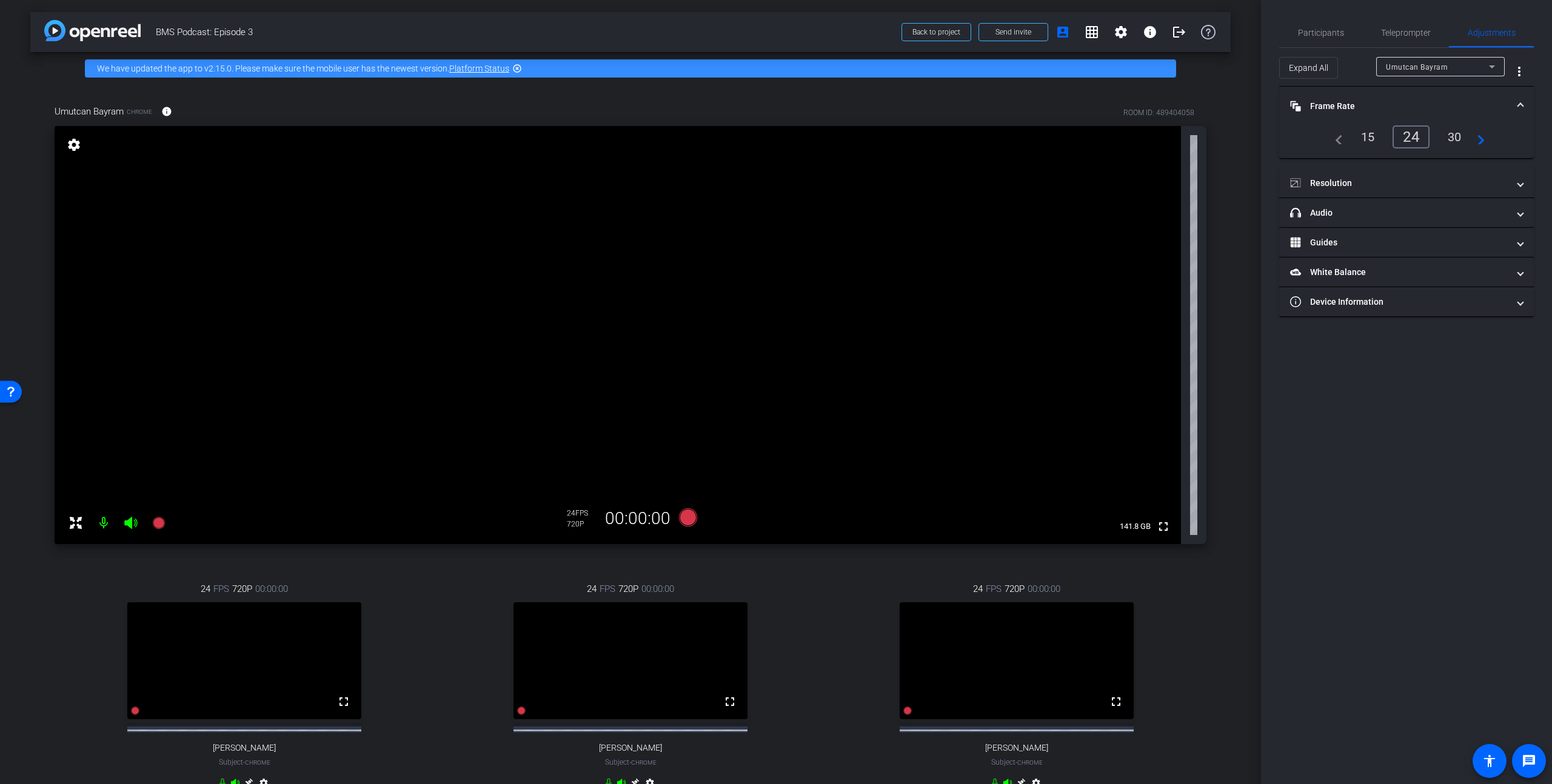
click at [1359, 101] on mat-panel-title "Frame Rate Frame Rate" at bounding box center [1399, 106] width 219 height 12
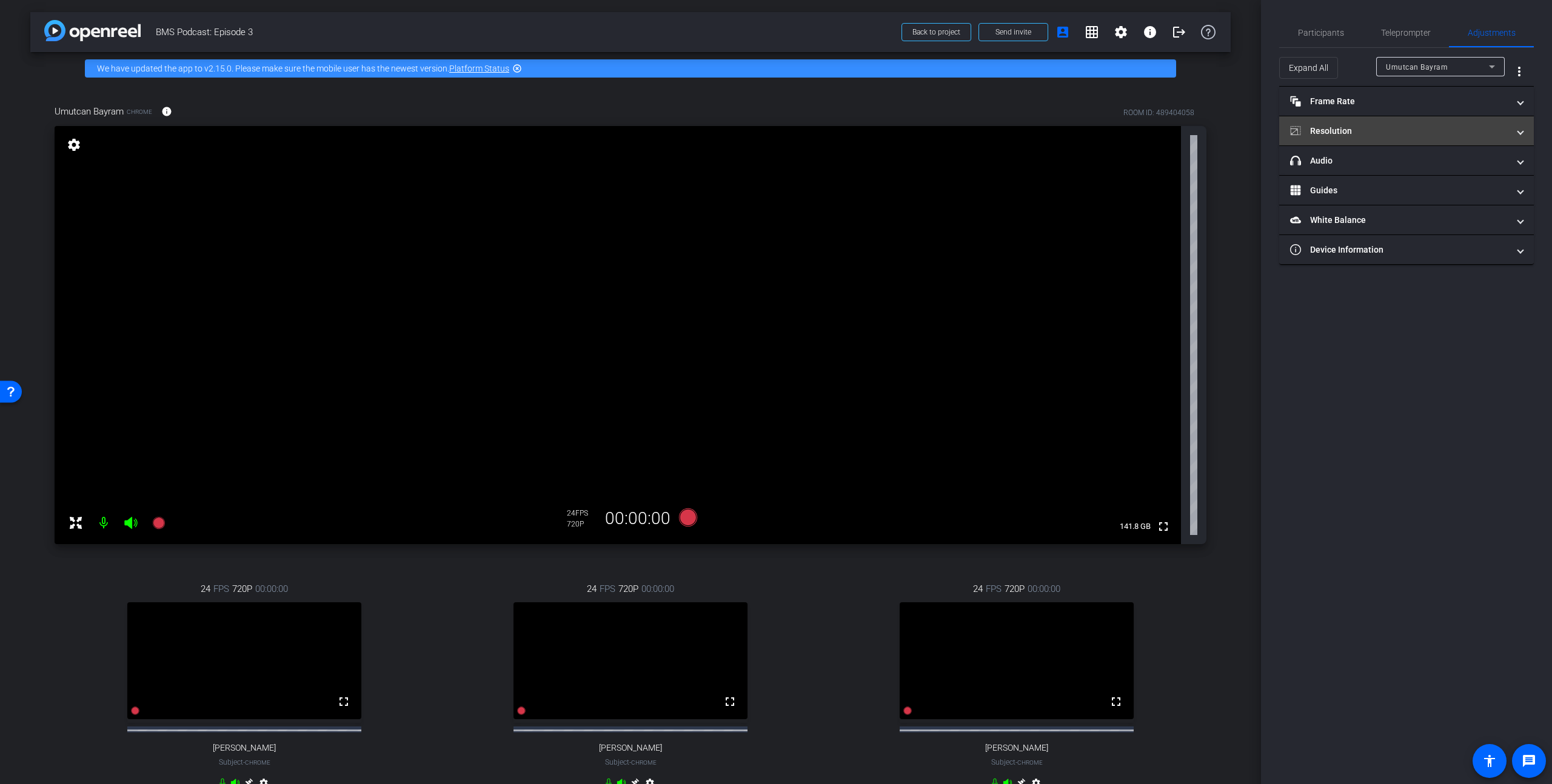
click at [1363, 123] on mat-expansion-panel-header "Resolution" at bounding box center [1407, 131] width 255 height 29
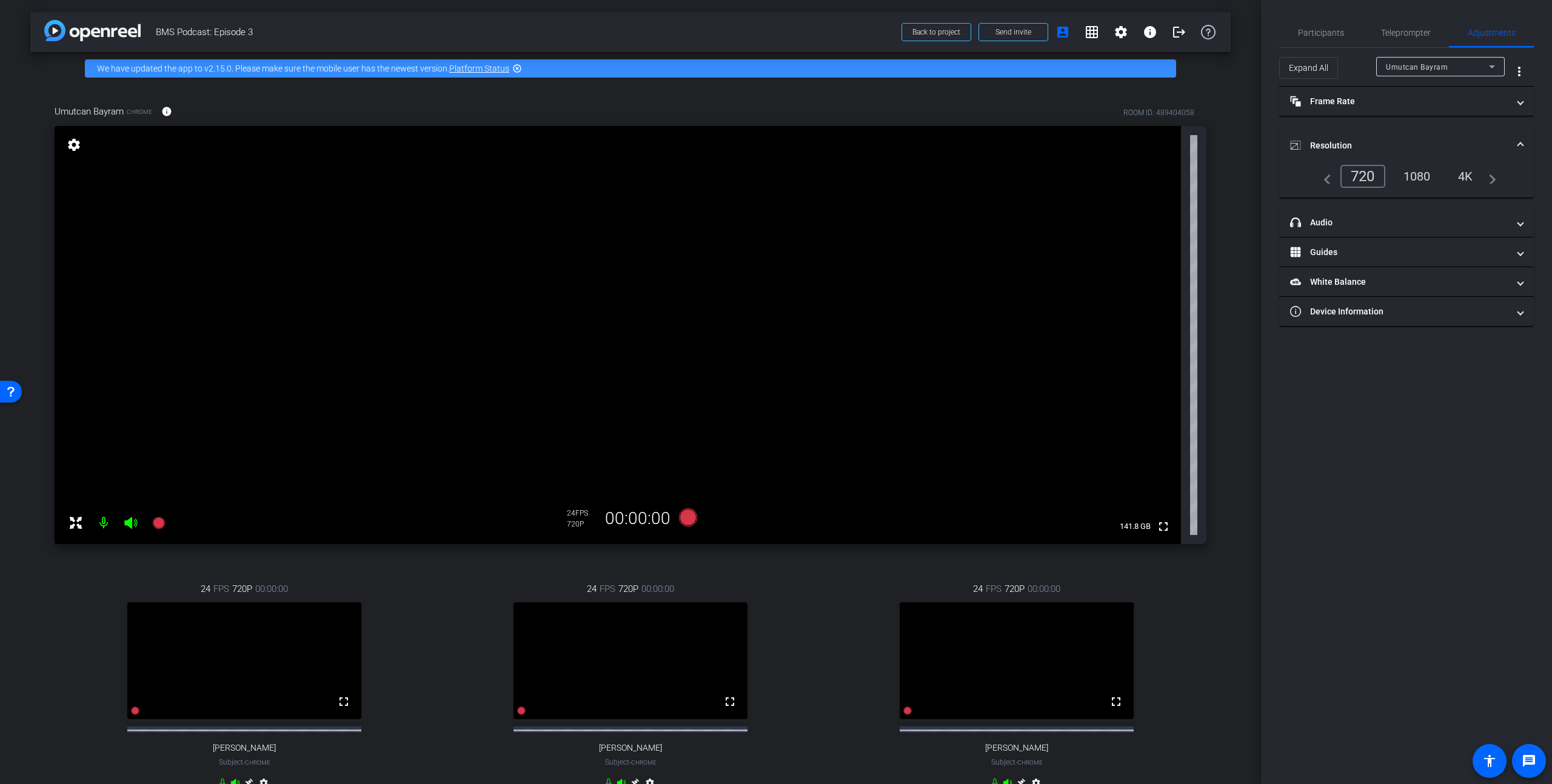
click at [1416, 175] on div "1080" at bounding box center [1417, 176] width 46 height 21
click at [1327, 39] on span "Participants" at bounding box center [1321, 33] width 46 height 29
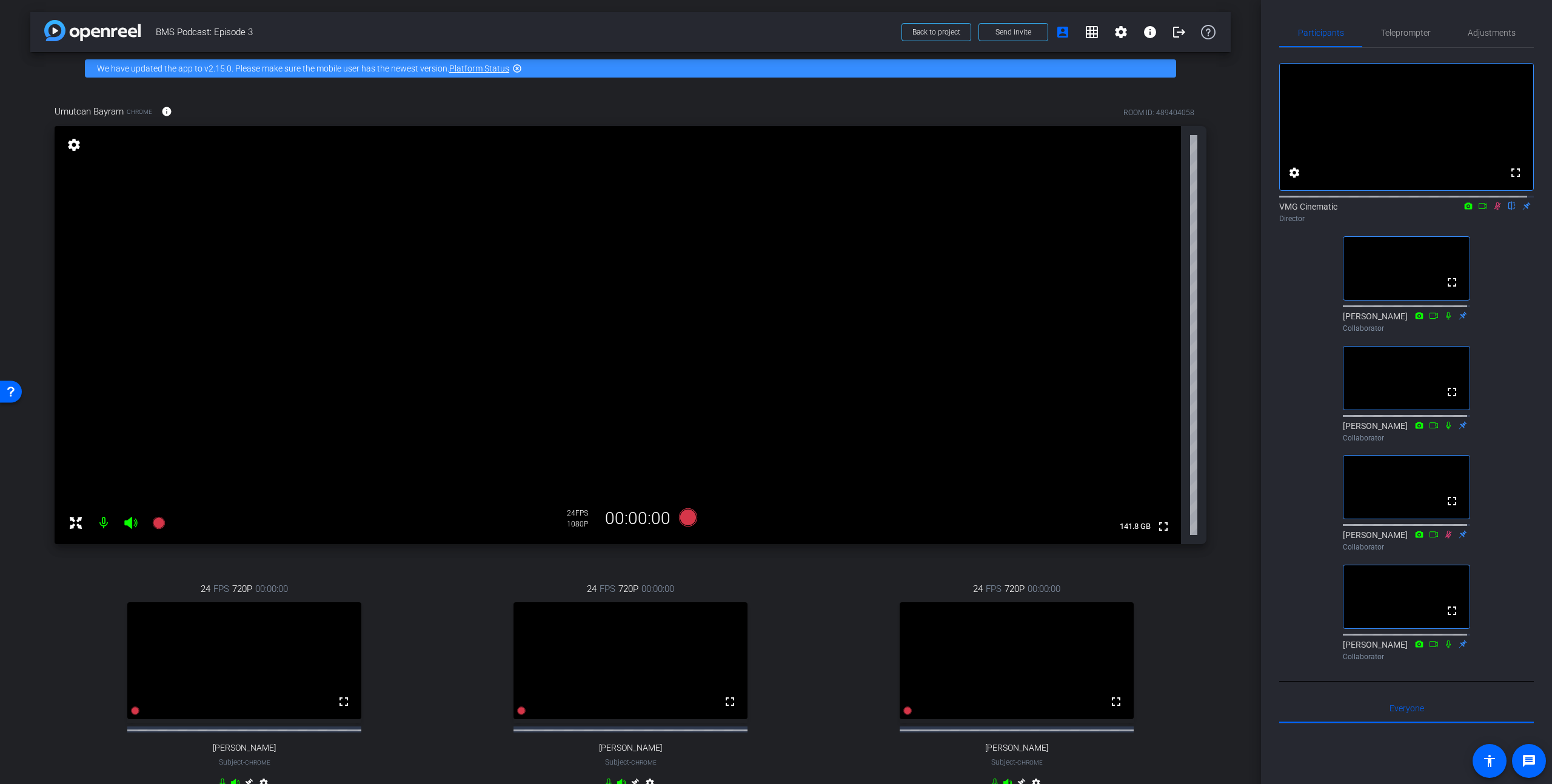
scroll to position [4, 0]
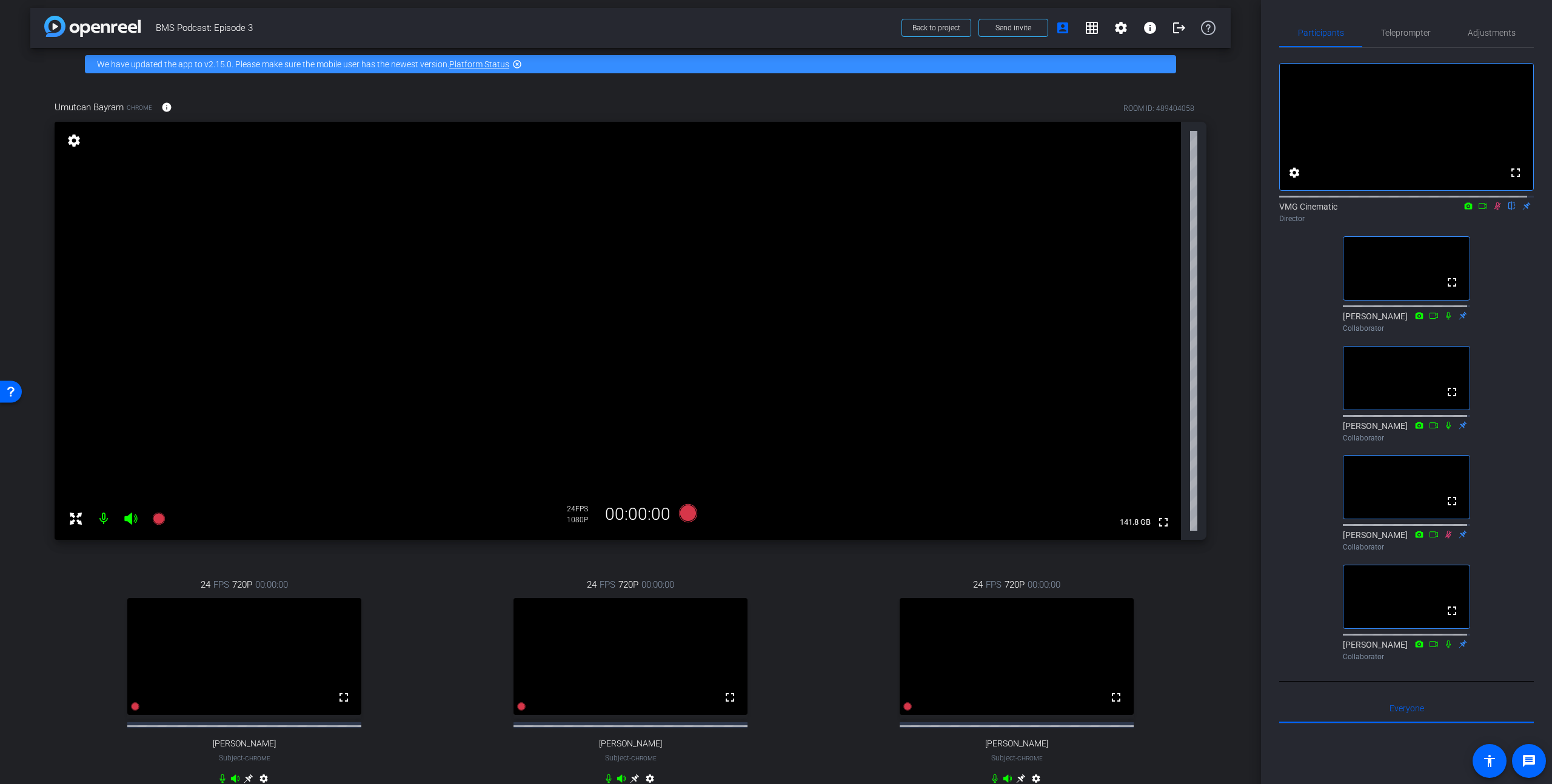
click at [269, 656] on video at bounding box center [244, 657] width 234 height 117
click at [239, 586] on span "720P" at bounding box center [242, 584] width 20 height 13
click at [1470, 29] on span "Adjustments" at bounding box center [1492, 32] width 48 height 8
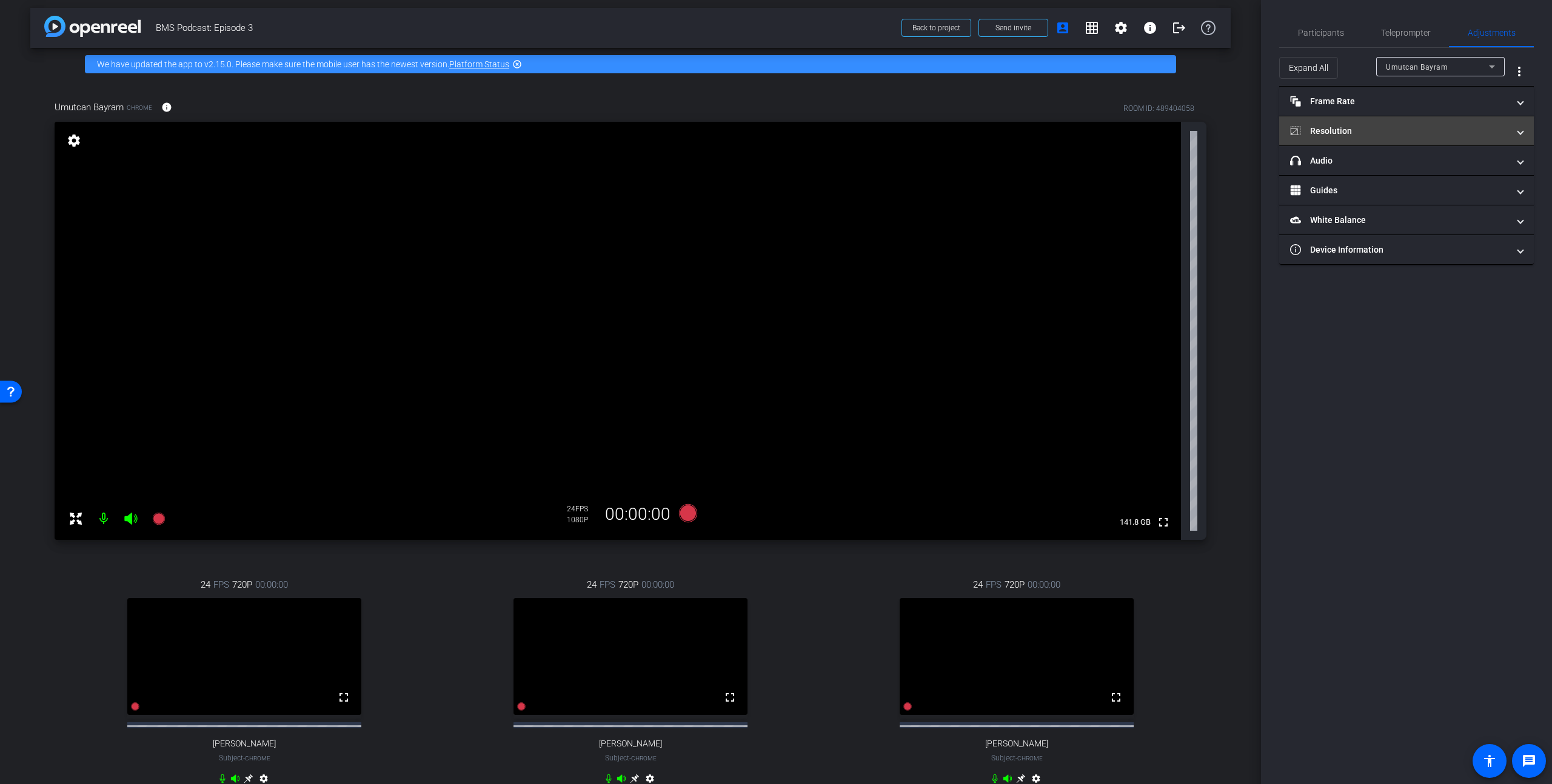
click at [1356, 134] on mat-panel-title "Resolution" at bounding box center [1399, 131] width 219 height 12
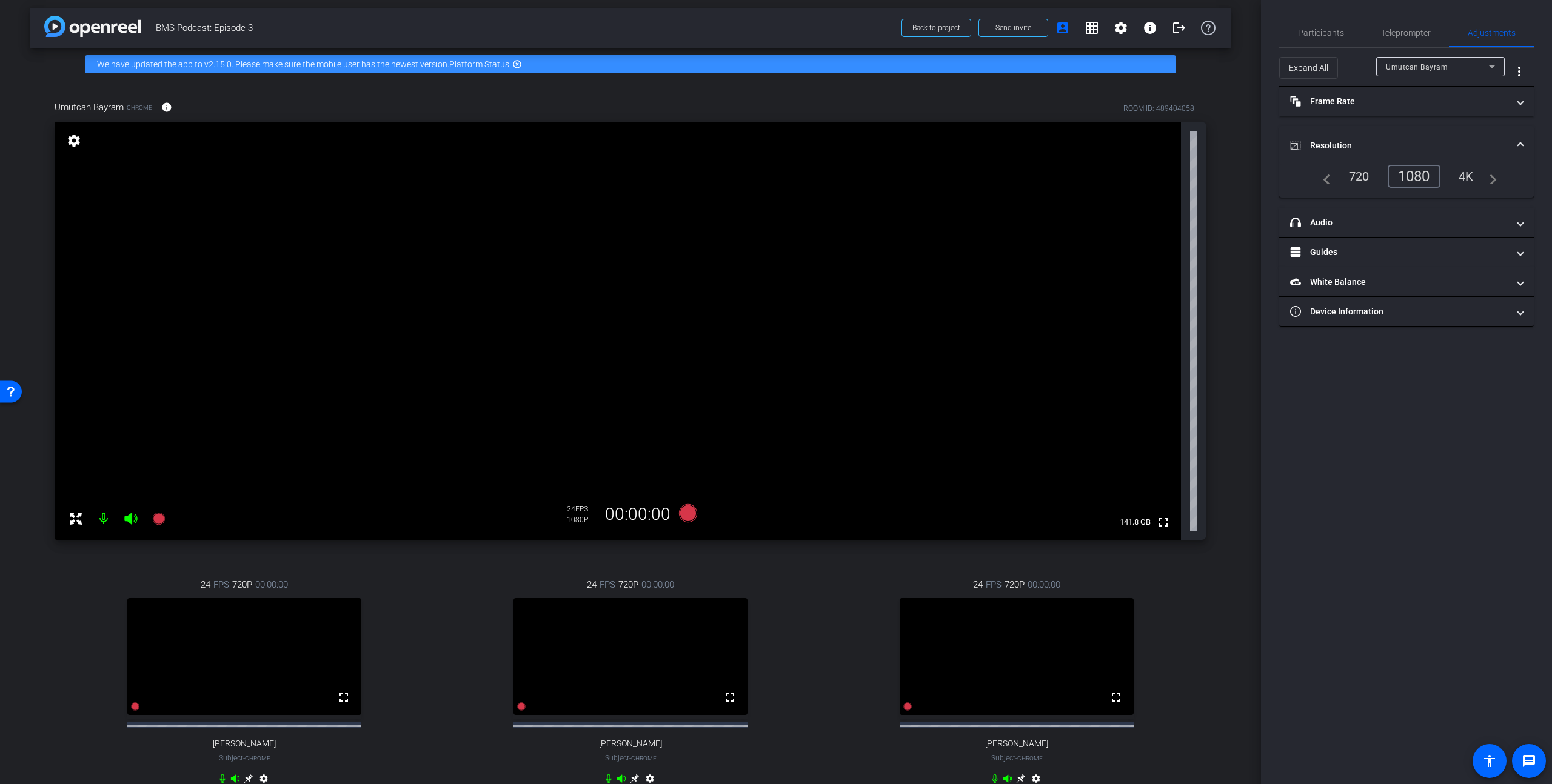
click at [1400, 179] on div "1080" at bounding box center [1415, 177] width 53 height 23
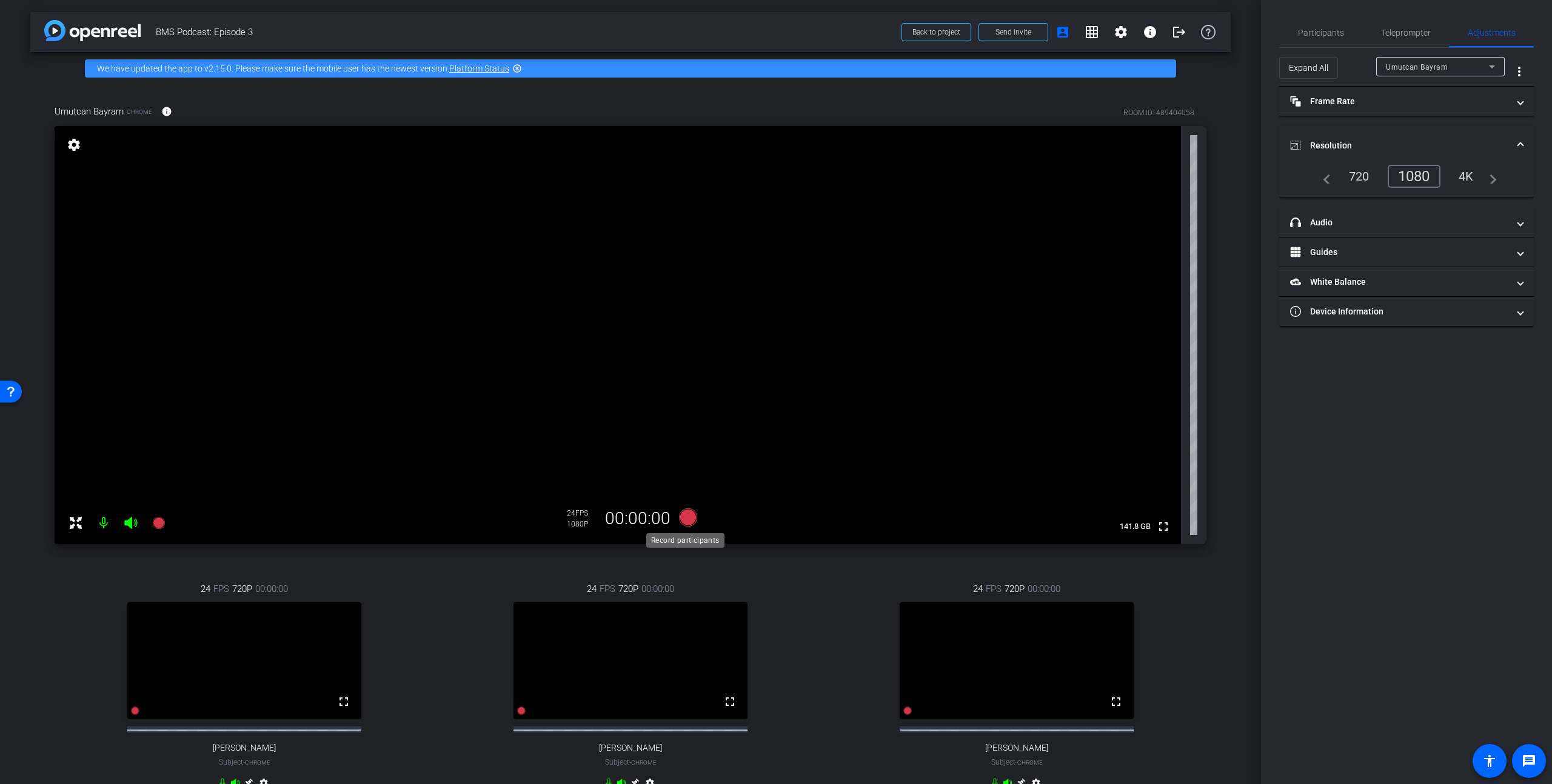
click at [686, 518] on icon at bounding box center [689, 518] width 19 height 19
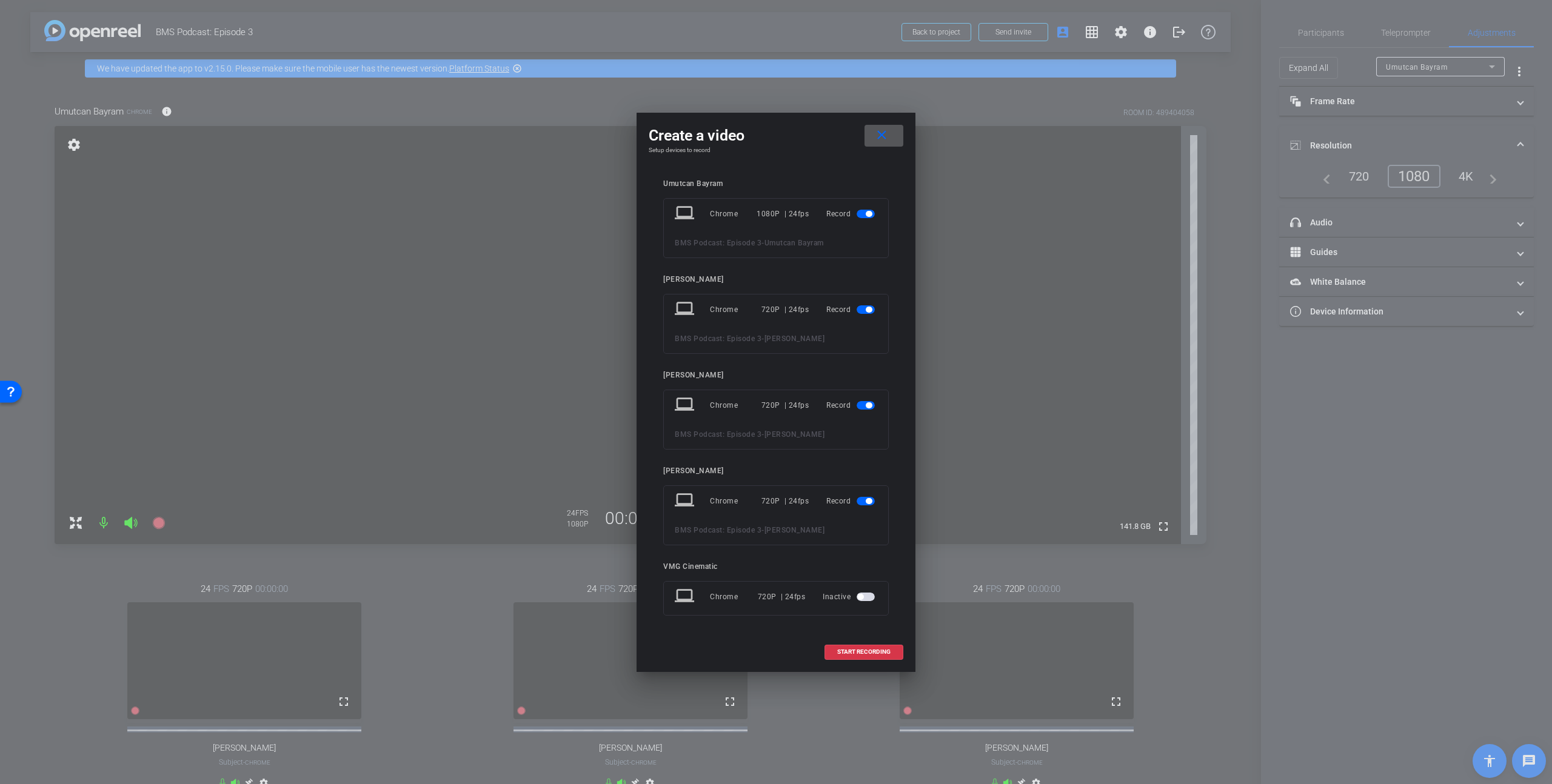
click at [781, 310] on div "720P | 24fps" at bounding box center [785, 309] width 48 height 22
click at [771, 499] on div "720P | 24fps" at bounding box center [785, 501] width 48 height 22
click at [835, 651] on span at bounding box center [864, 652] width 78 height 29
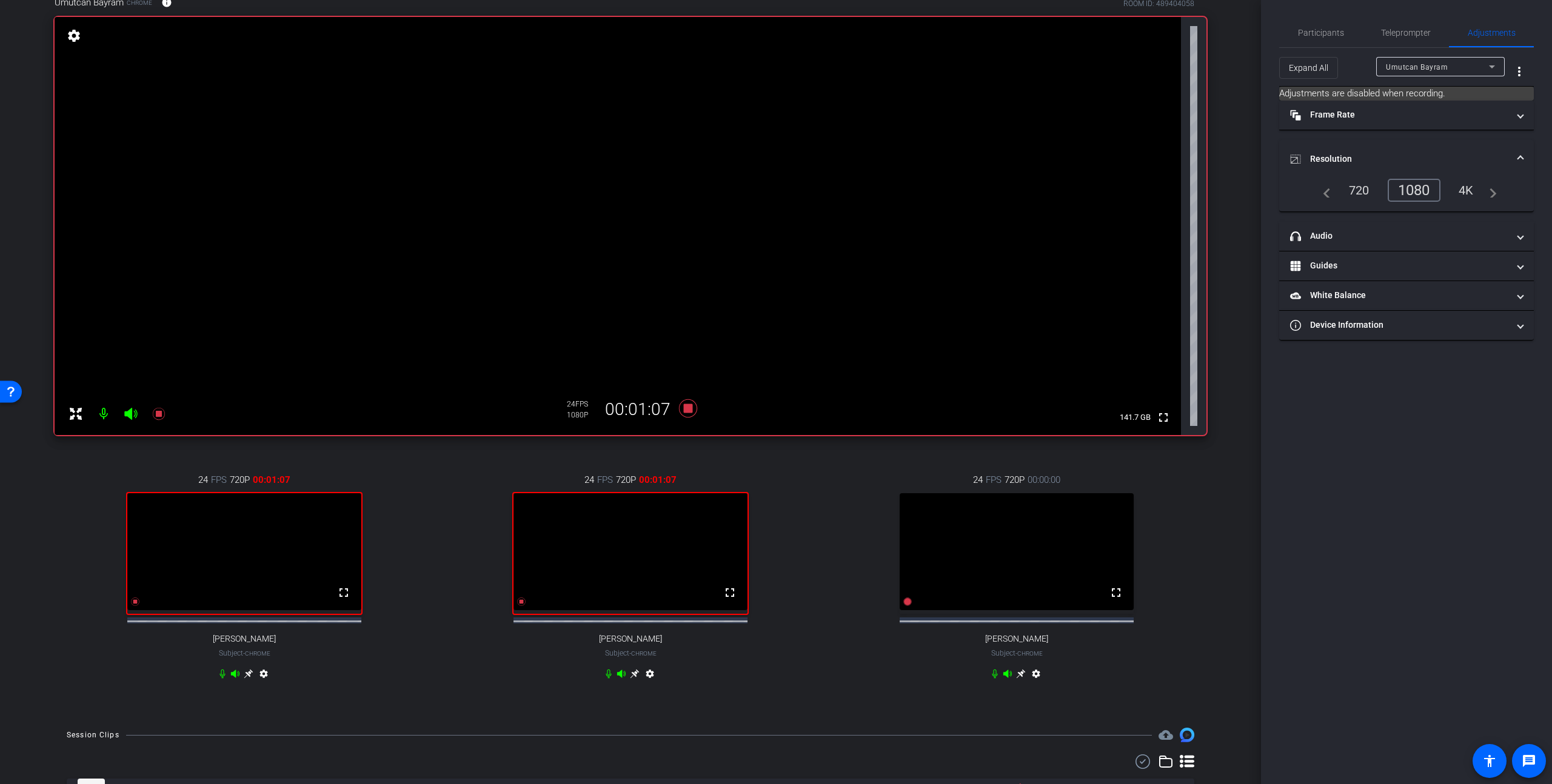
scroll to position [83, 0]
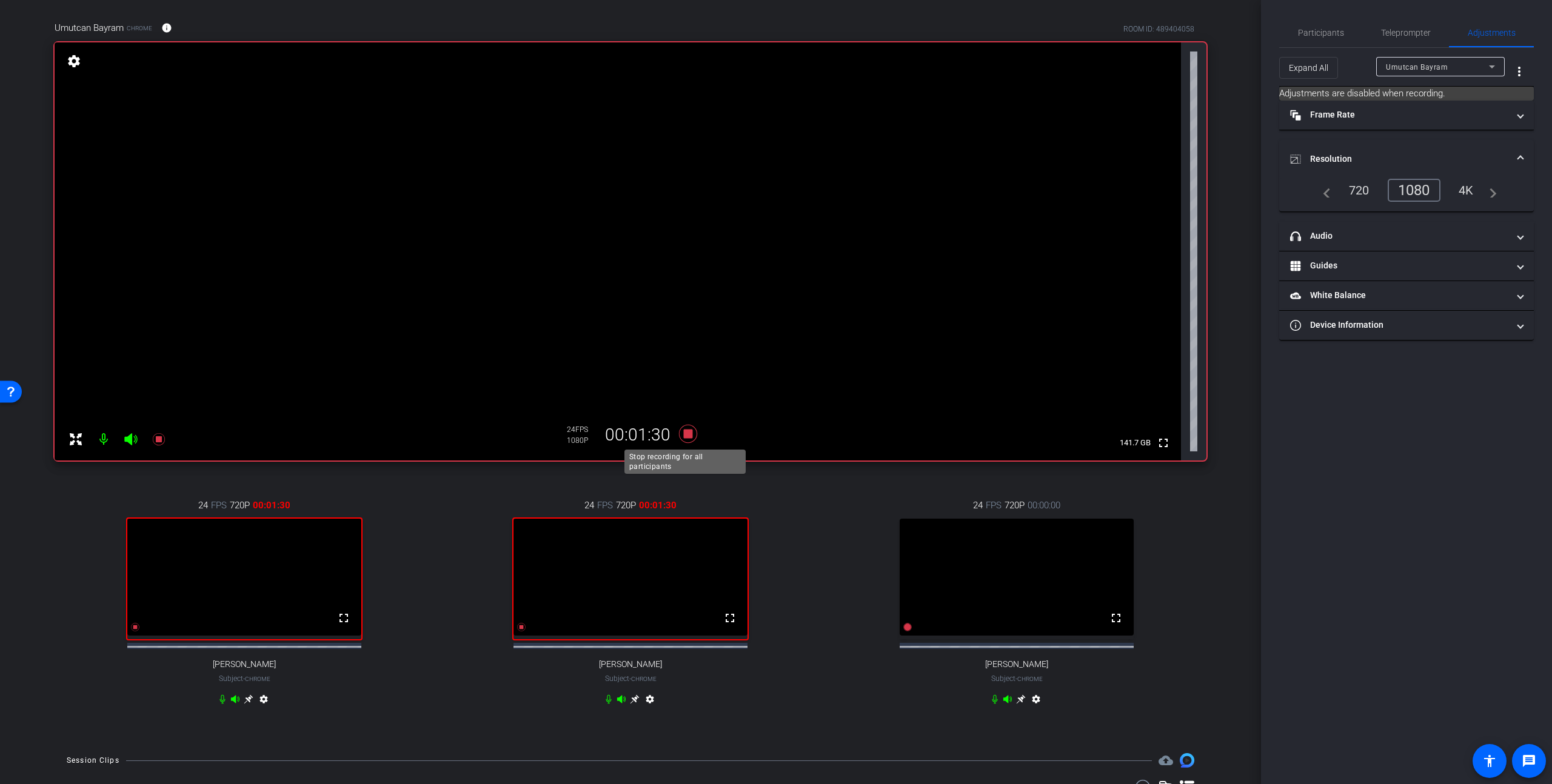
click at [685, 438] on icon at bounding box center [689, 434] width 19 height 19
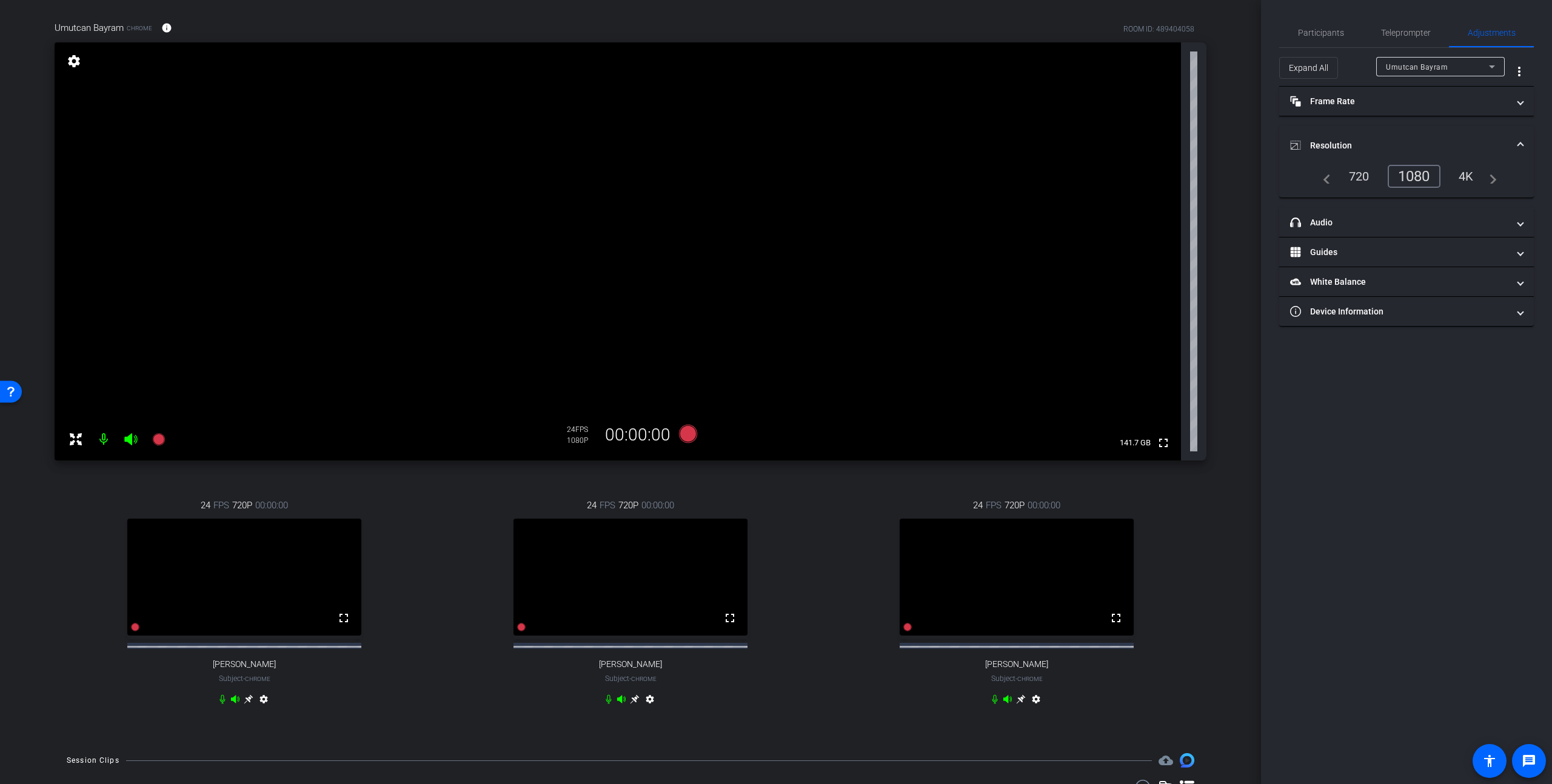
scroll to position [176, 0]
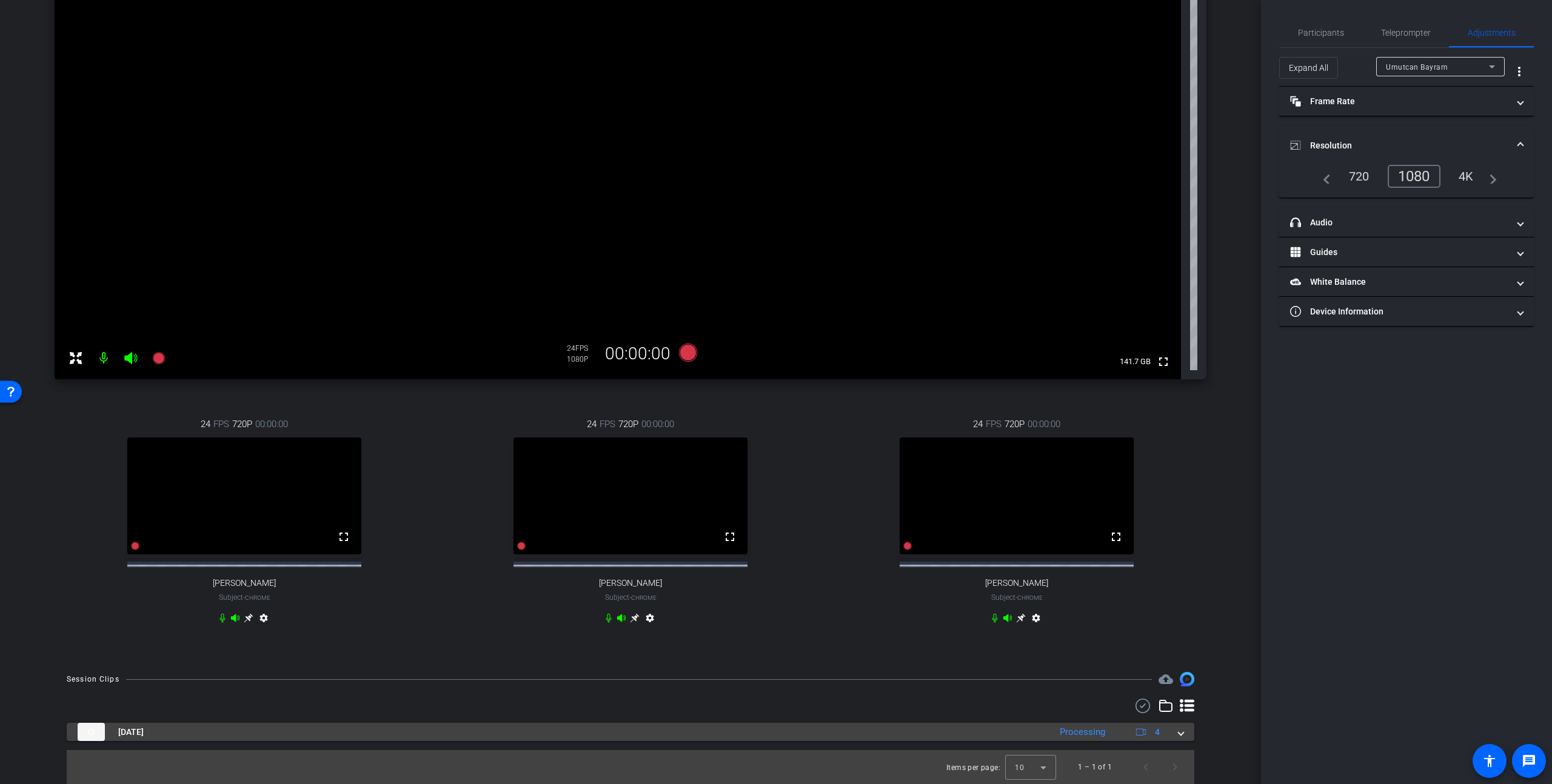
click at [1179, 735] on span at bounding box center [1181, 732] width 5 height 12
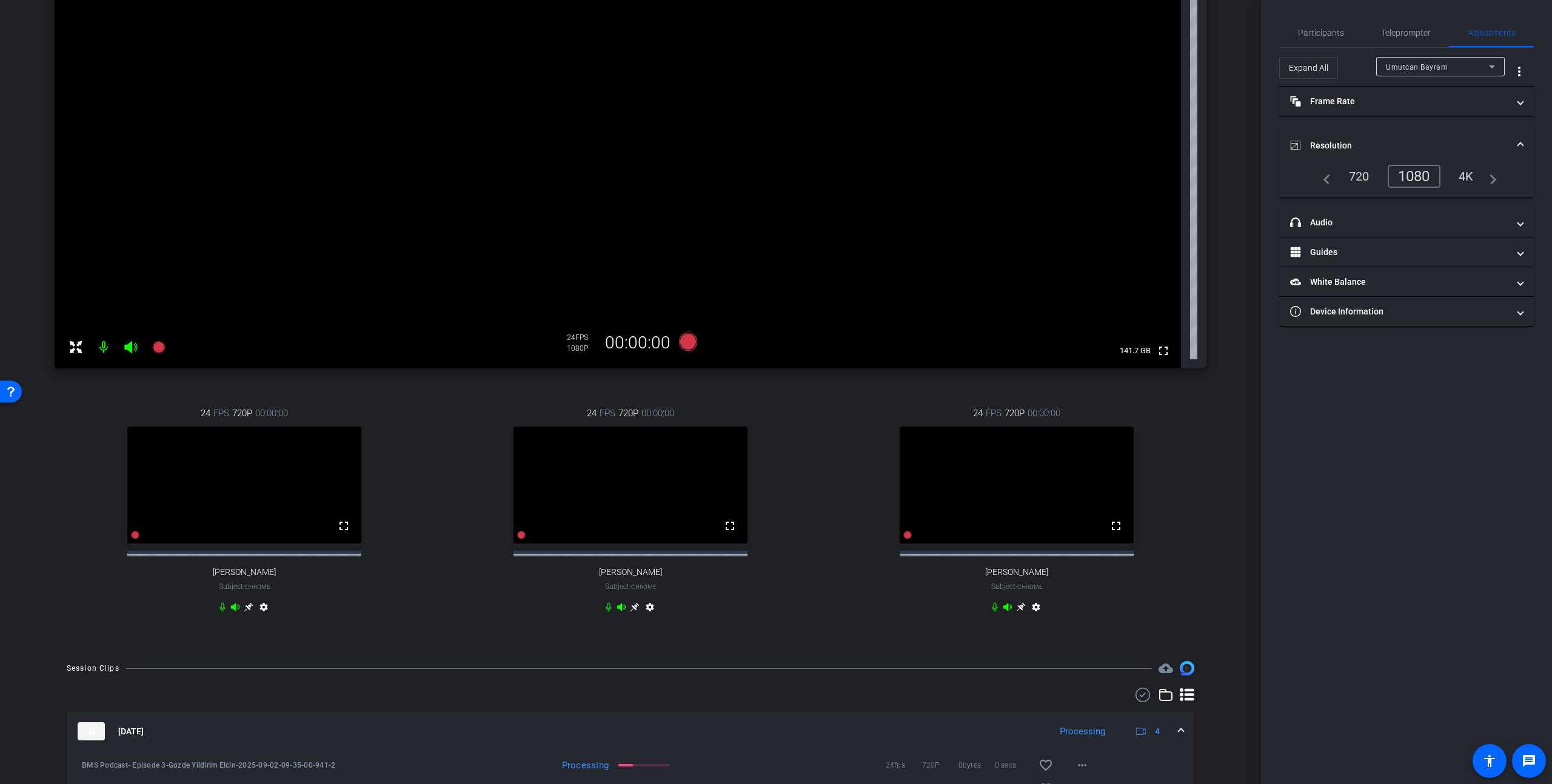
scroll to position [309, 0]
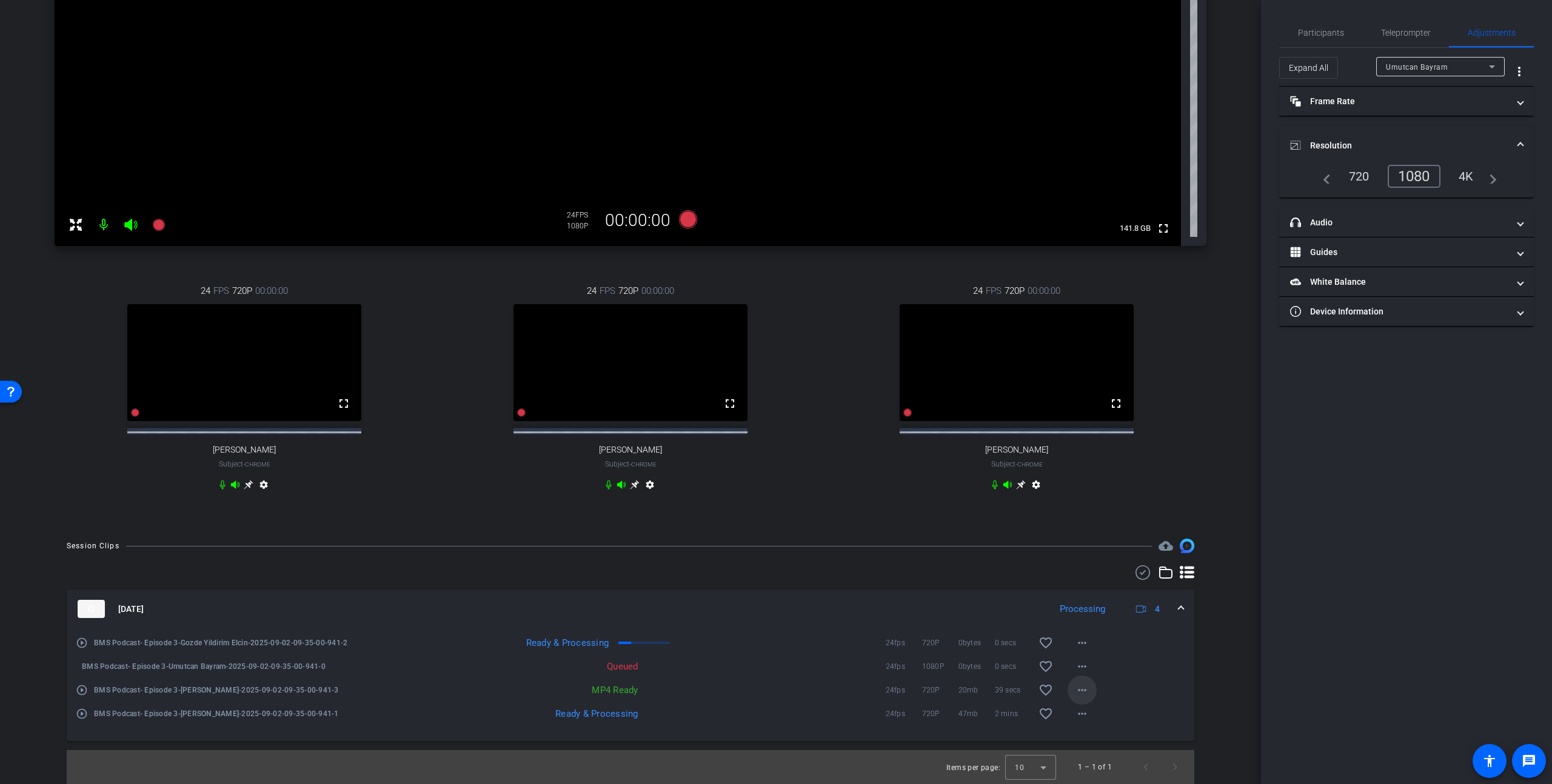
click at [1075, 694] on mat-icon "more_horiz" at bounding box center [1082, 690] width 15 height 15
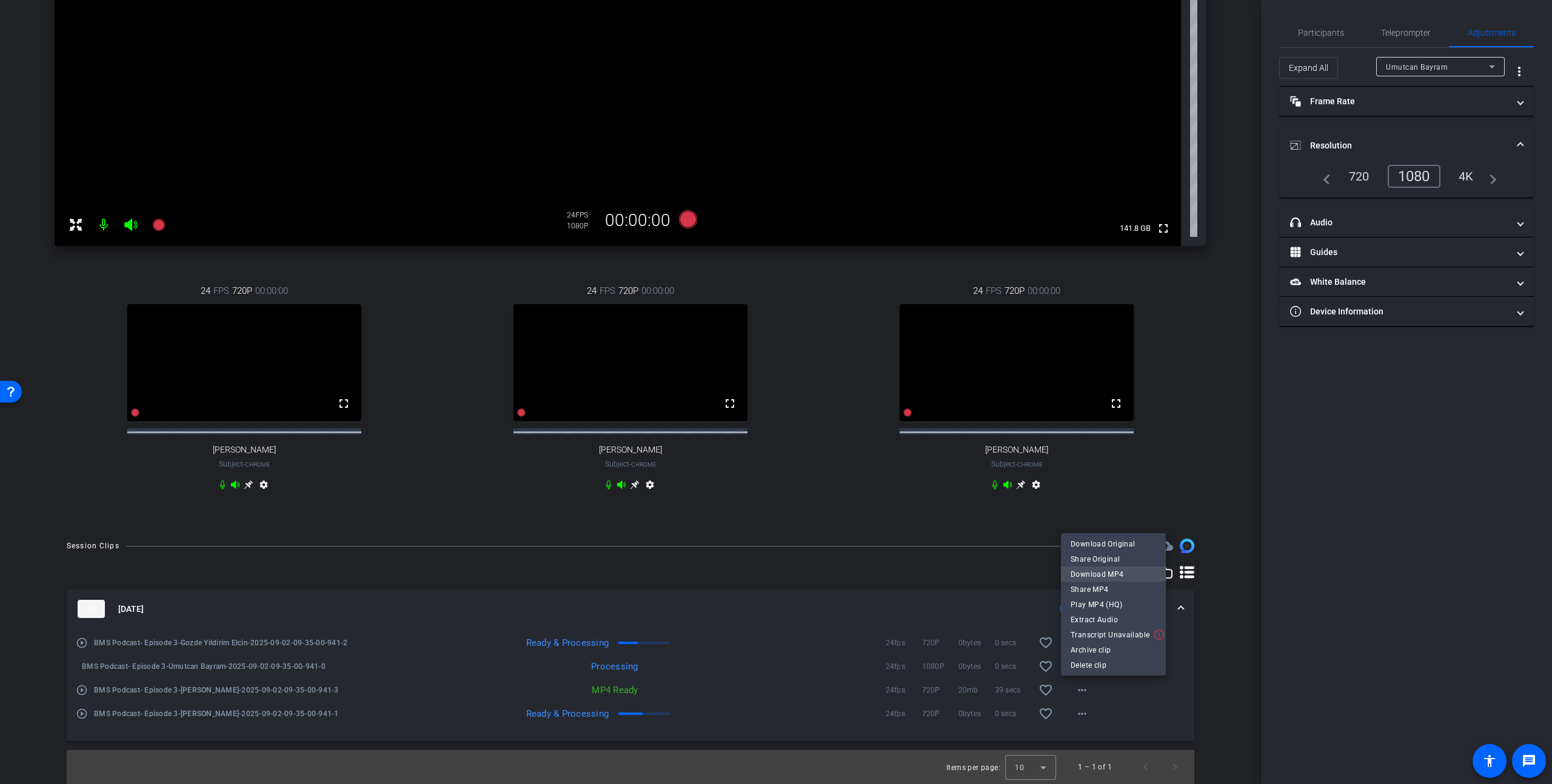
click at [1134, 569] on span "Download MP4" at bounding box center [1113, 573] width 86 height 15
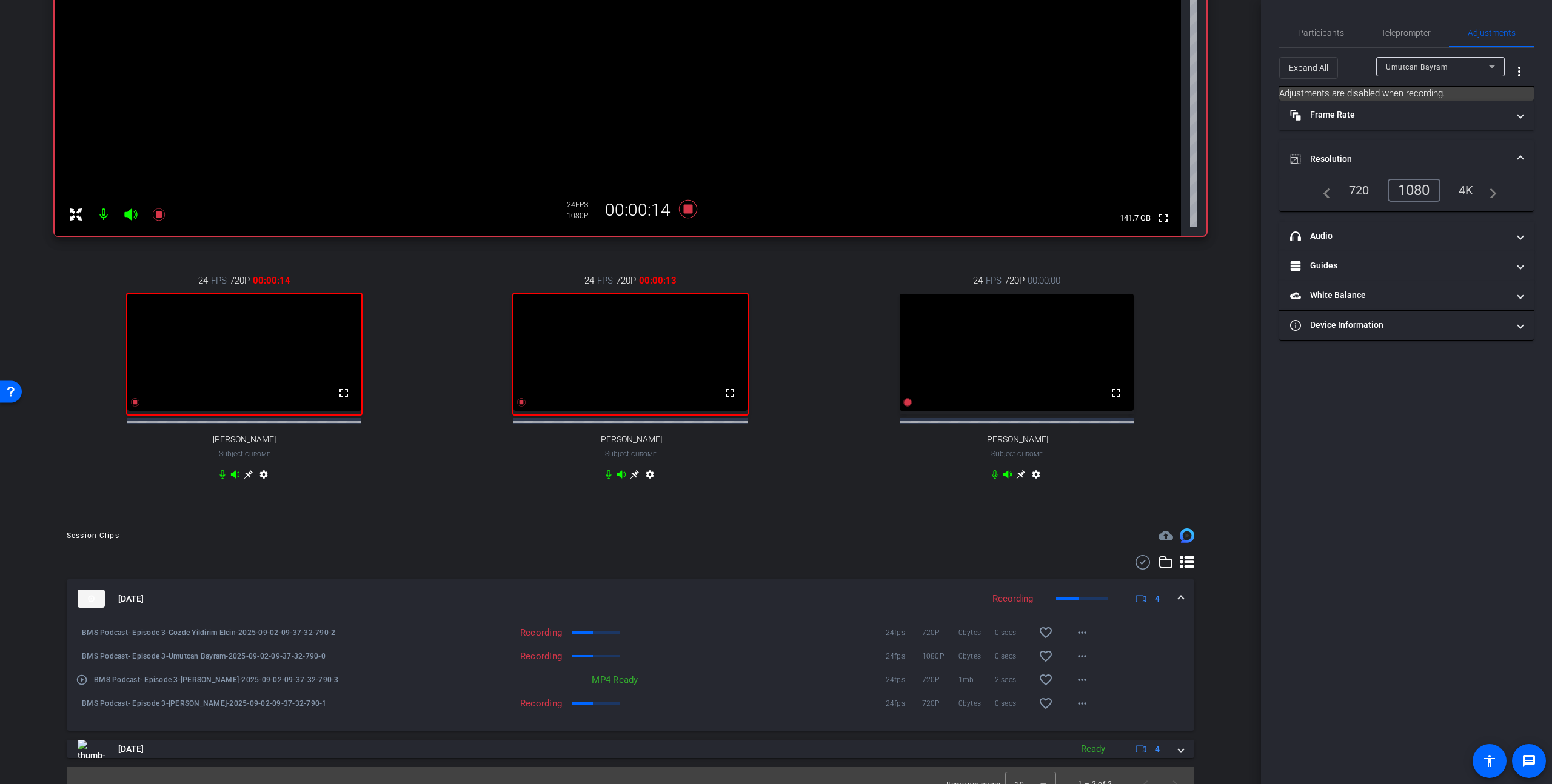
scroll to position [336, 0]
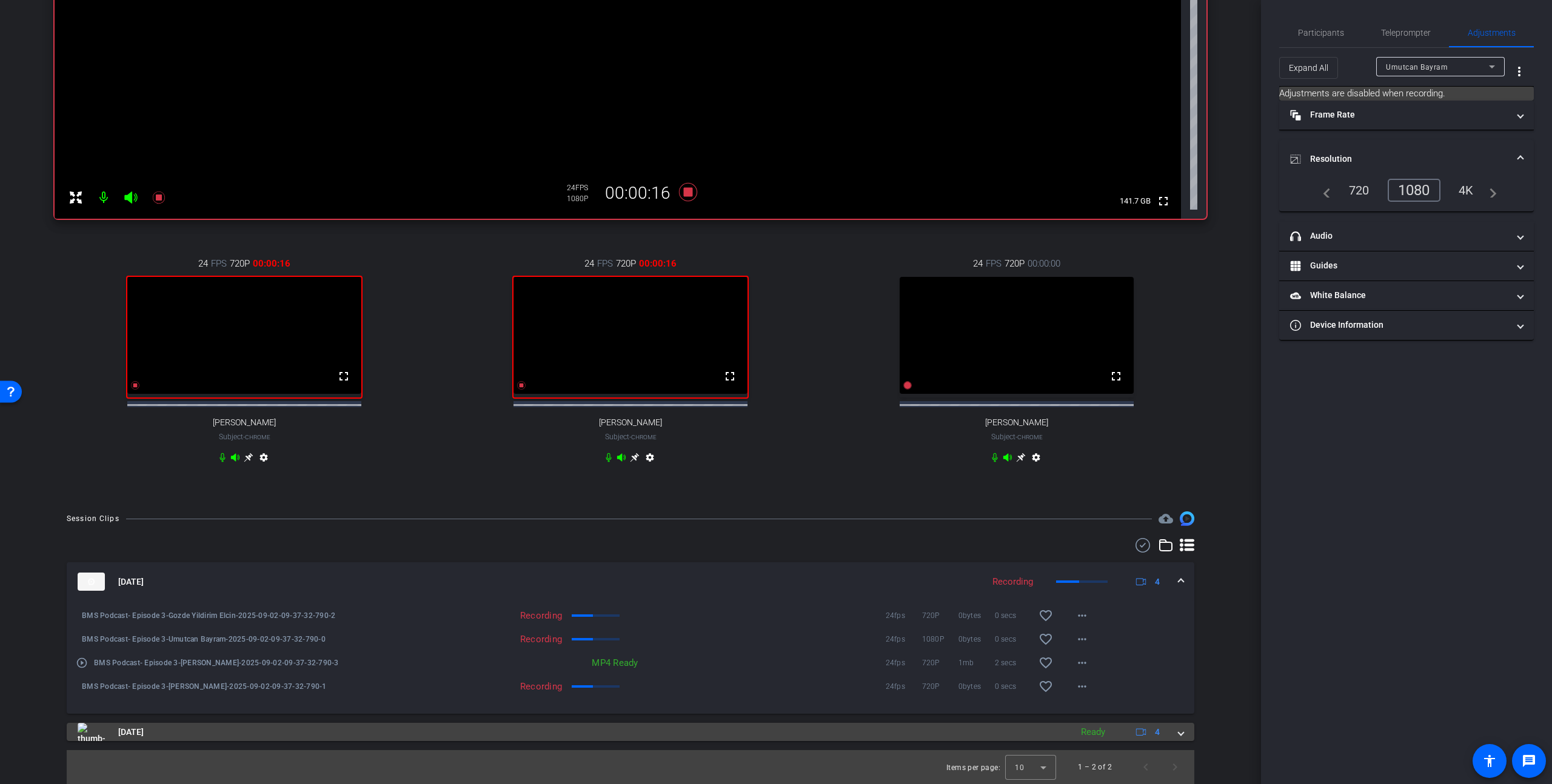
click at [1179, 734] on span at bounding box center [1181, 732] width 5 height 12
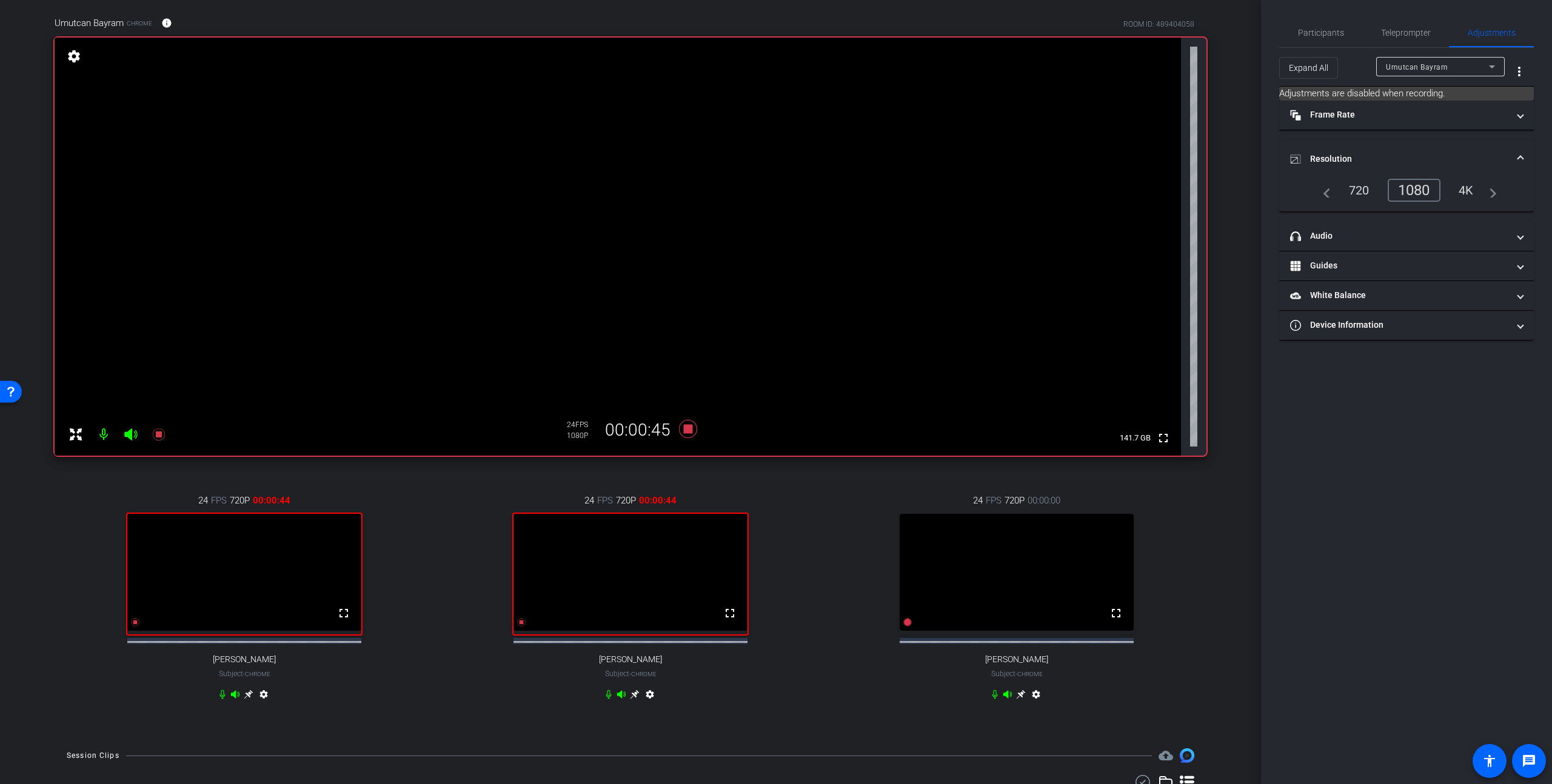
scroll to position [84, 0]
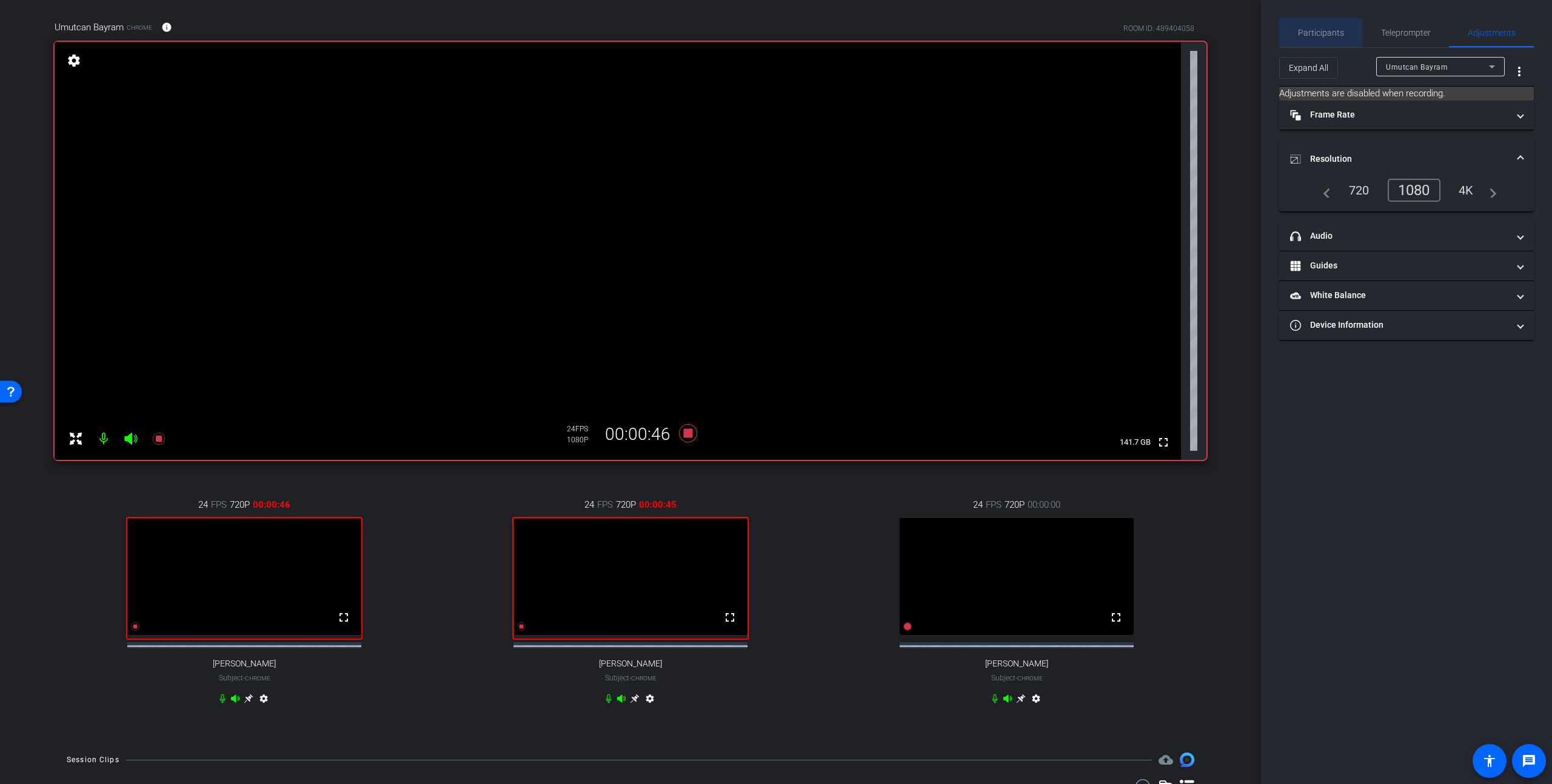
click at [1316, 35] on span "Participants" at bounding box center [1321, 32] width 46 height 8
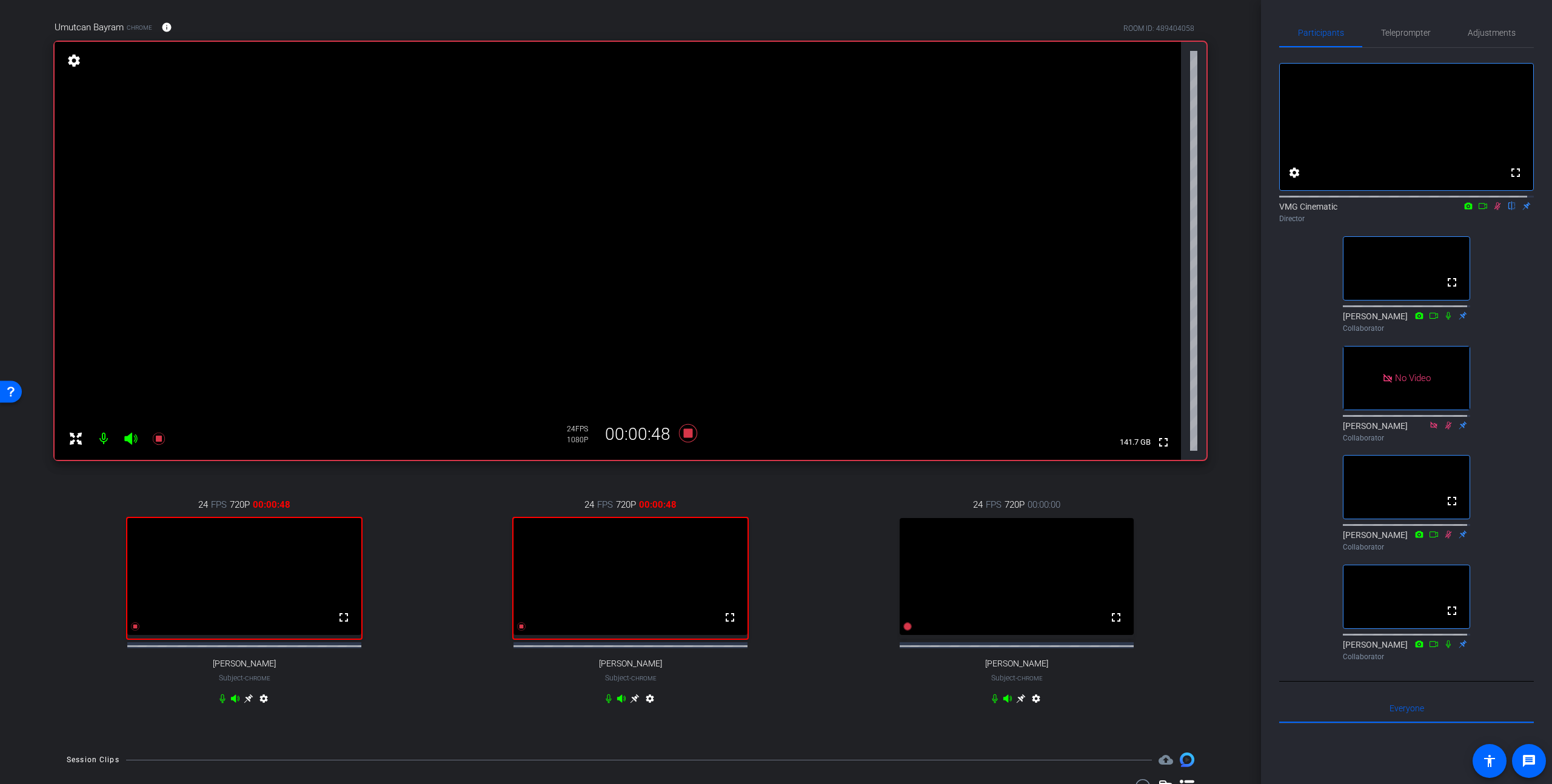
click at [1479, 210] on icon at bounding box center [1483, 206] width 10 height 8
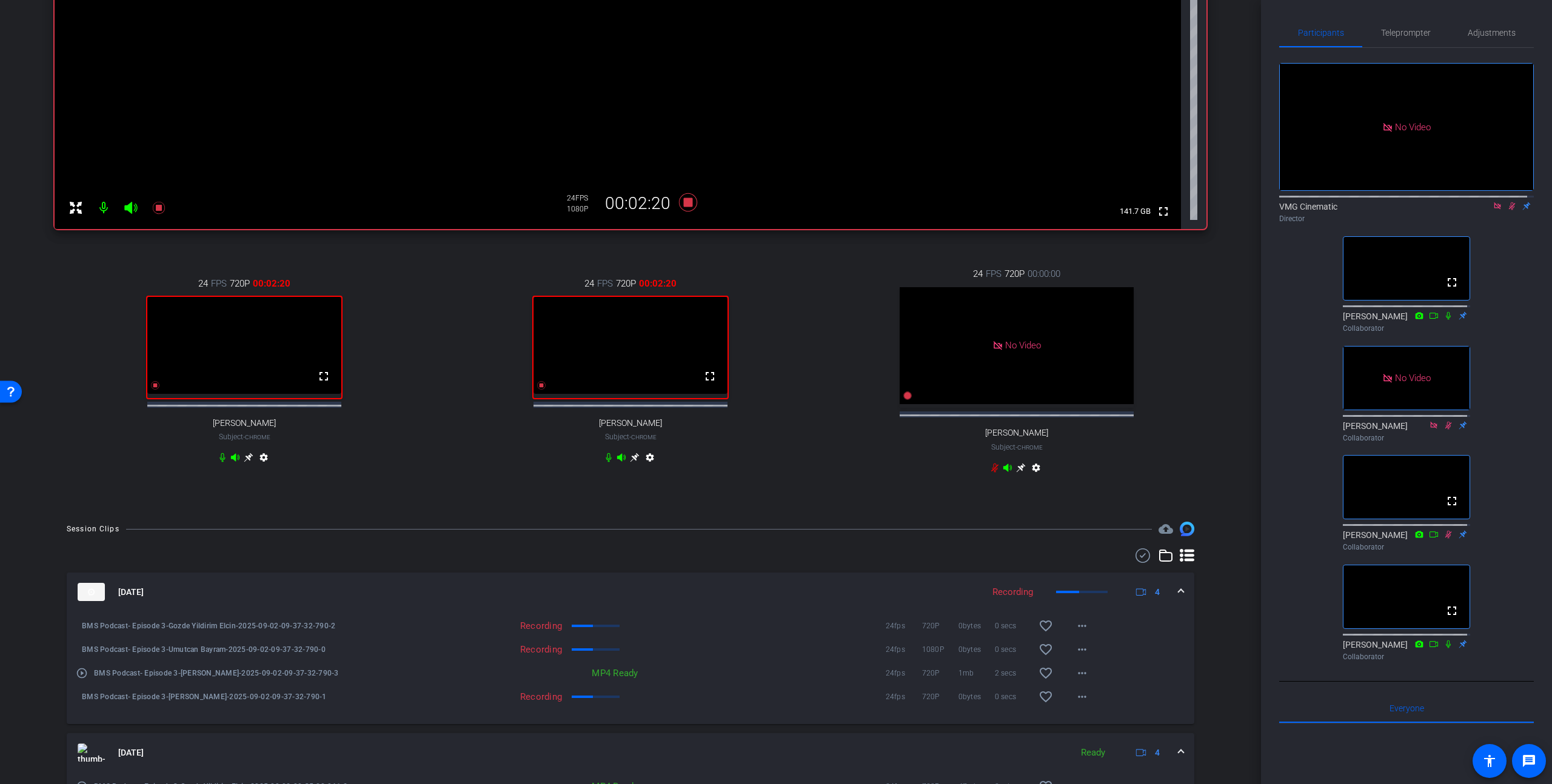
scroll to position [470, 0]
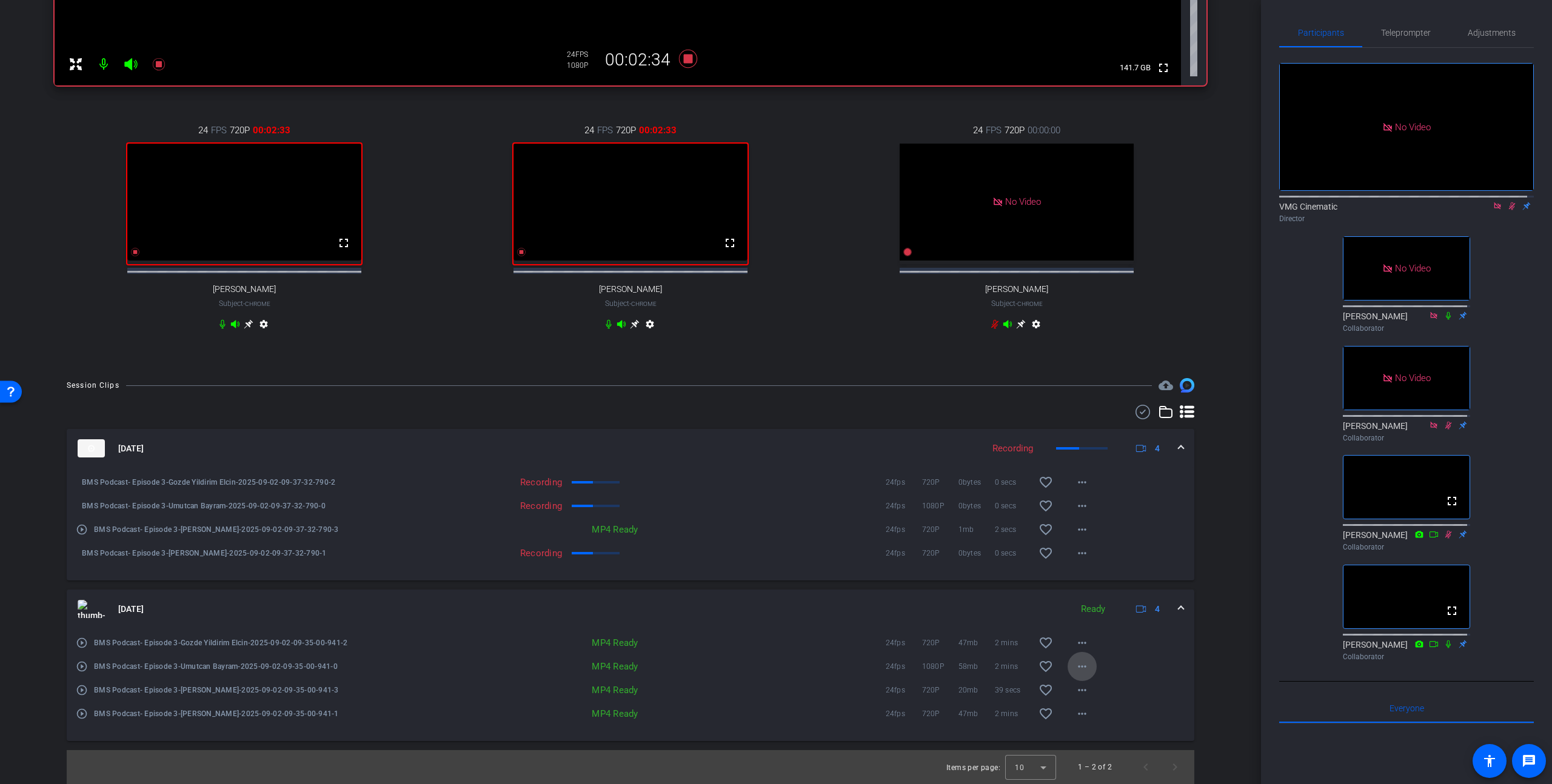
click at [1076, 669] on mat-icon "more_horiz" at bounding box center [1082, 666] width 15 height 15
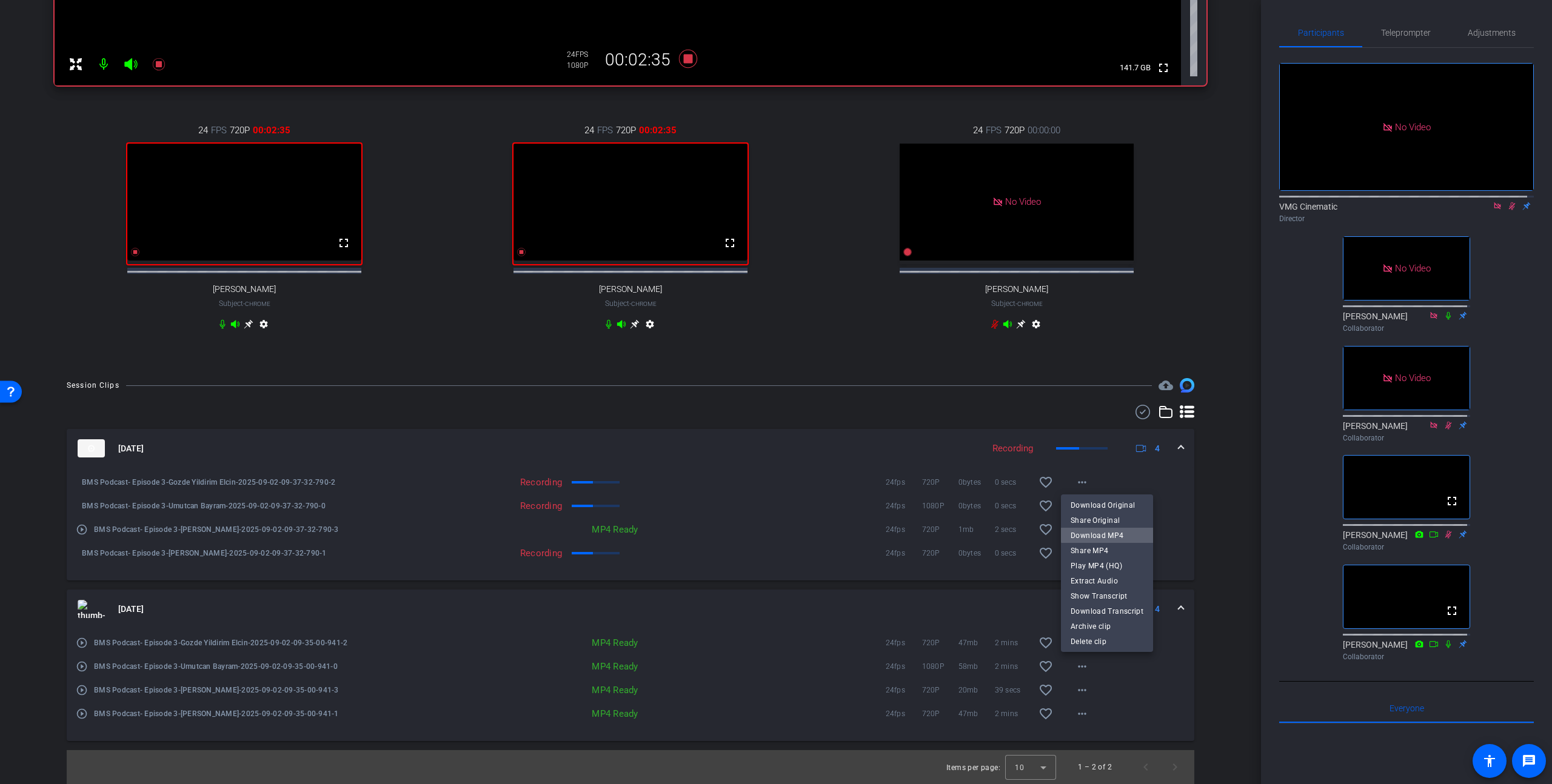
click at [1118, 529] on span "Download MP4" at bounding box center [1107, 535] width 73 height 15
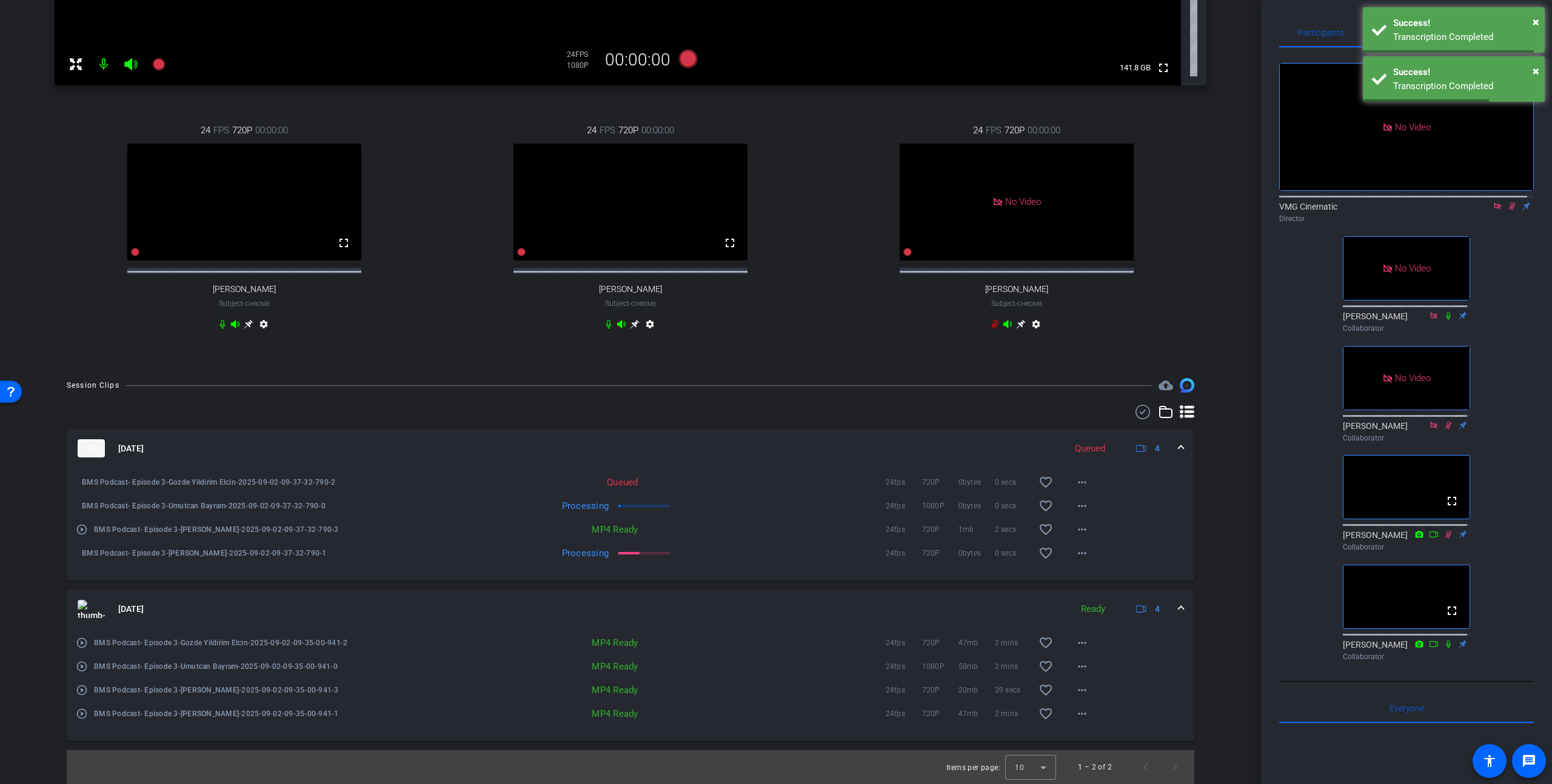
click at [1505, 211] on mat-icon at bounding box center [1512, 206] width 15 height 11
click at [1510, 210] on icon at bounding box center [1512, 206] width 5 height 8
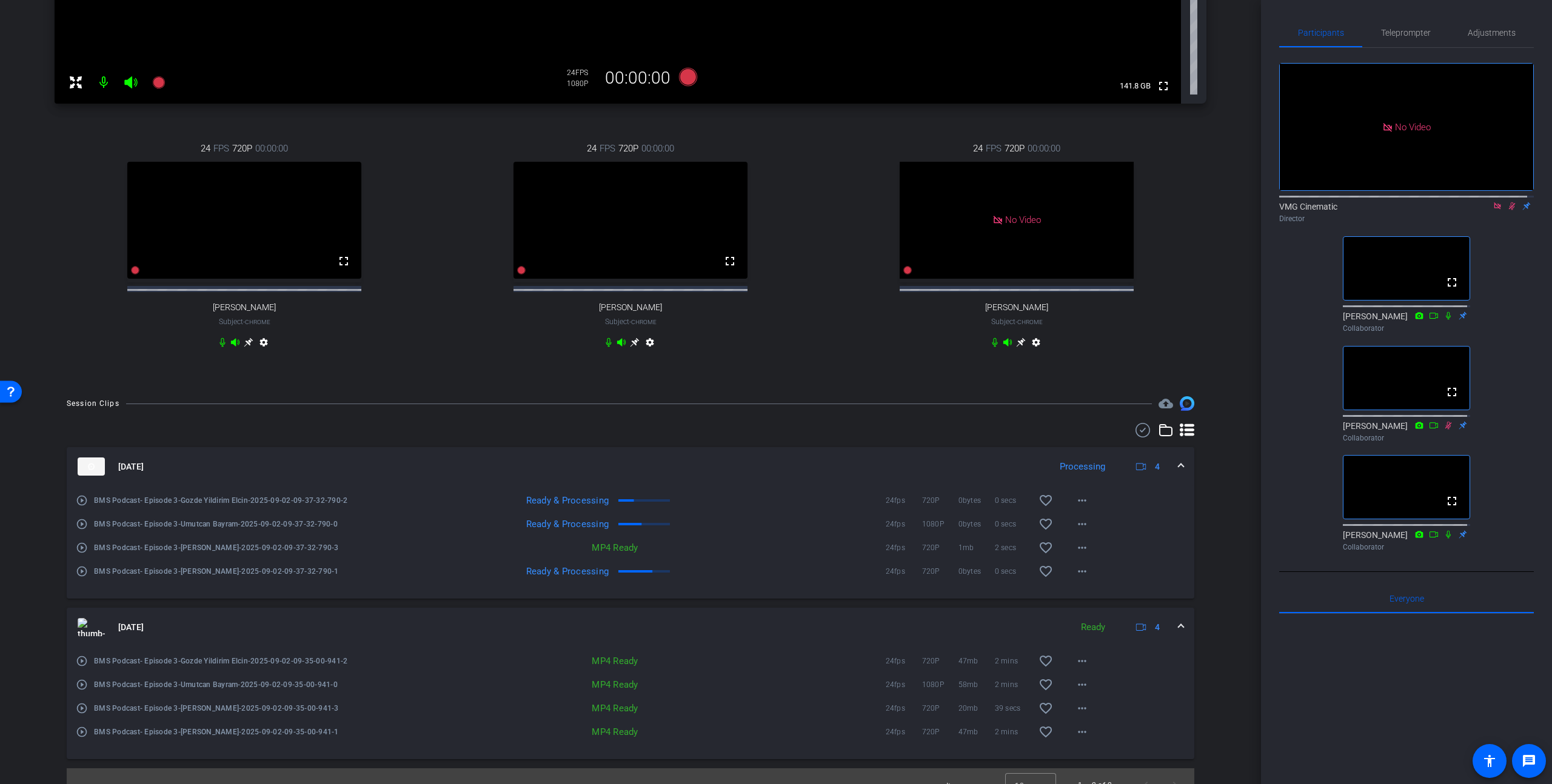
scroll to position [448, 0]
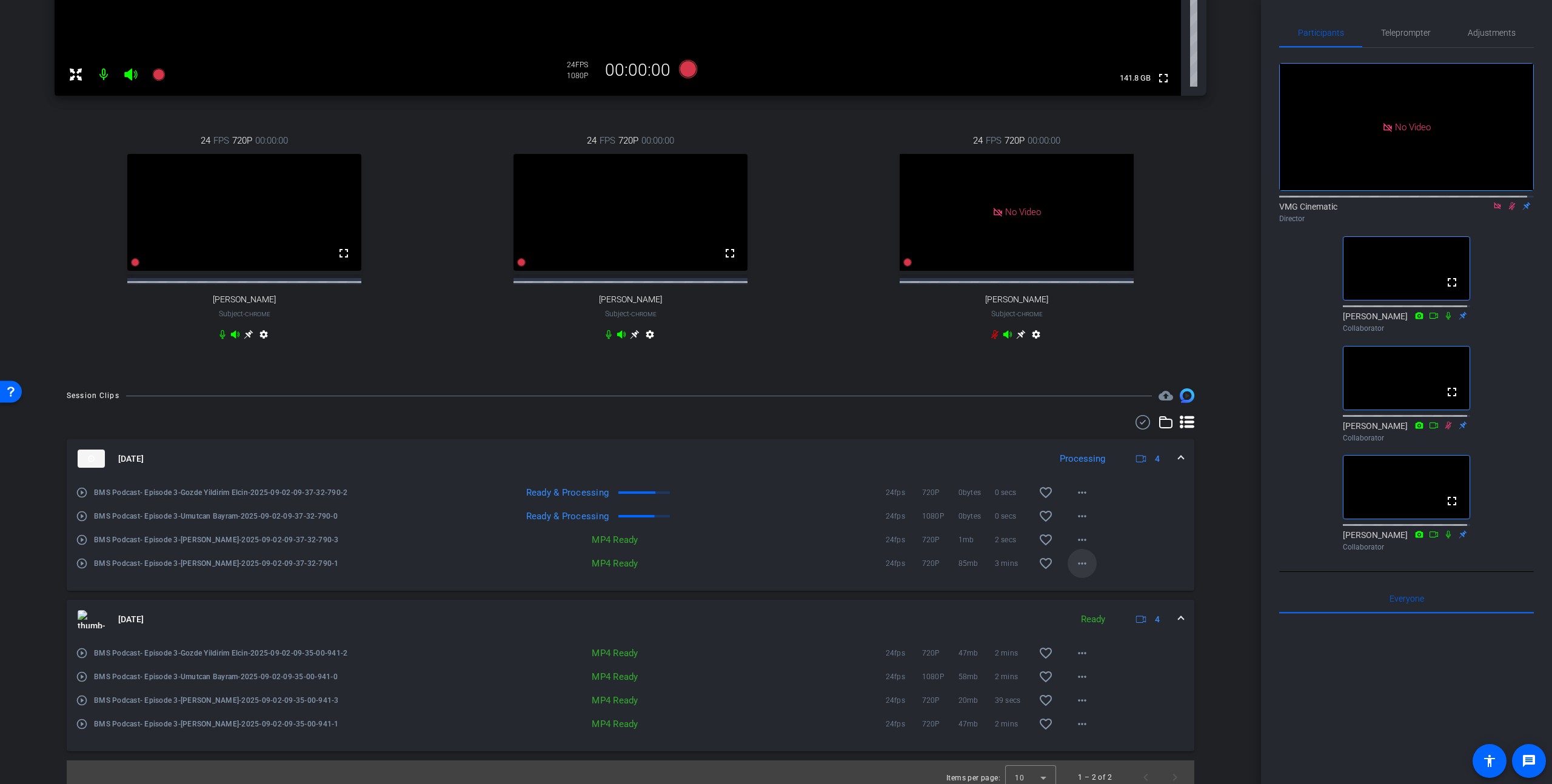
click at [1076, 571] on mat-icon "more_horiz" at bounding box center [1082, 563] width 15 height 15
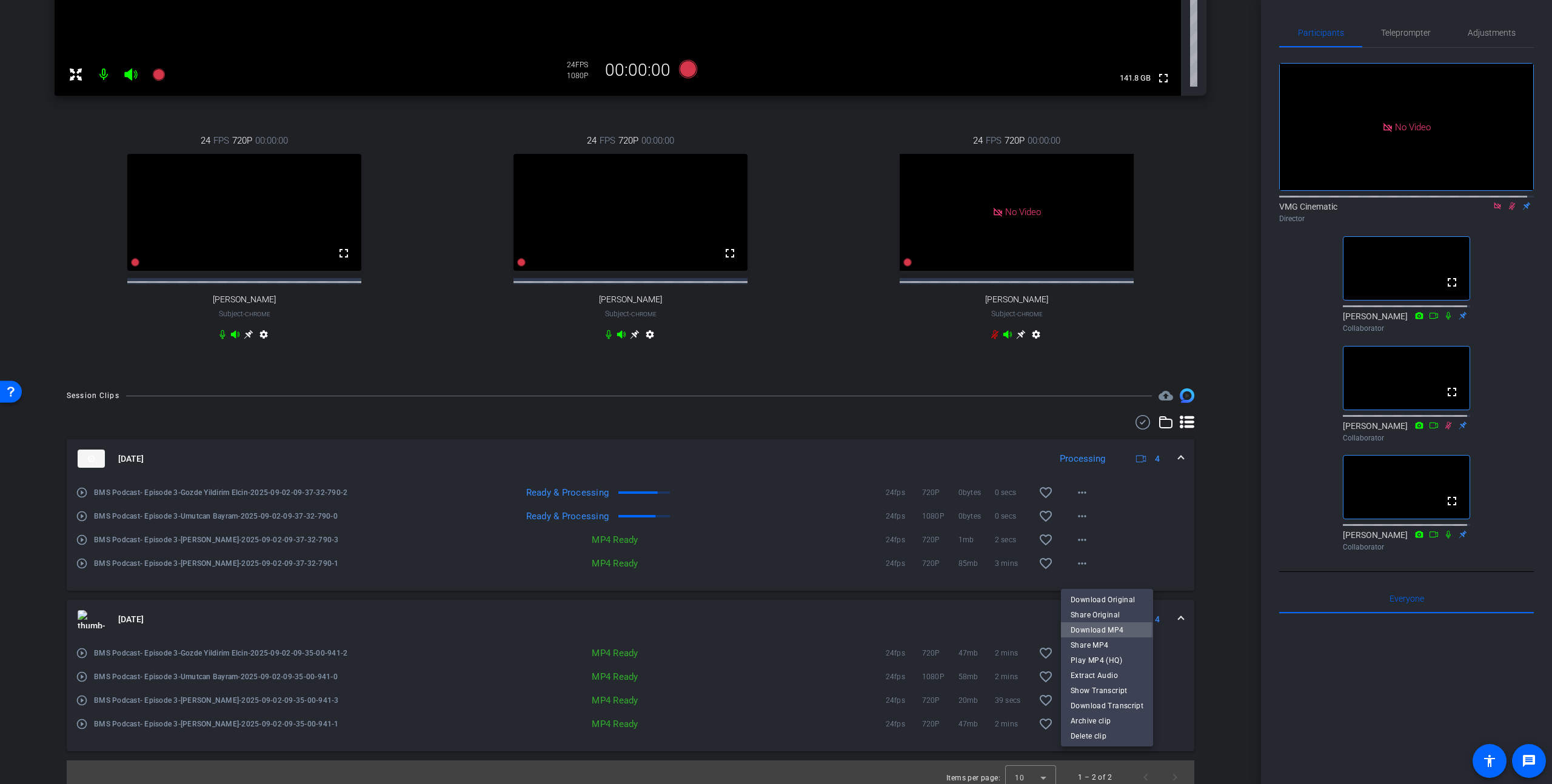
click at [1075, 629] on span "Download MP4" at bounding box center [1107, 630] width 73 height 15
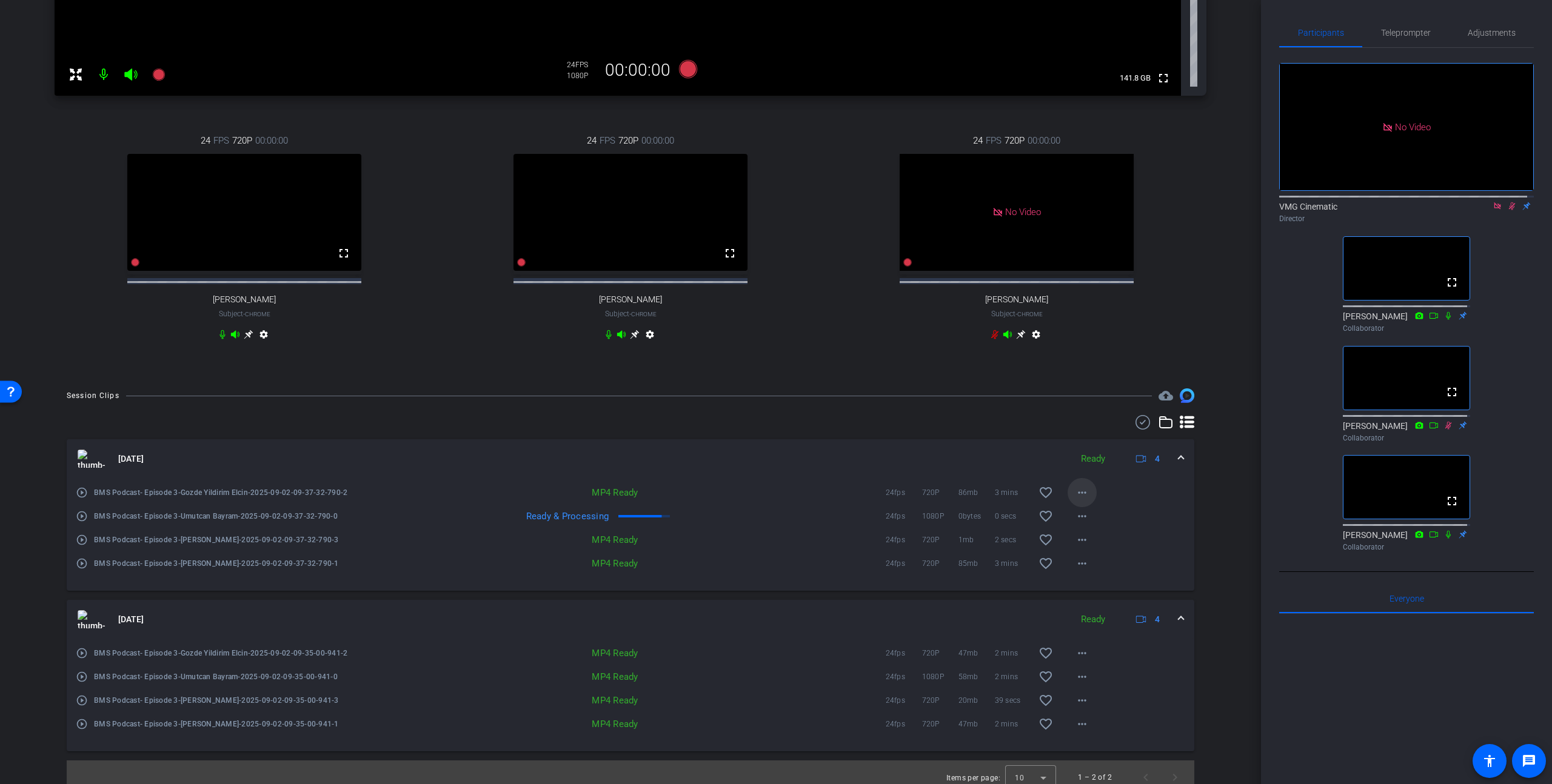
click at [1075, 500] on mat-icon "more_horiz" at bounding box center [1082, 492] width 15 height 15
click at [1117, 556] on span "Download MP4" at bounding box center [1107, 559] width 73 height 15
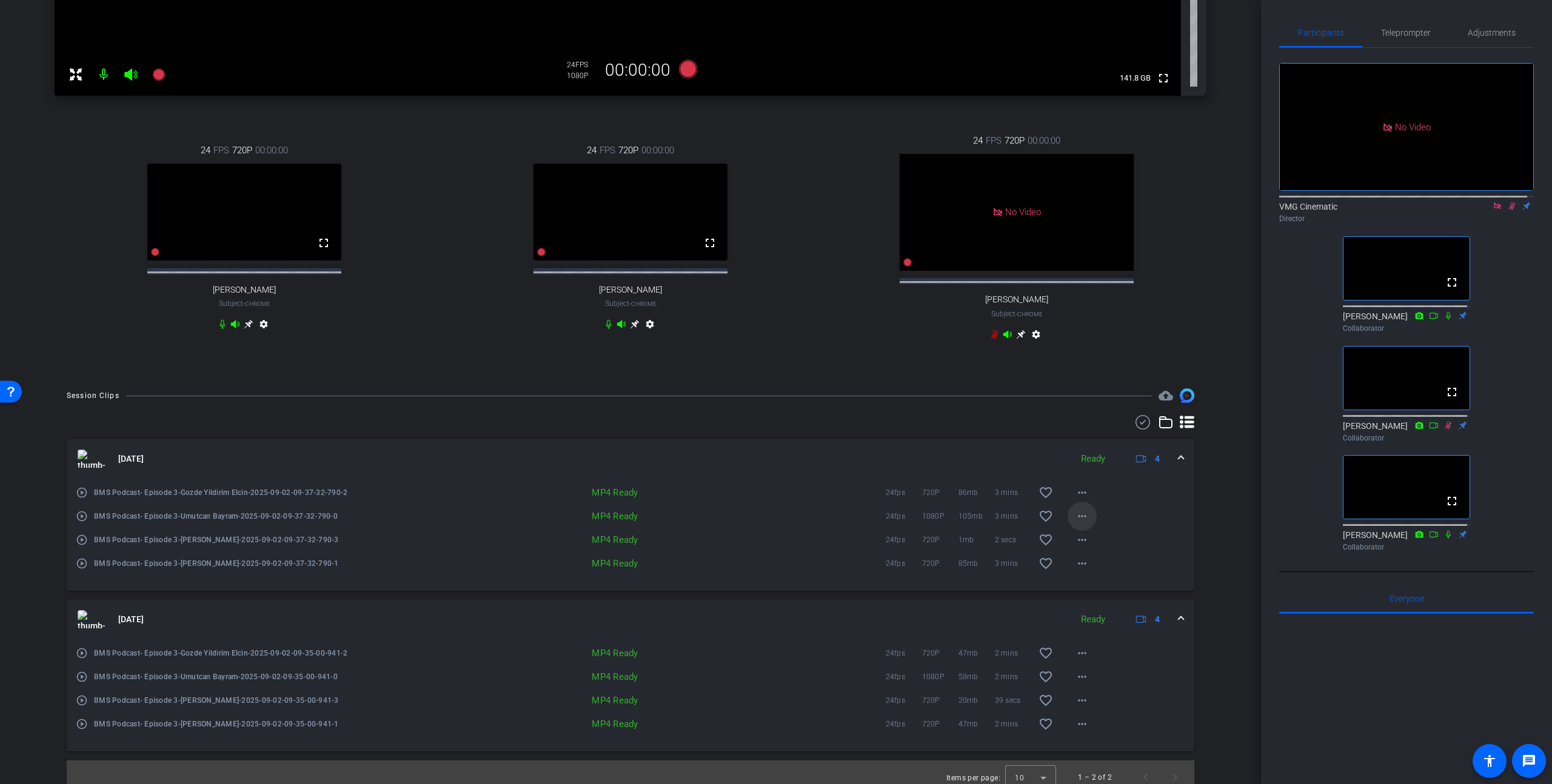
click at [1075, 523] on mat-icon "more_horiz" at bounding box center [1082, 516] width 15 height 15
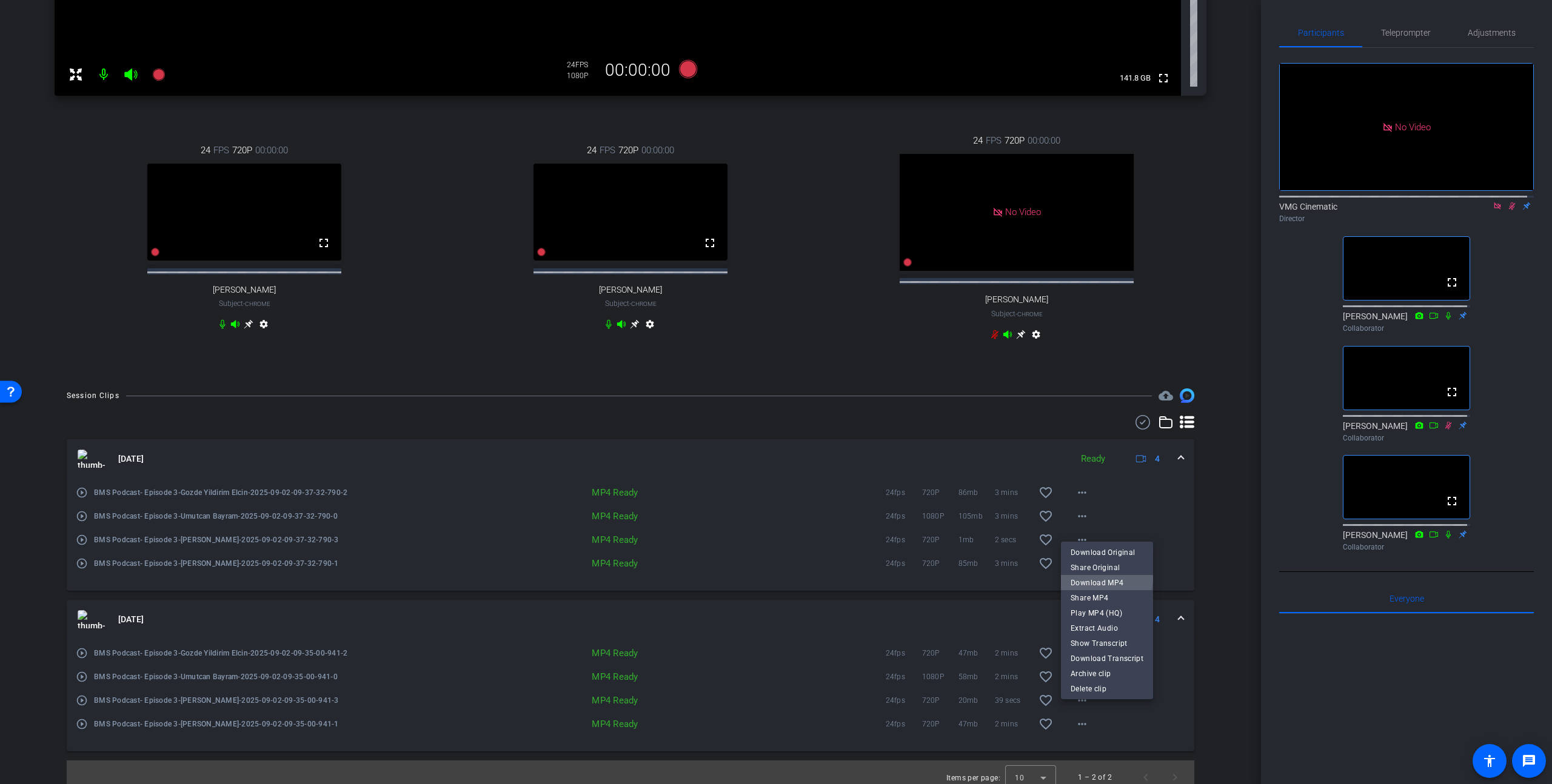
click at [1106, 578] on span "Download MP4" at bounding box center [1107, 582] width 73 height 15
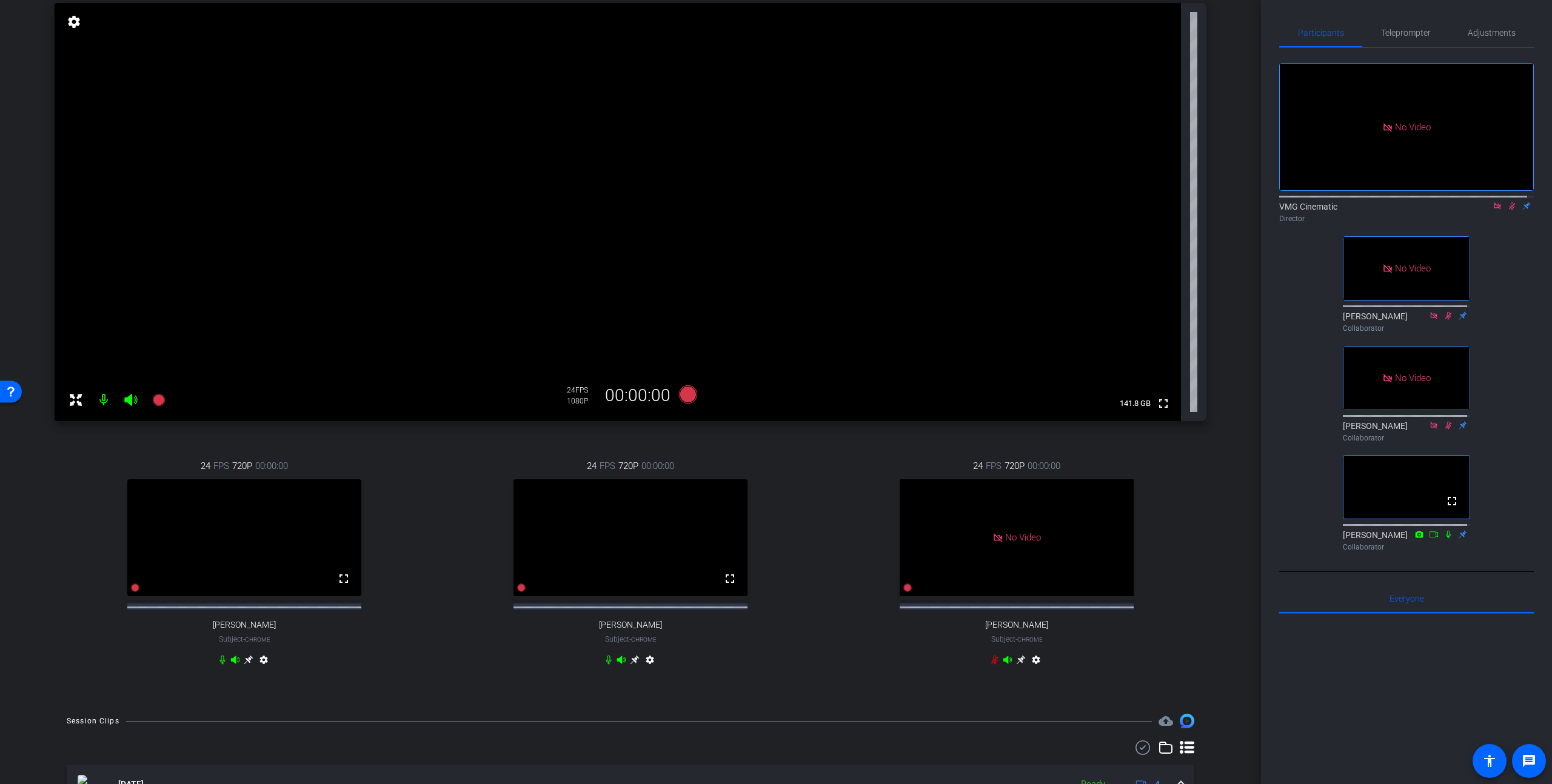
scroll to position [106, 0]
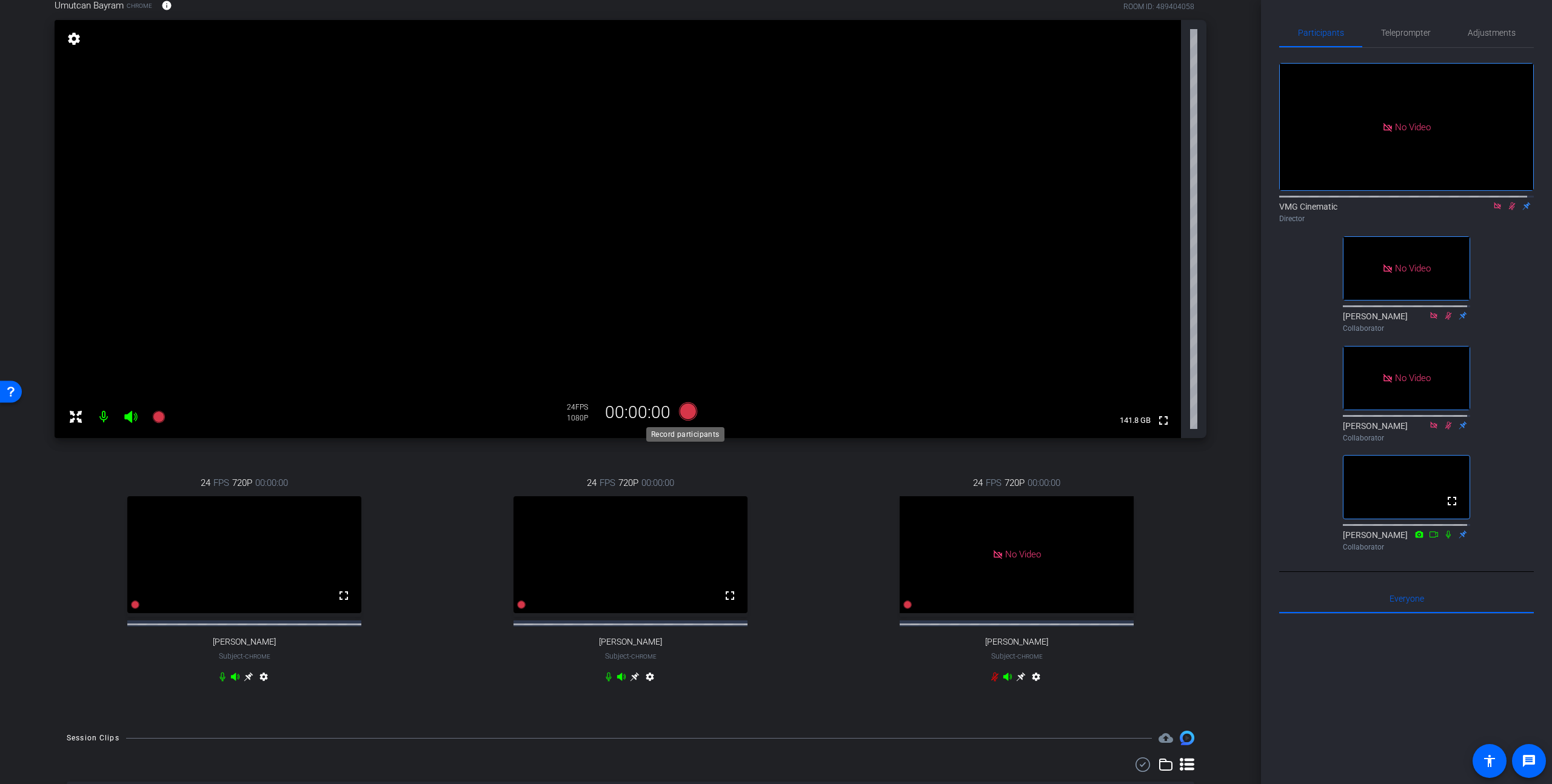
click at [688, 414] on icon at bounding box center [689, 411] width 19 height 19
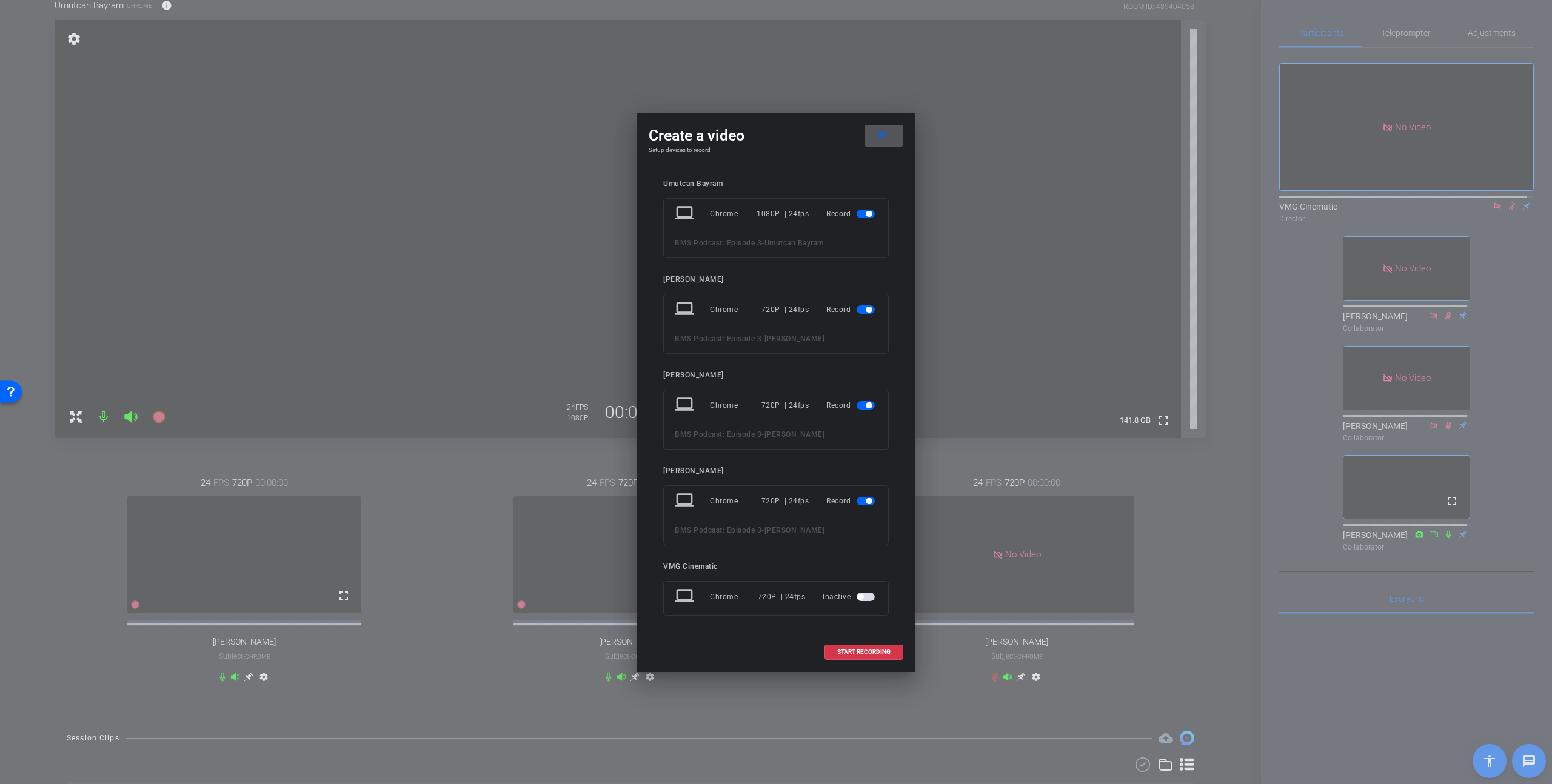
click at [869, 501] on span "button" at bounding box center [869, 502] width 6 height 6
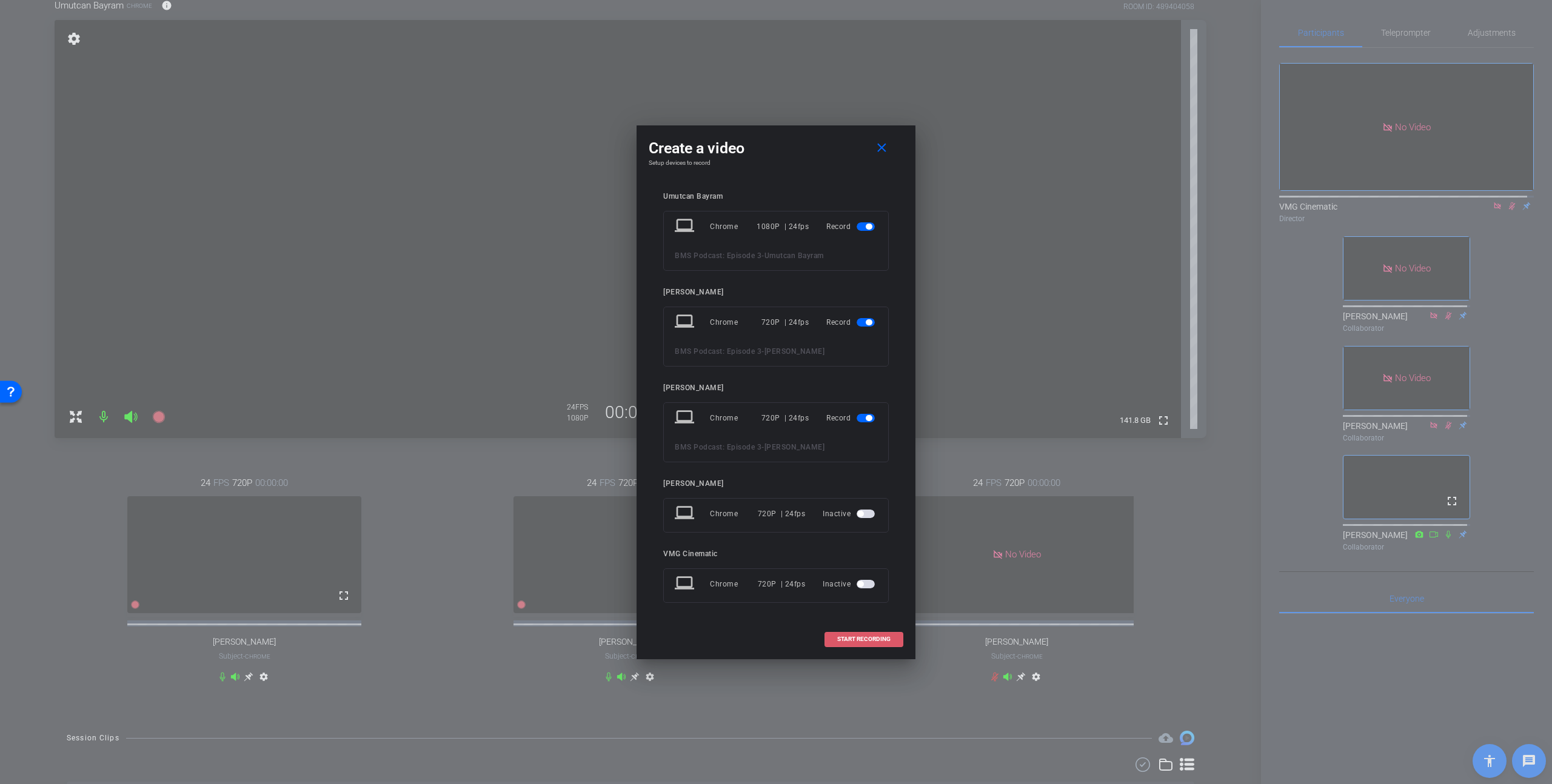
click at [869, 638] on span "START RECORDING" at bounding box center [863, 640] width 53 height 6
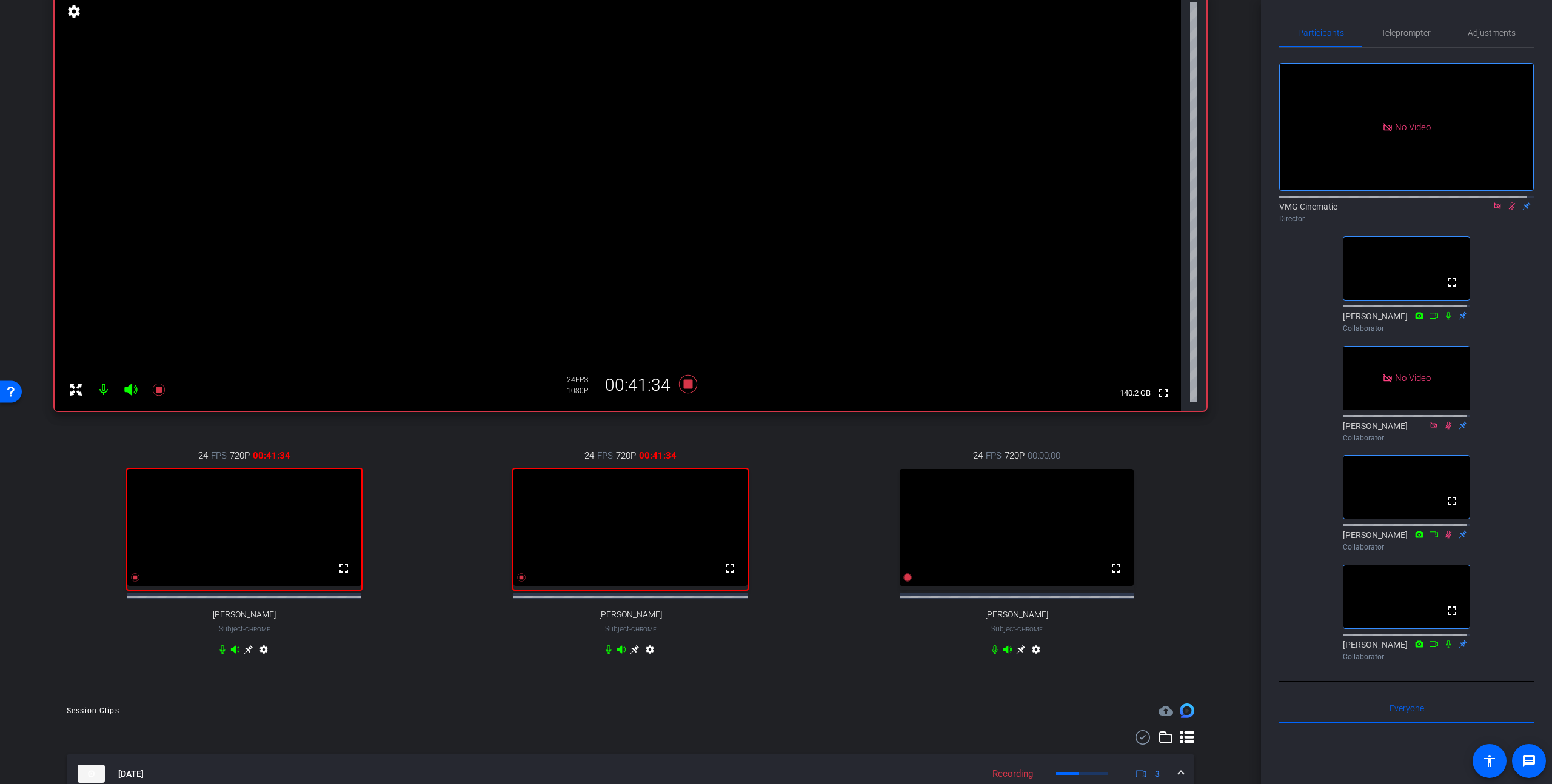
scroll to position [150, 0]
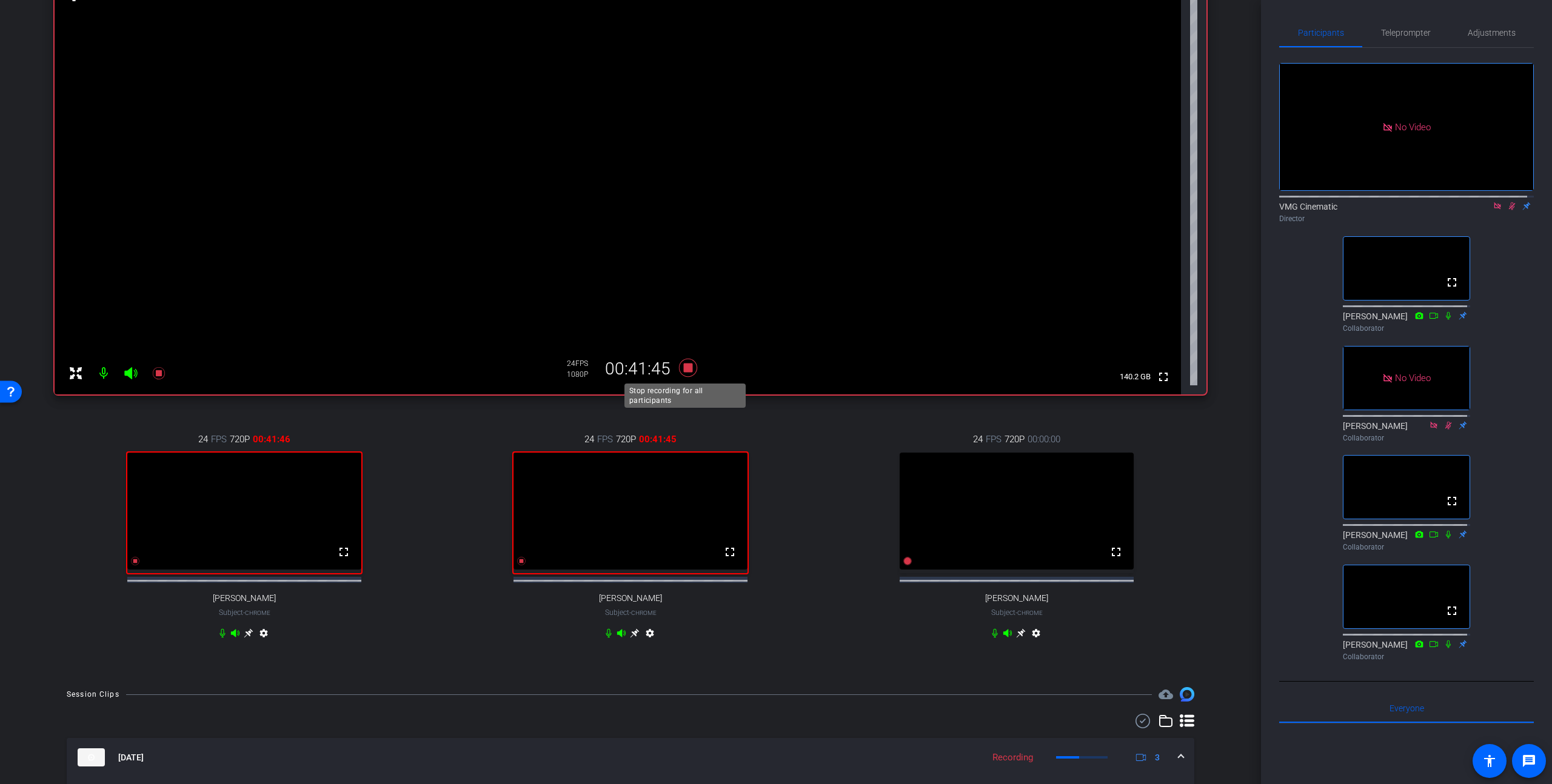
click at [685, 369] on icon at bounding box center [689, 368] width 19 height 19
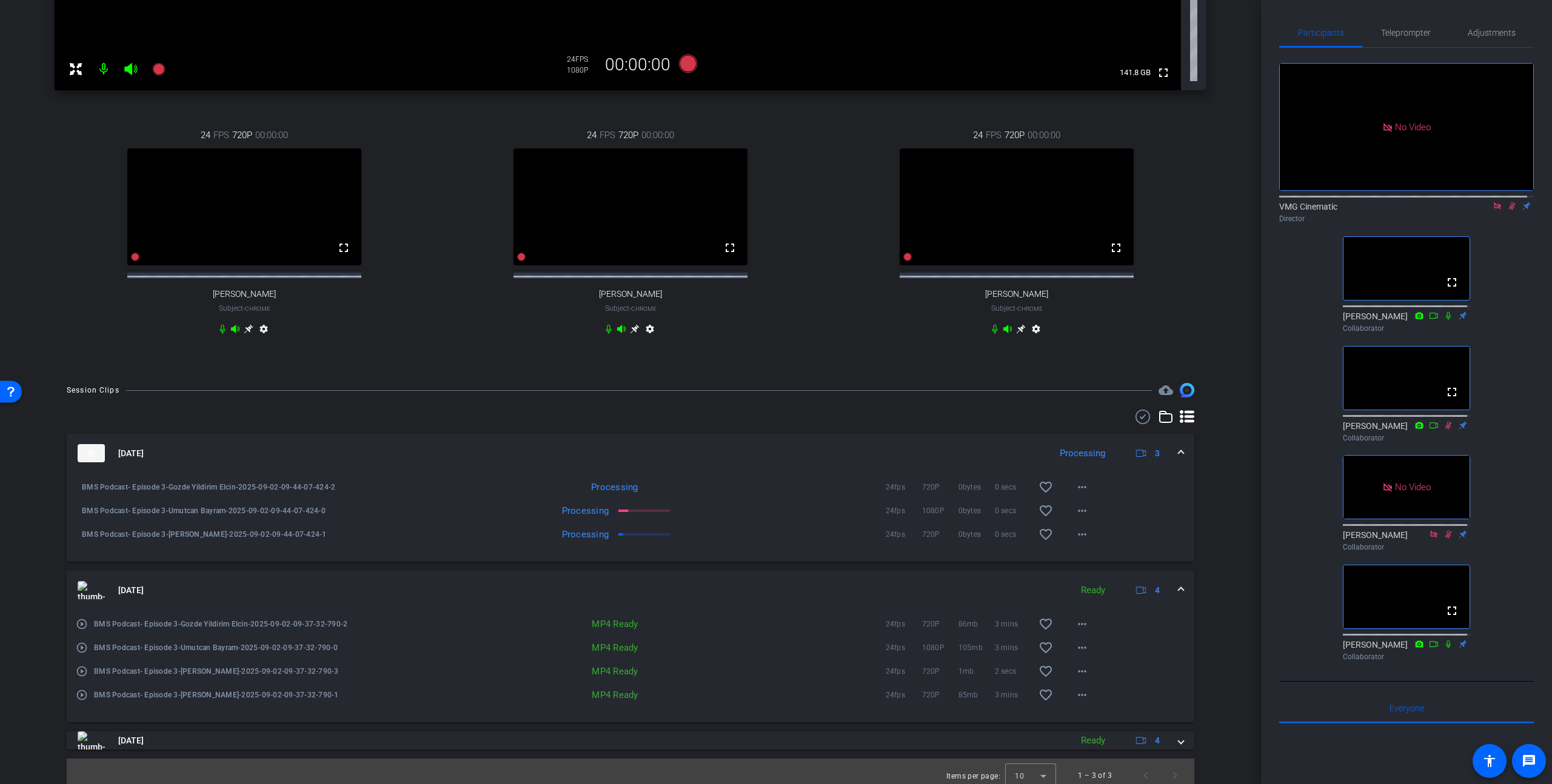
scroll to position [473, 0]
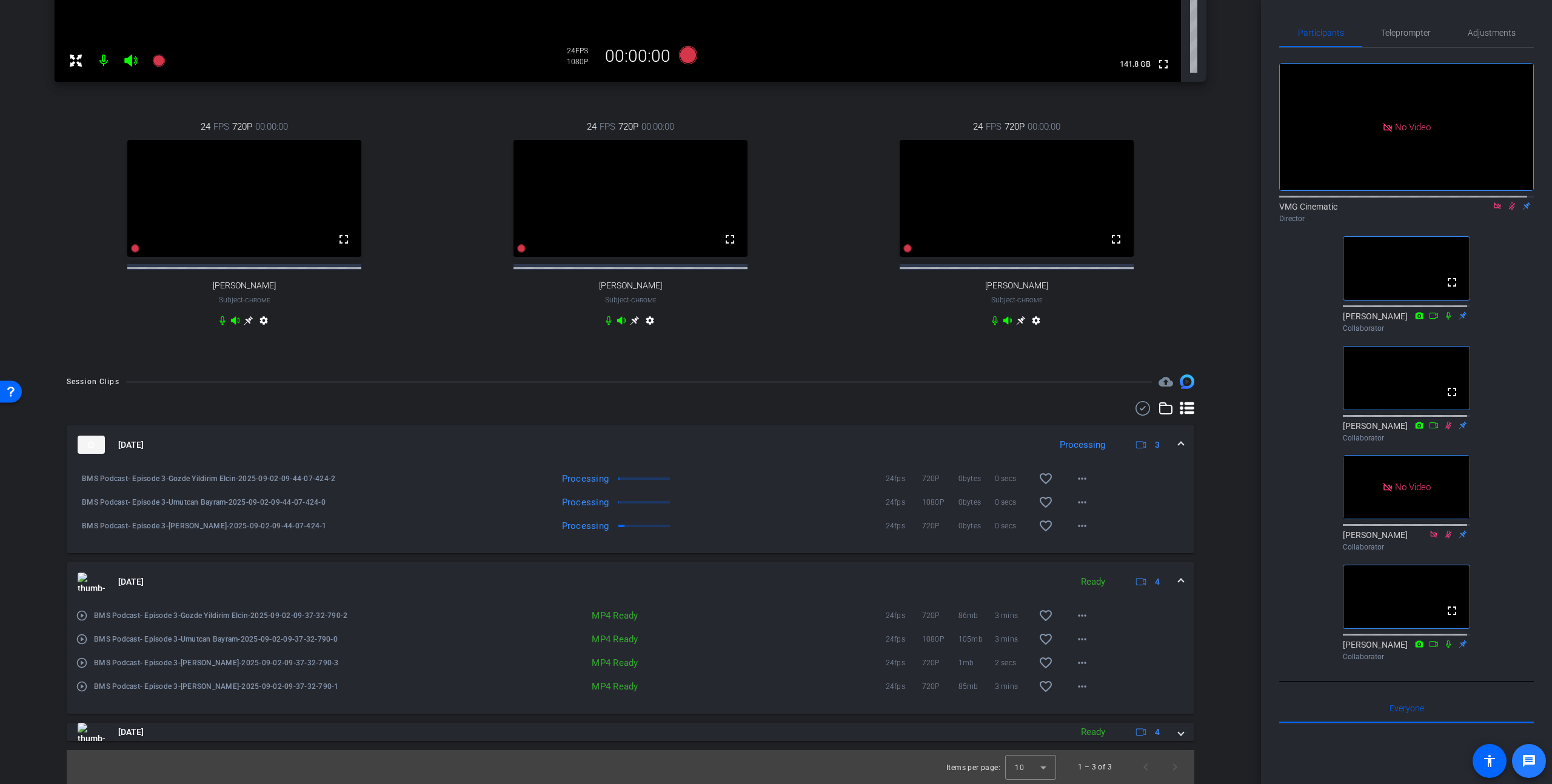
click at [1526, 762] on mat-icon "message" at bounding box center [1529, 761] width 15 height 15
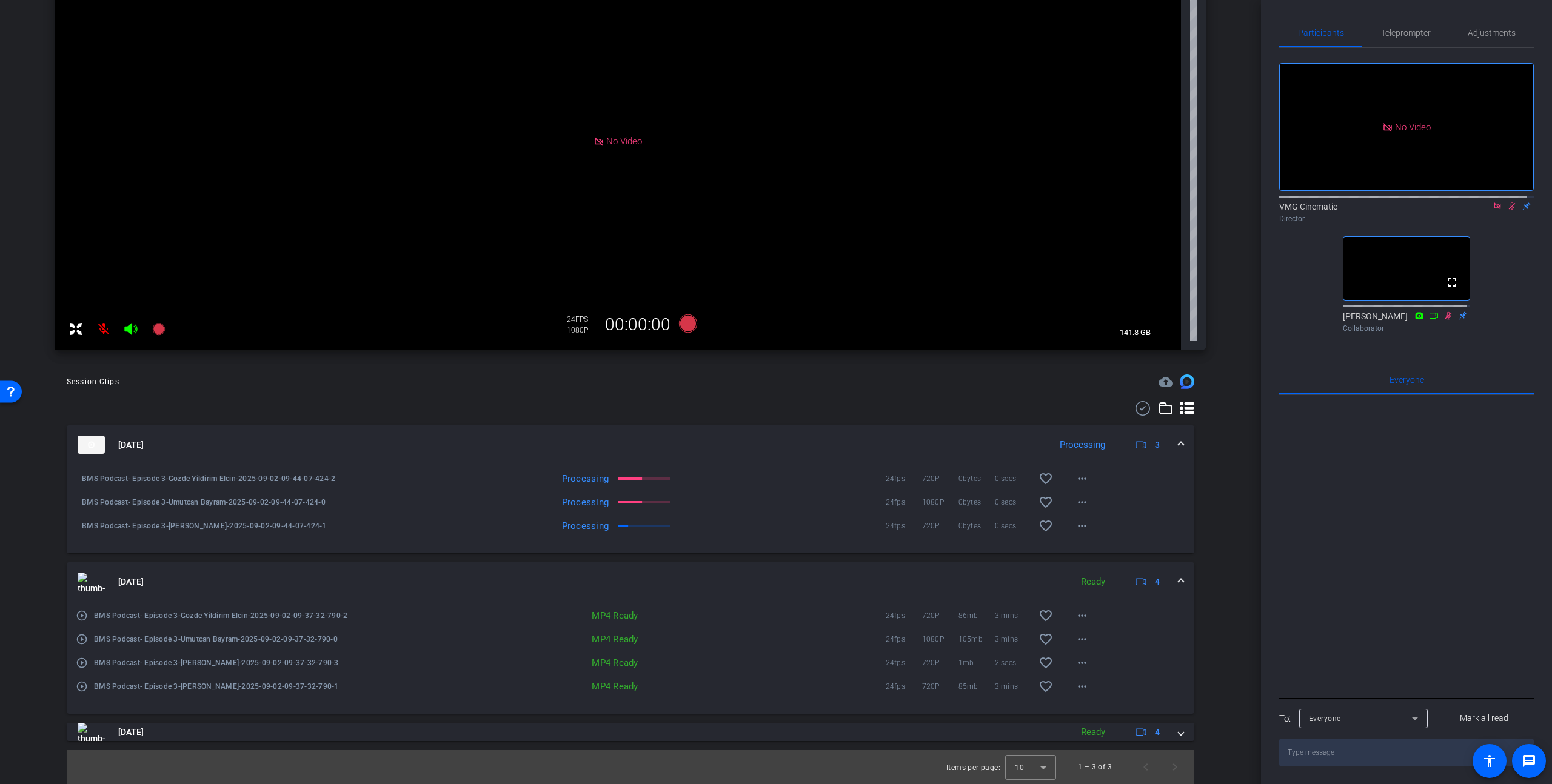
scroll to position [0, 0]
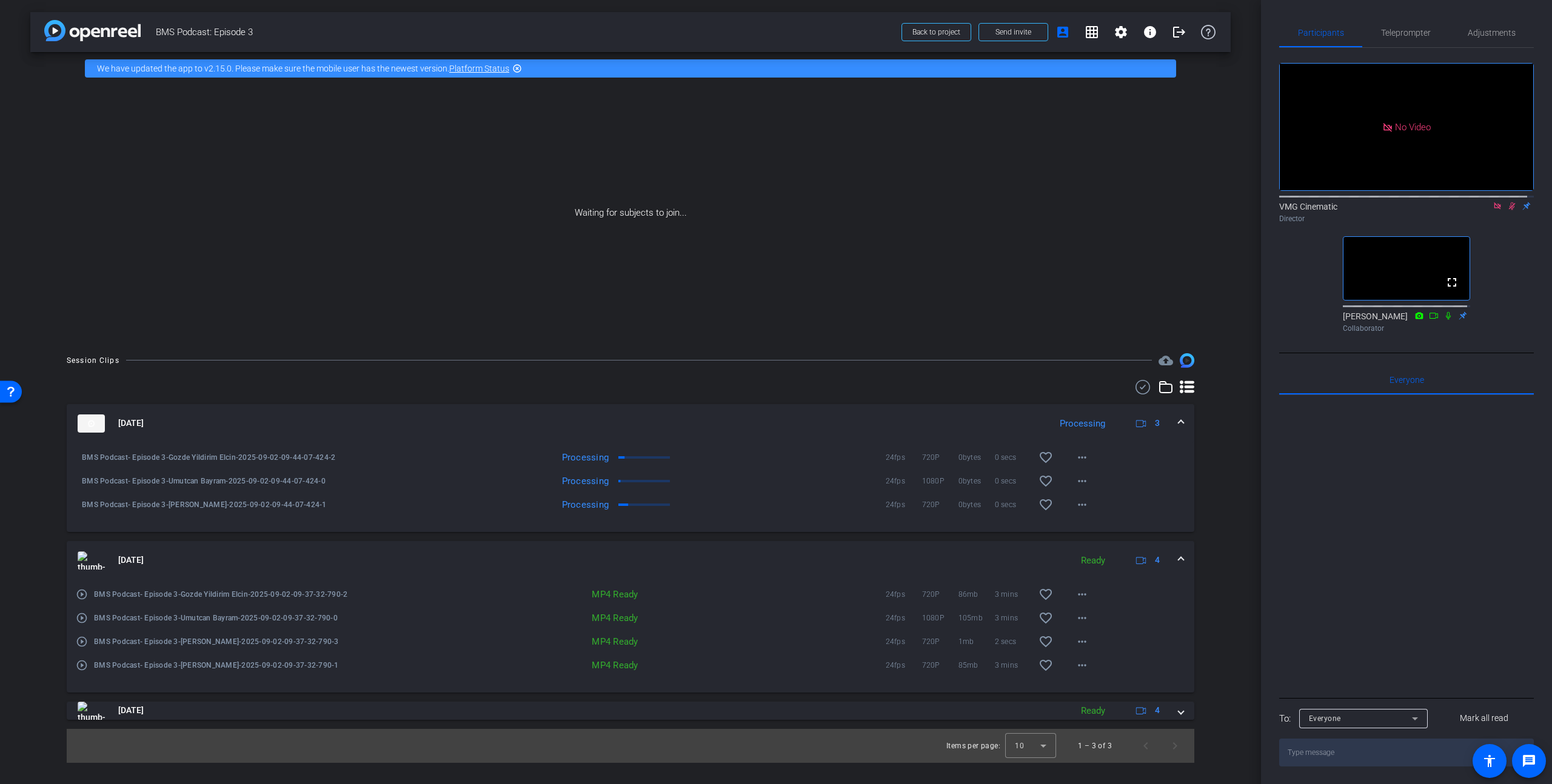
click at [1507, 210] on icon at bounding box center [1512, 206] width 10 height 8
click at [1493, 210] on icon at bounding box center [1497, 206] width 10 height 8
click at [1397, 549] on div at bounding box center [1407, 545] width 255 height 300
click at [1479, 210] on icon at bounding box center [1483, 206] width 10 height 8
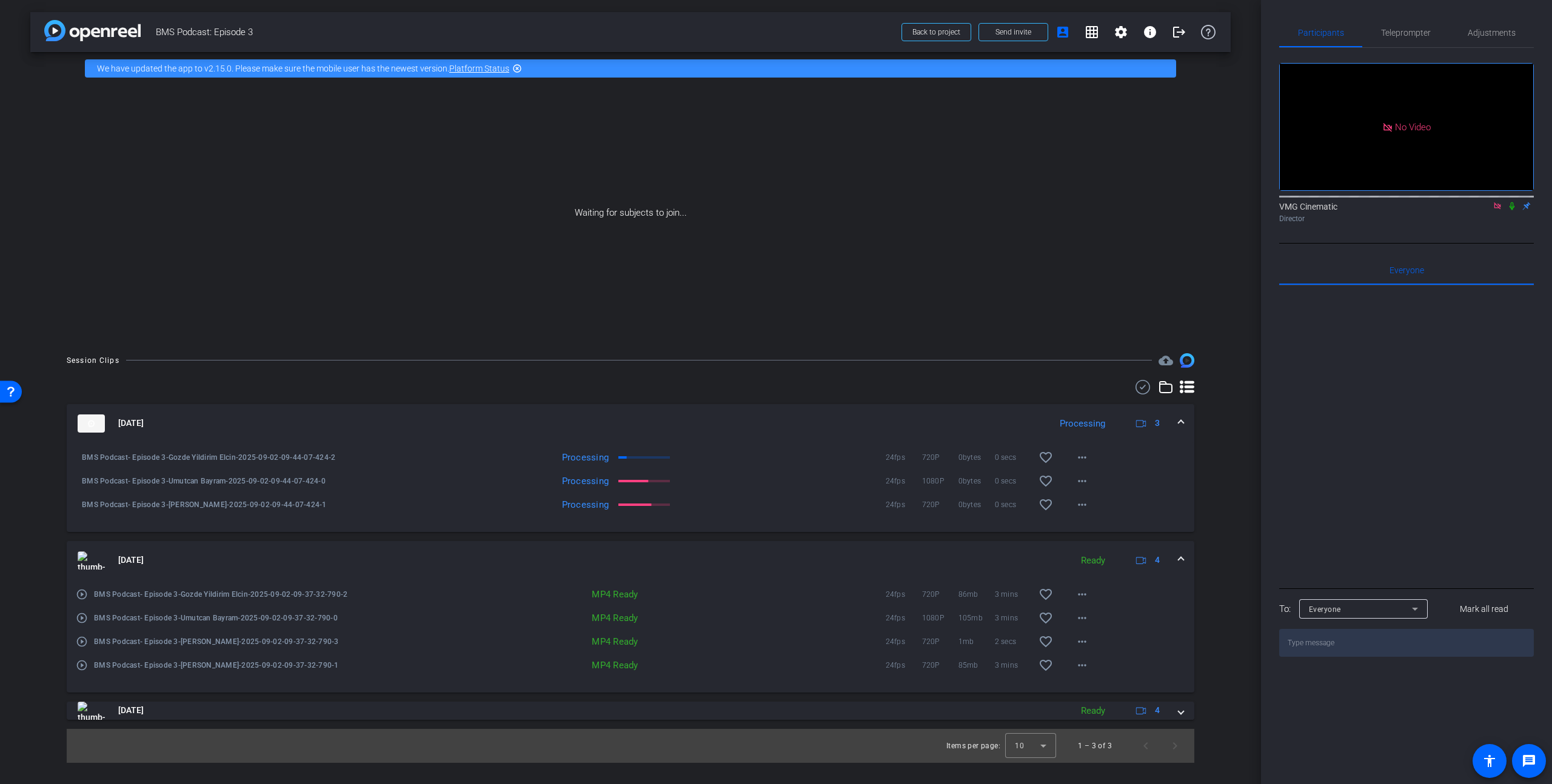
click at [1512, 210] on icon at bounding box center [1512, 206] width 5 height 8
